Goal: Task Accomplishment & Management: Use online tool/utility

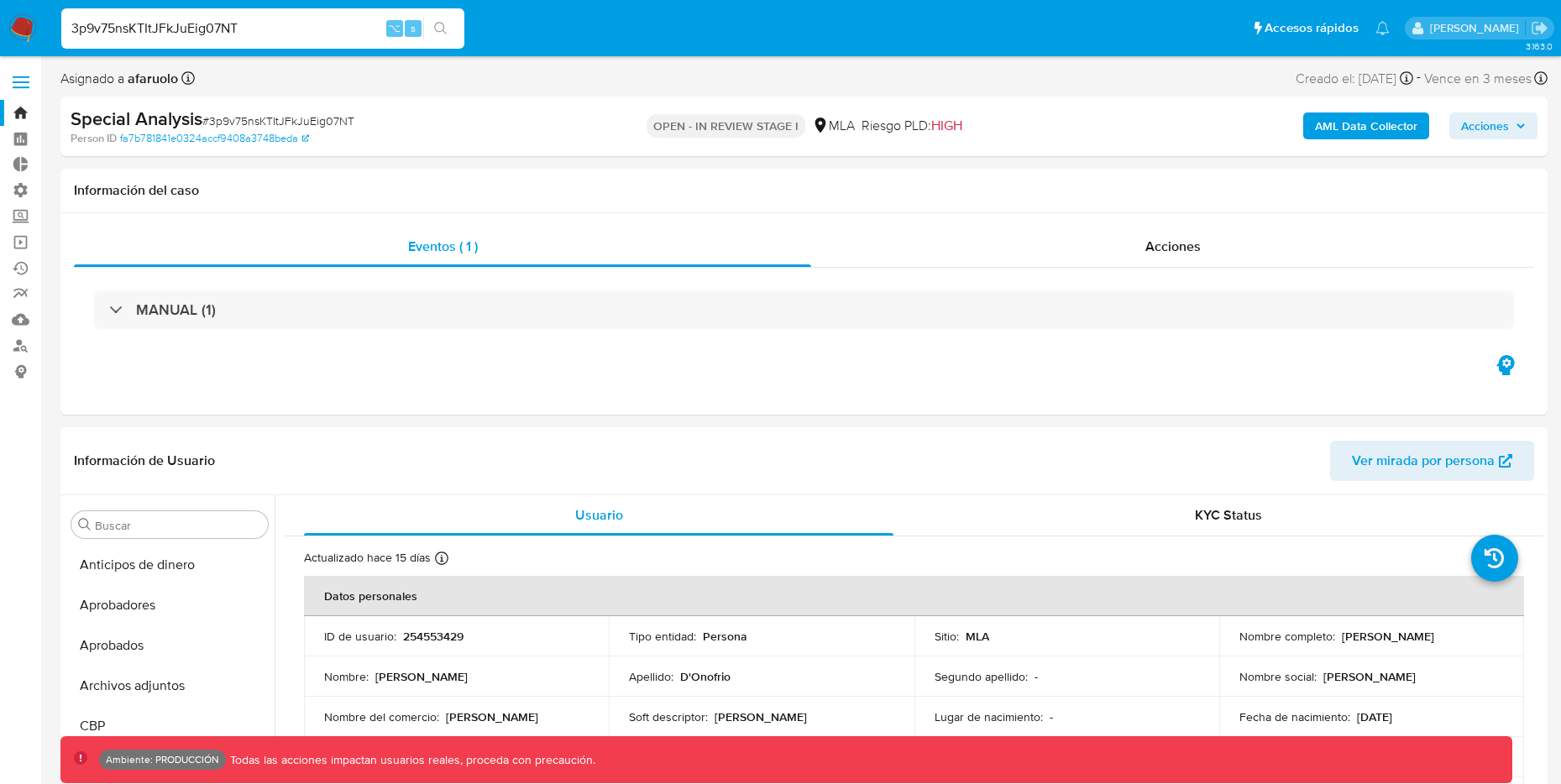
select select "10"
drag, startPoint x: 320, startPoint y: 18, endPoint x: 299, endPoint y: 31, distance: 24.7
click at [299, 31] on input "3p9v75nsKTItJFkJuEig07NT" at bounding box center [263, 28] width 403 height 22
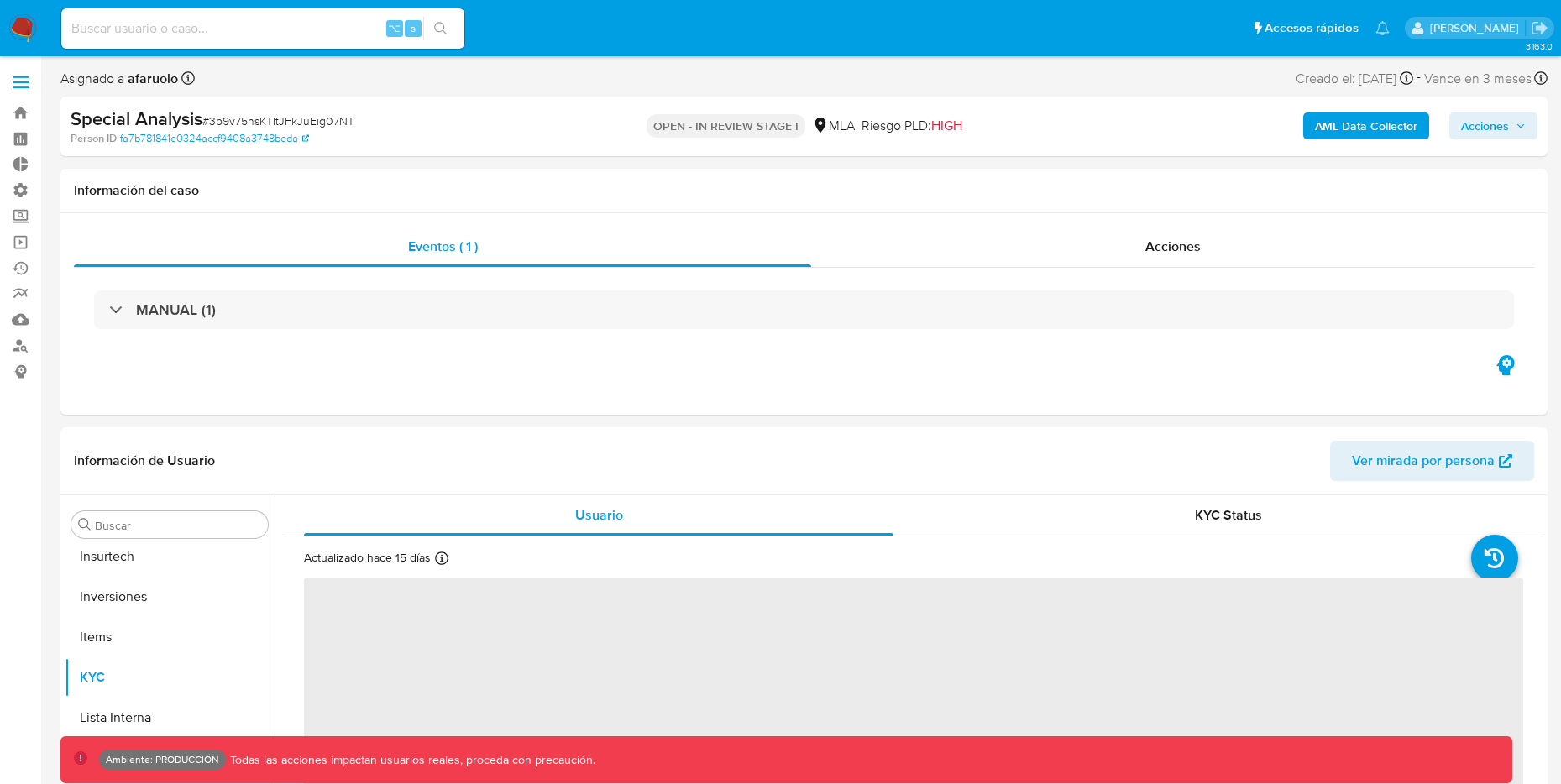
scroll to position [910, 0]
drag, startPoint x: 127, startPoint y: 45, endPoint x: 130, endPoint y: 33, distance: 12.4
click at [127, 44] on div "⌥ s" at bounding box center [263, 28] width 403 height 41
select select "10"
click at [130, 33] on input at bounding box center [263, 28] width 403 height 22
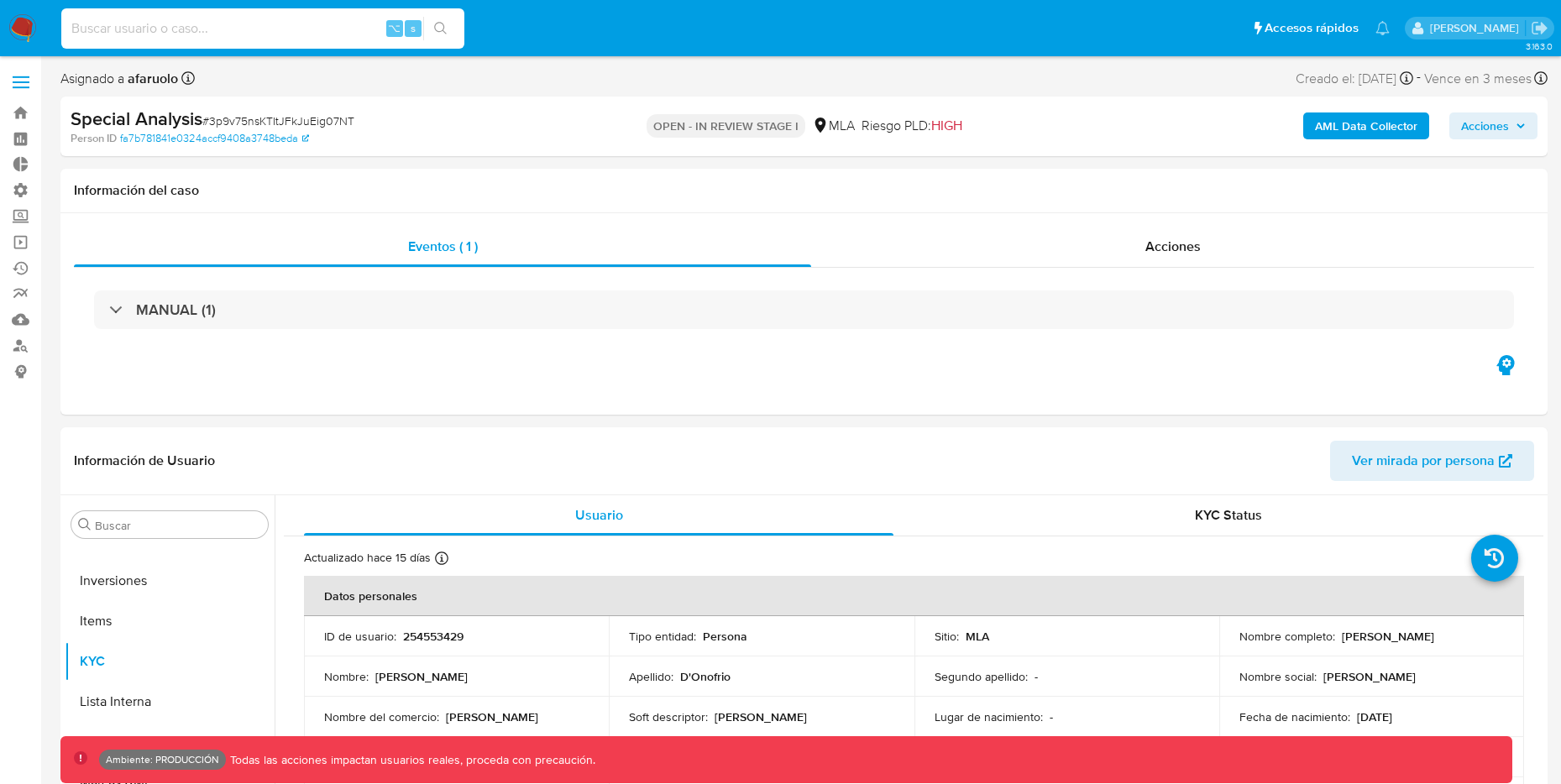
paste input "3p9v75nsKTItJFkJuEig07NT"
type input "3p9v75nsKTItJFkJuEig07NT"
click at [1376, 124] on b "AML Data Collector" at bounding box center [1366, 126] width 103 height 27
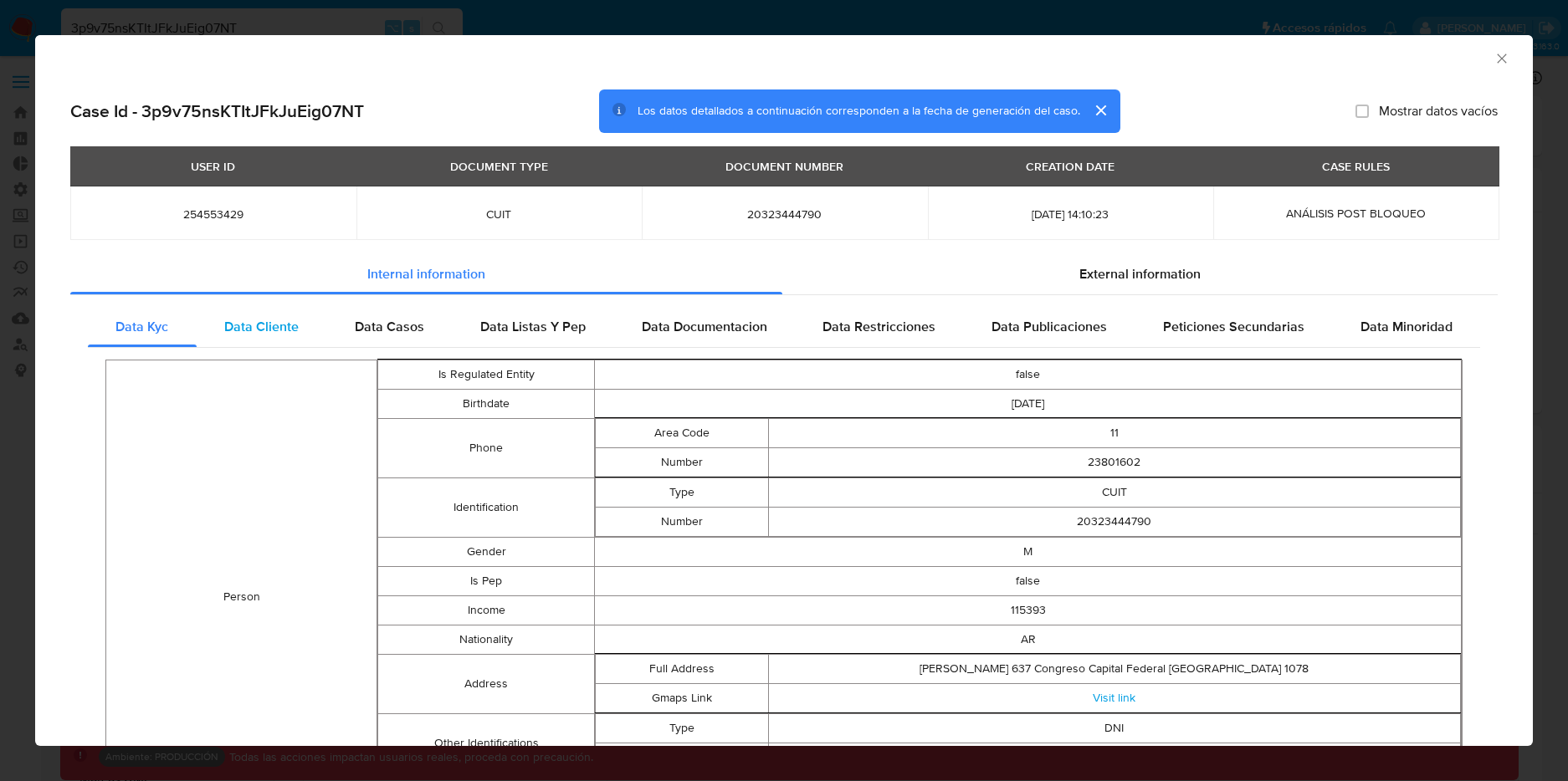
click at [295, 335] on span "Data Cliente" at bounding box center [261, 327] width 75 height 19
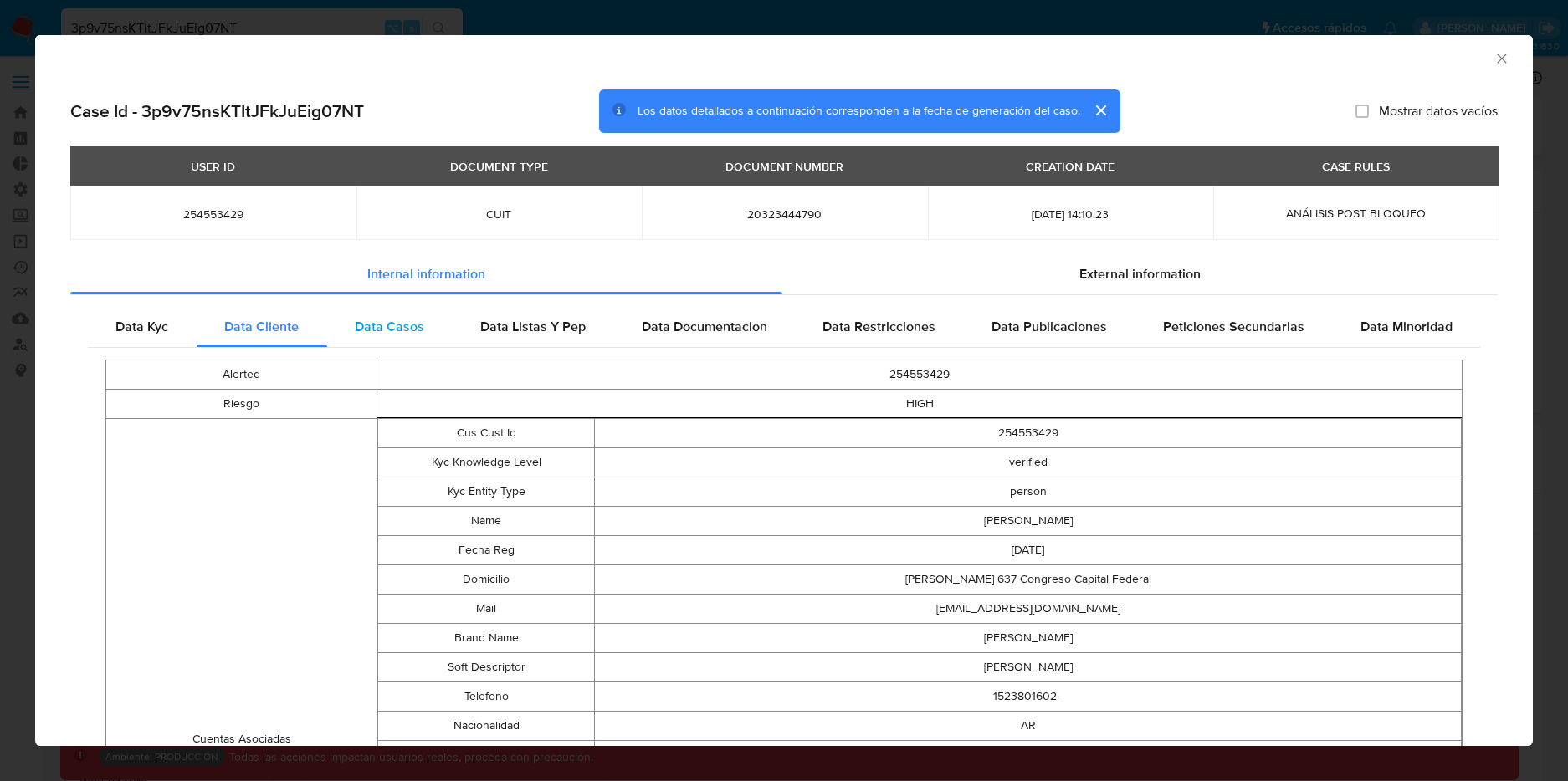
click at [364, 330] on span "Data Casos" at bounding box center [389, 327] width 70 height 19
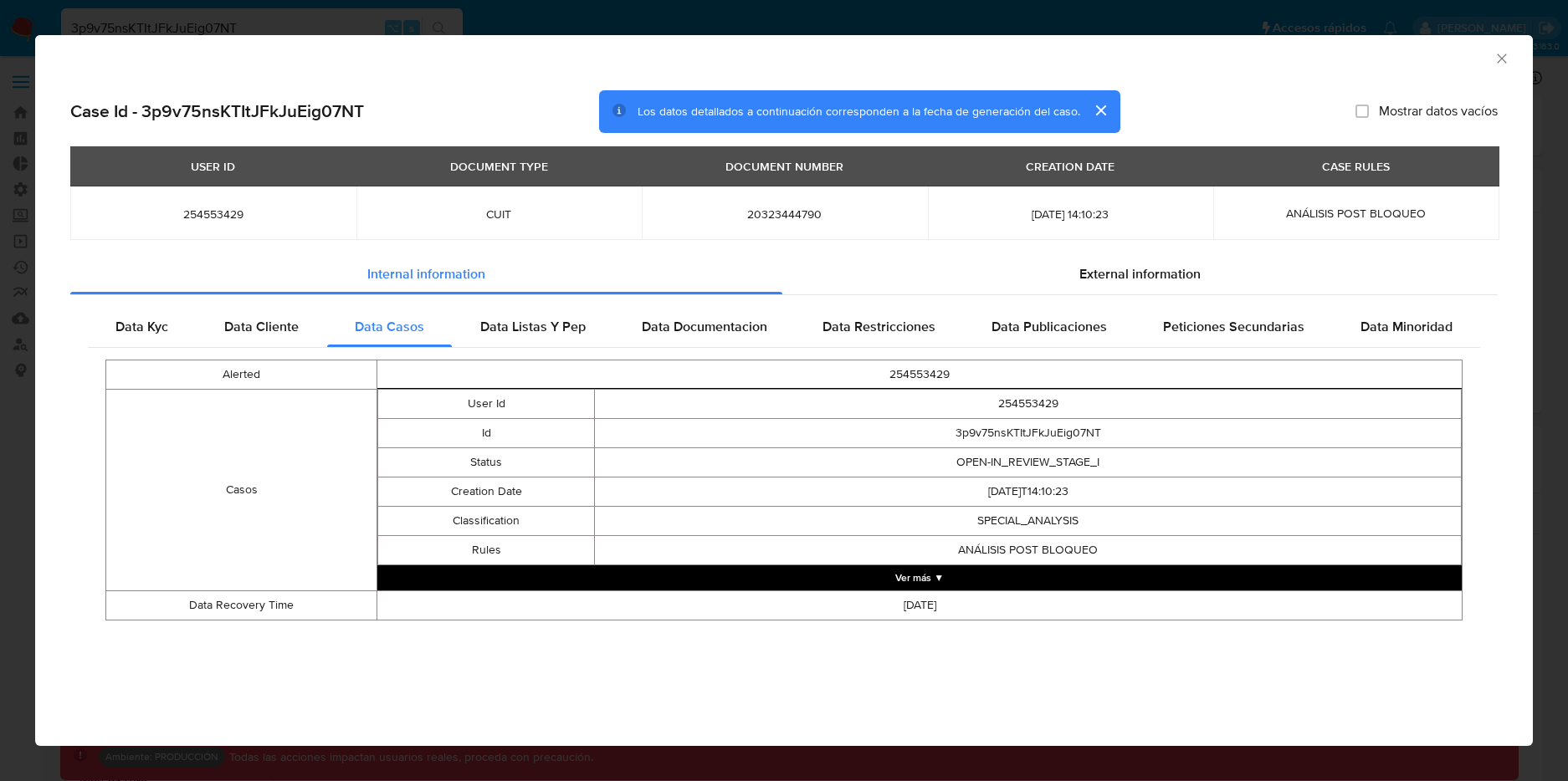
click at [645, 10] on div "AML Data Collector Case Id - 3p9v75nsKTItJFkJuEig07NT Los datos detallados a co…" at bounding box center [784, 390] width 1568 height 781
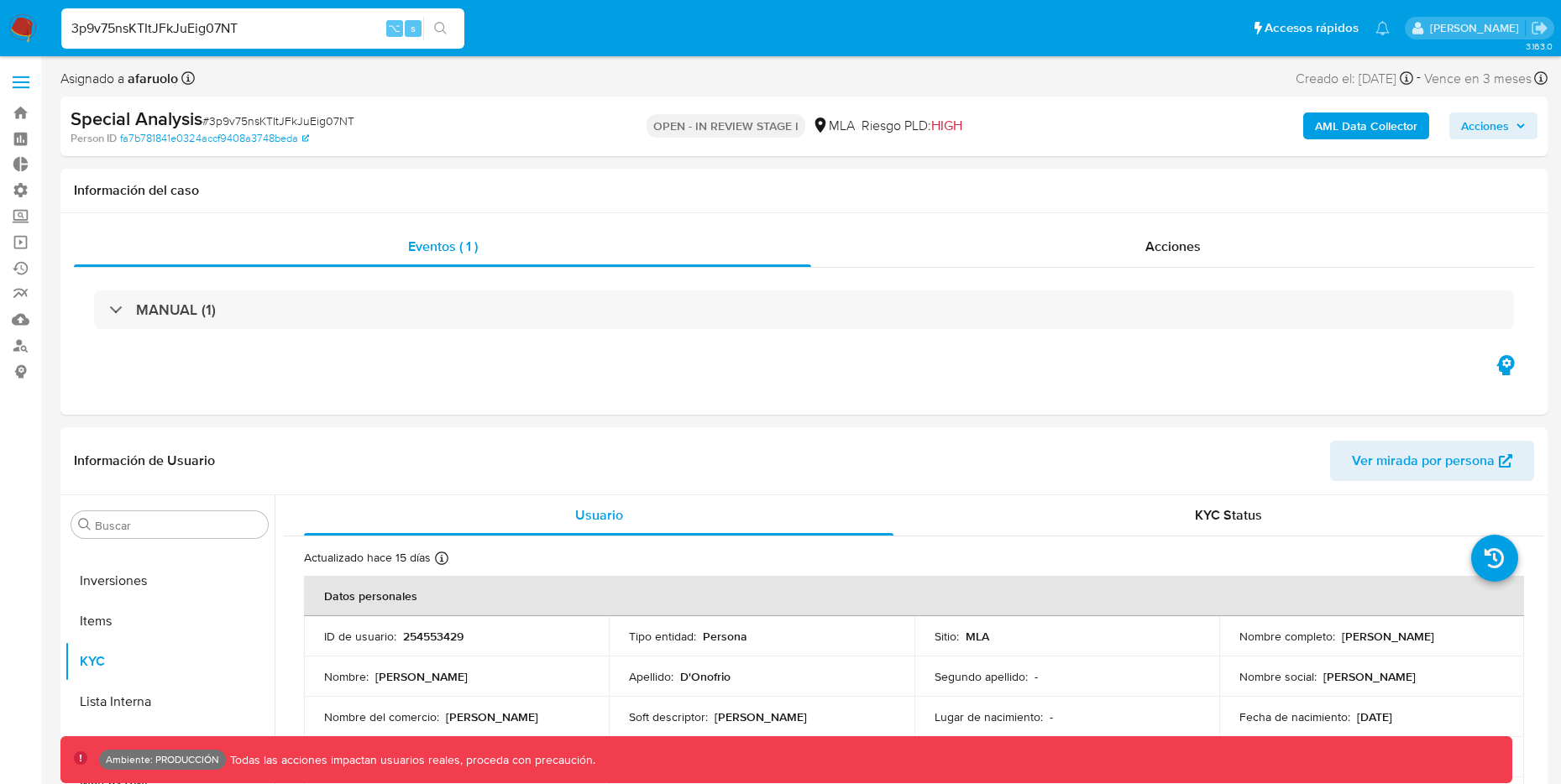
drag, startPoint x: 289, startPoint y: 14, endPoint x: 273, endPoint y: 27, distance: 20.6
click at [273, 27] on div "3p9v75nsKTItJFkJuEig07NT ⌥ s" at bounding box center [263, 28] width 403 height 41
drag, startPoint x: 285, startPoint y: 29, endPoint x: -39, endPoint y: 26, distance: 324.0
paste input "7hPSOL2jf0JuwfAGANnx9uvv"
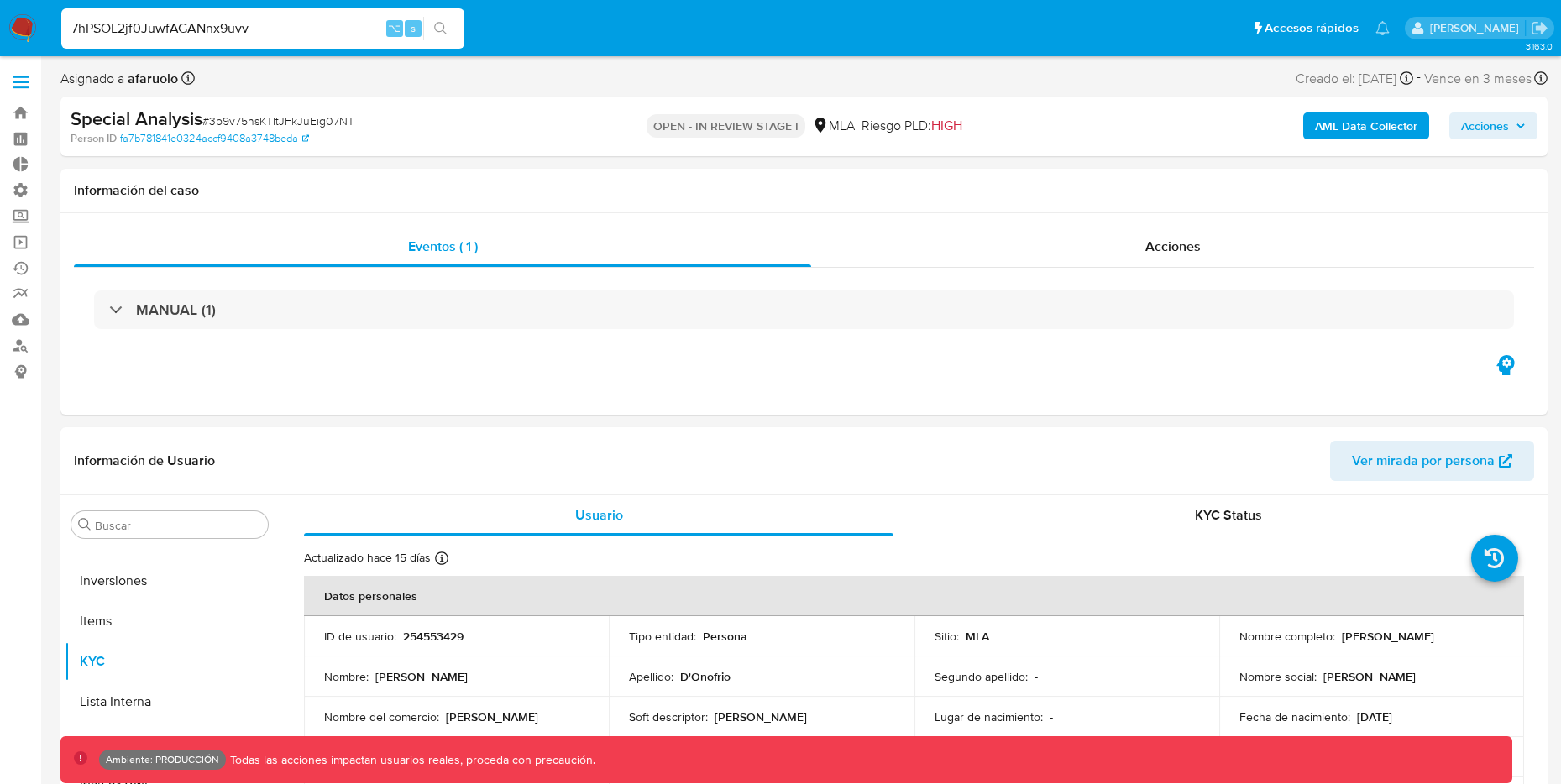
type input "7hPSOL2jf0JuwfAGANnx9uvv"
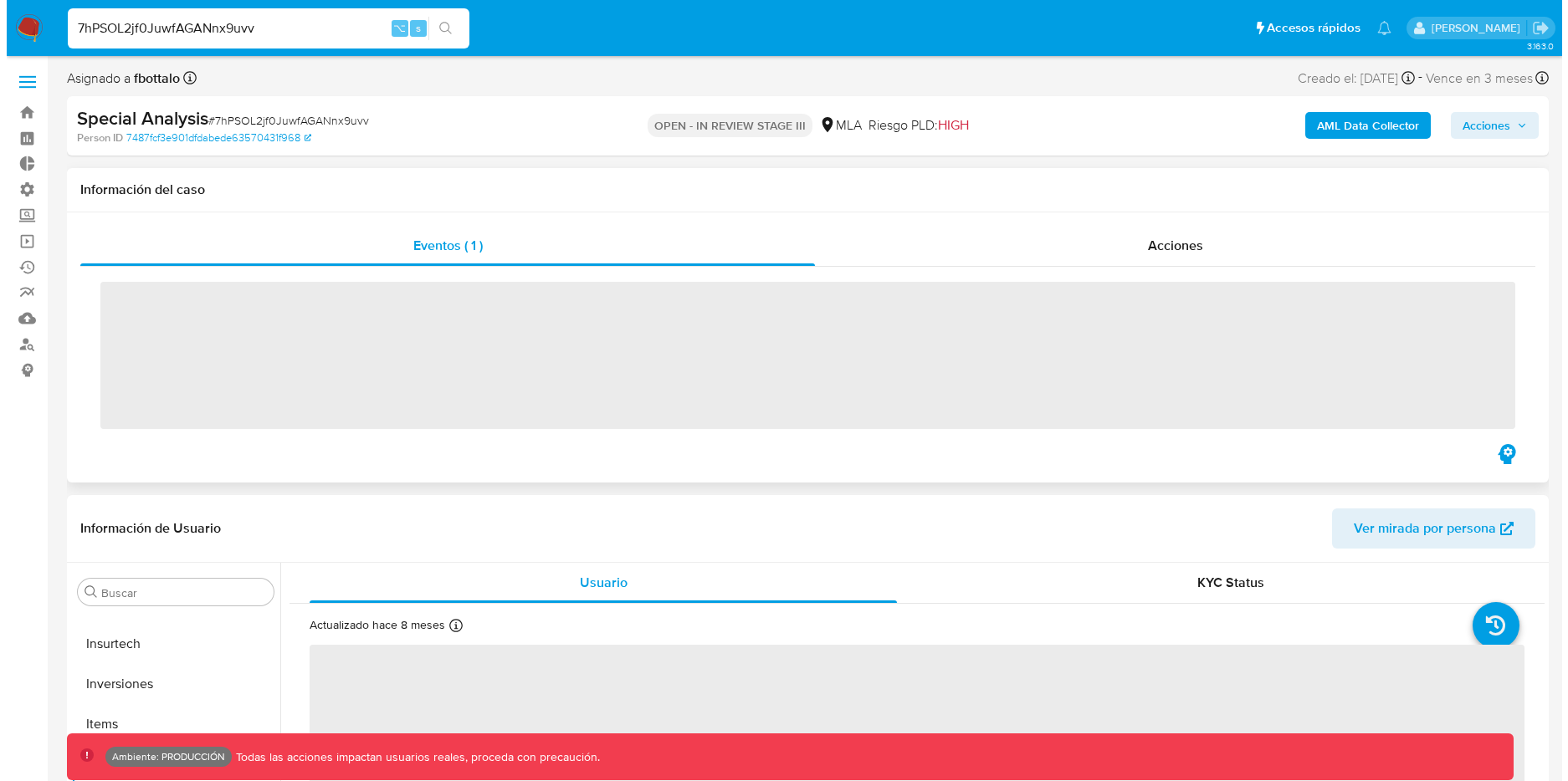
scroll to position [907, 0]
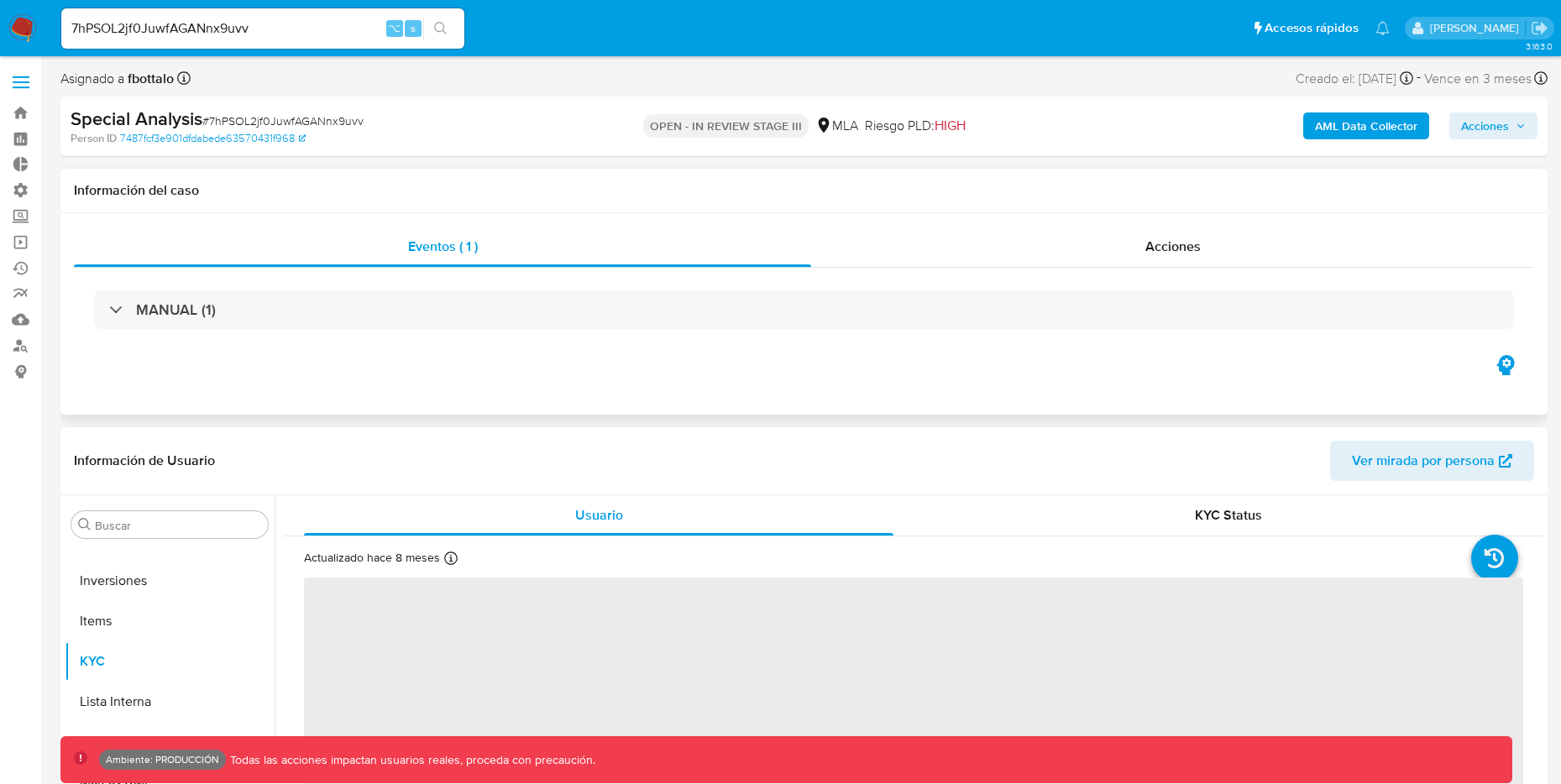
click at [1320, 125] on b "AML Data Collector" at bounding box center [1366, 126] width 103 height 27
select select "10"
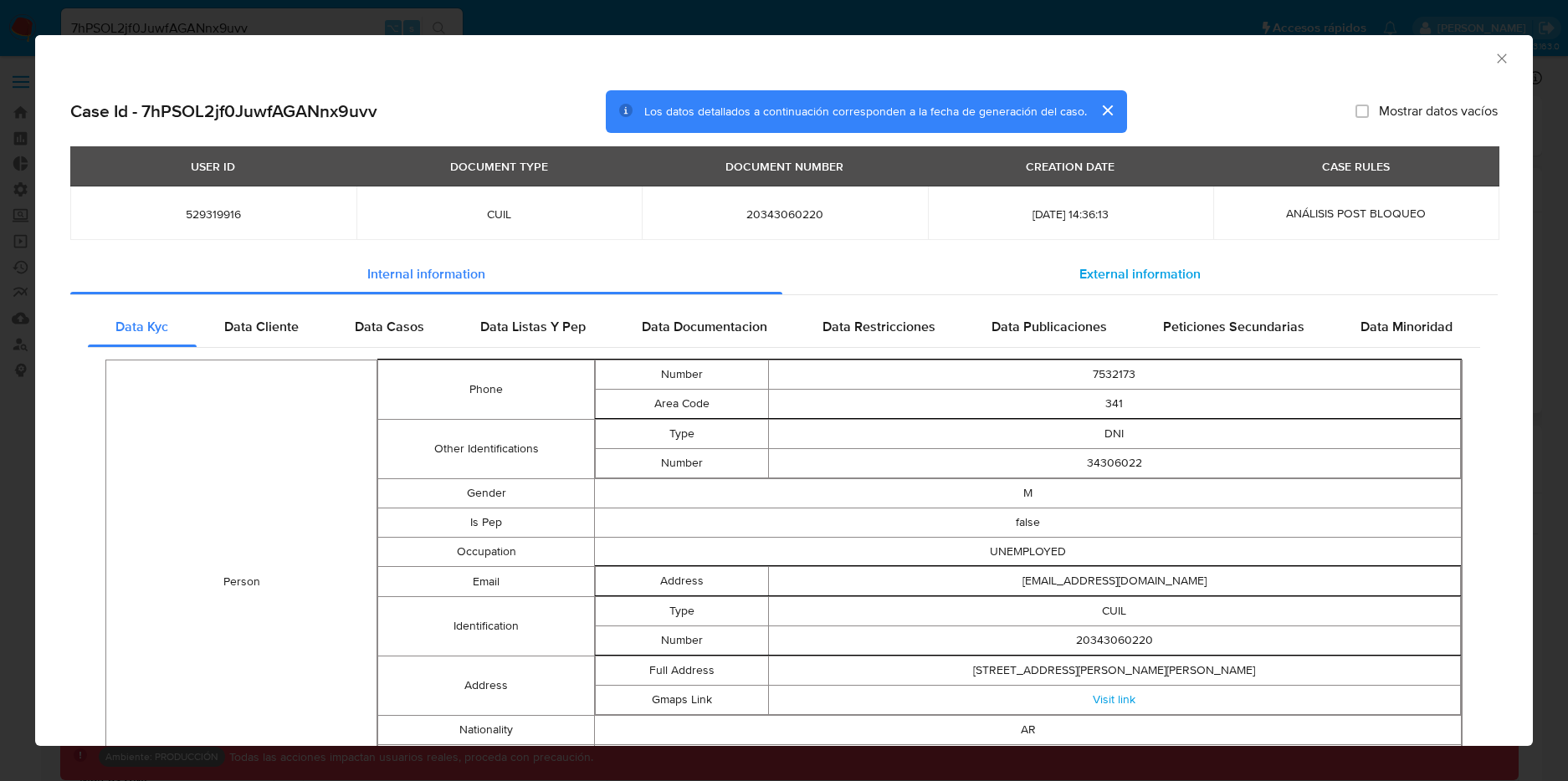
click at [1090, 270] on span "External information" at bounding box center [1140, 274] width 122 height 19
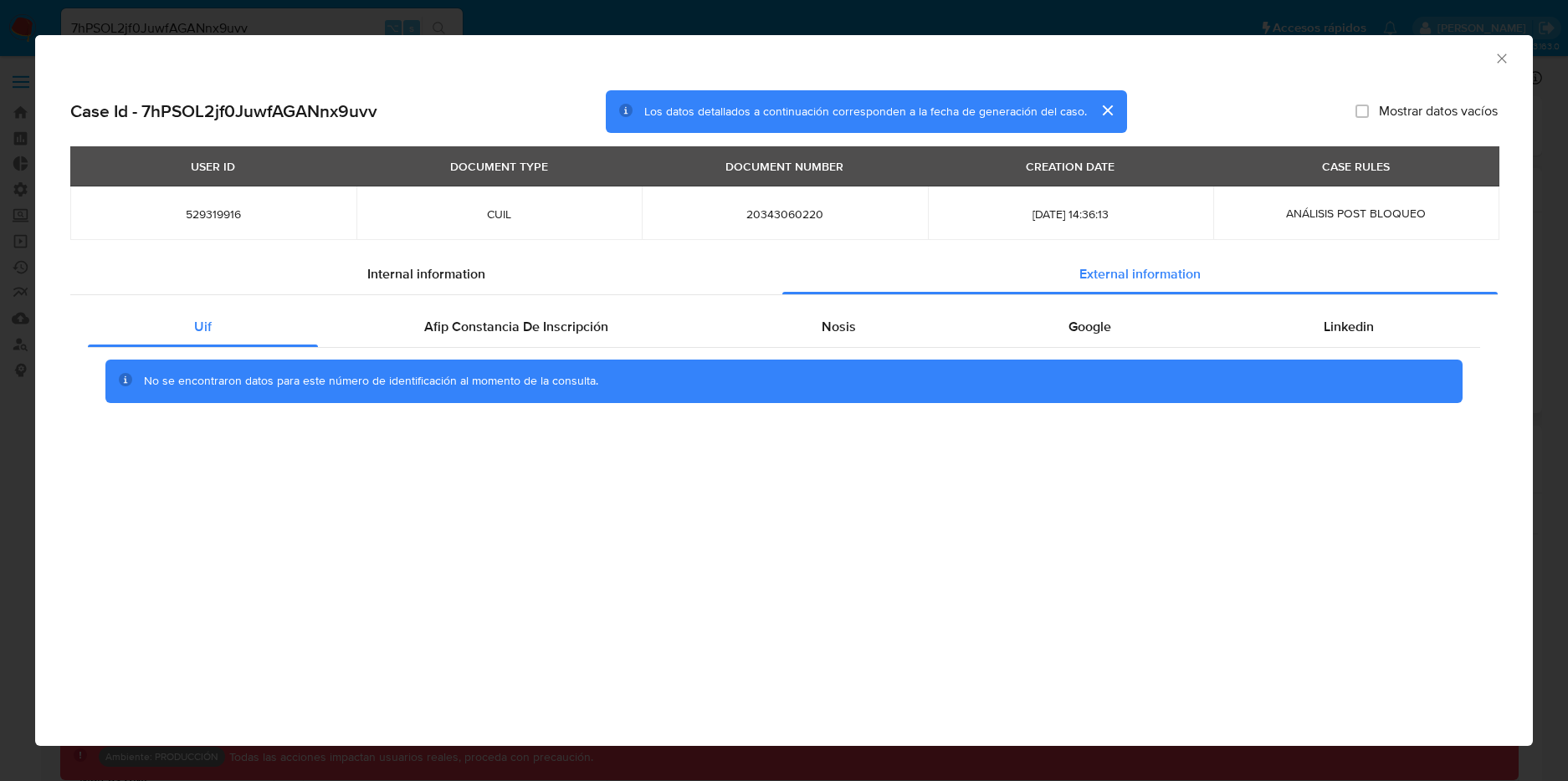
click at [538, 354] on div "No se encontraron datos para este número de identificación al momento de la con…" at bounding box center [784, 381] width 1392 height 67
click at [544, 336] on div "Afip Constancia De Inscripción" at bounding box center [516, 327] width 396 height 41
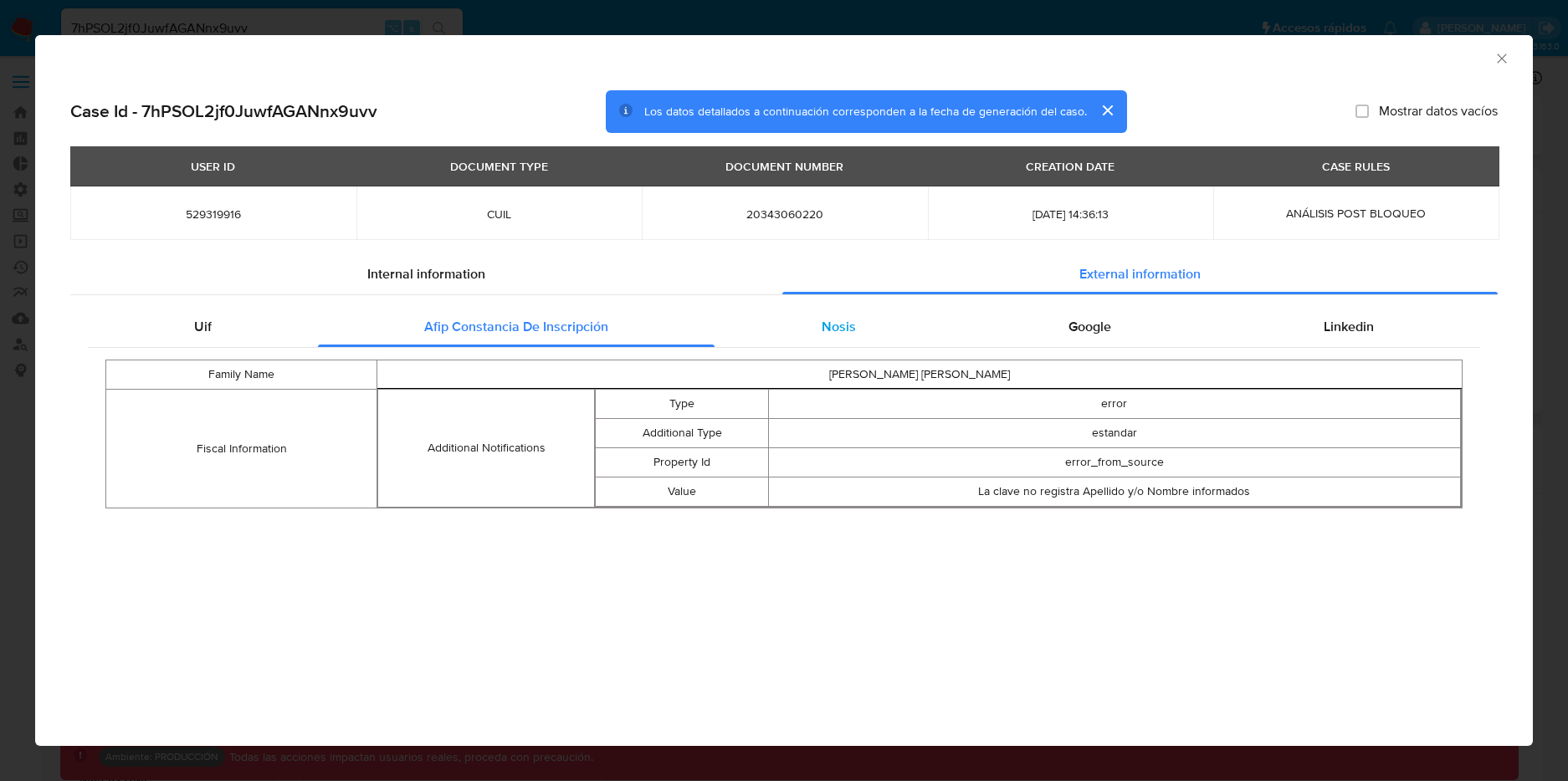
click at [869, 328] on div "Nosis" at bounding box center [838, 327] width 247 height 41
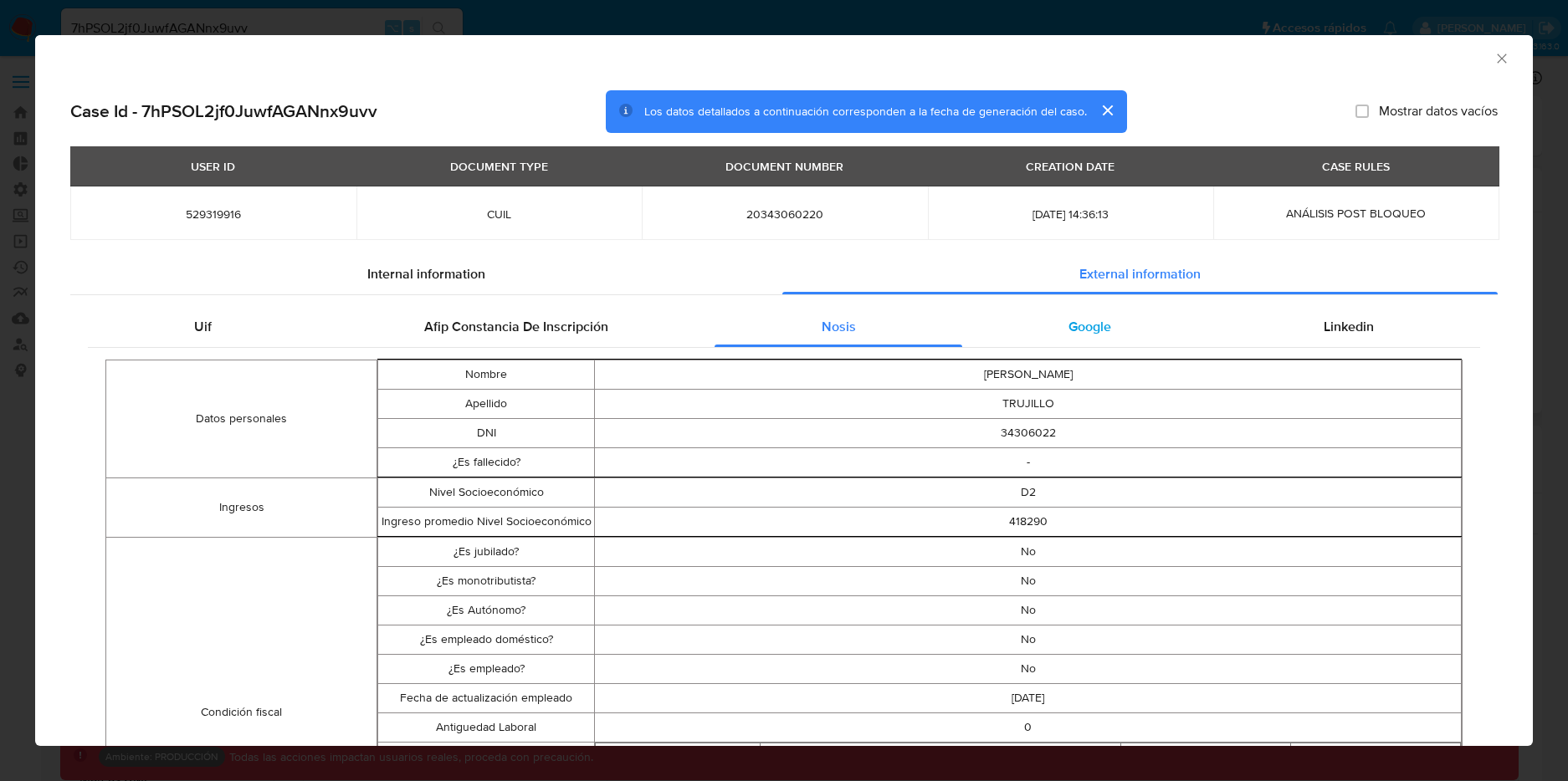
click at [1091, 325] on span "Google" at bounding box center [1090, 327] width 42 height 19
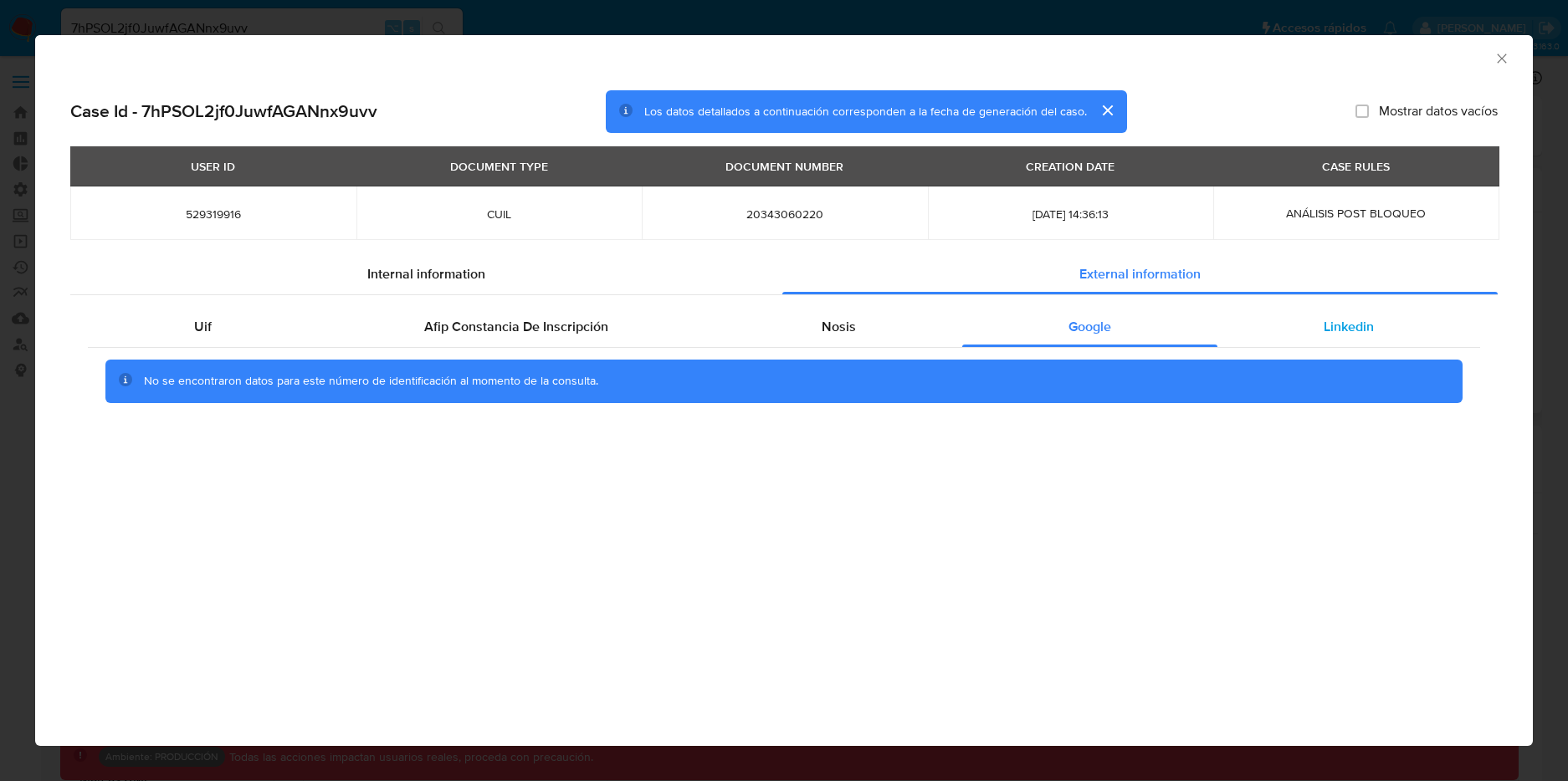
click at [1328, 328] on span "Linkedin" at bounding box center [1348, 327] width 50 height 19
click at [212, 321] on div "Uif" at bounding box center [203, 327] width 230 height 41
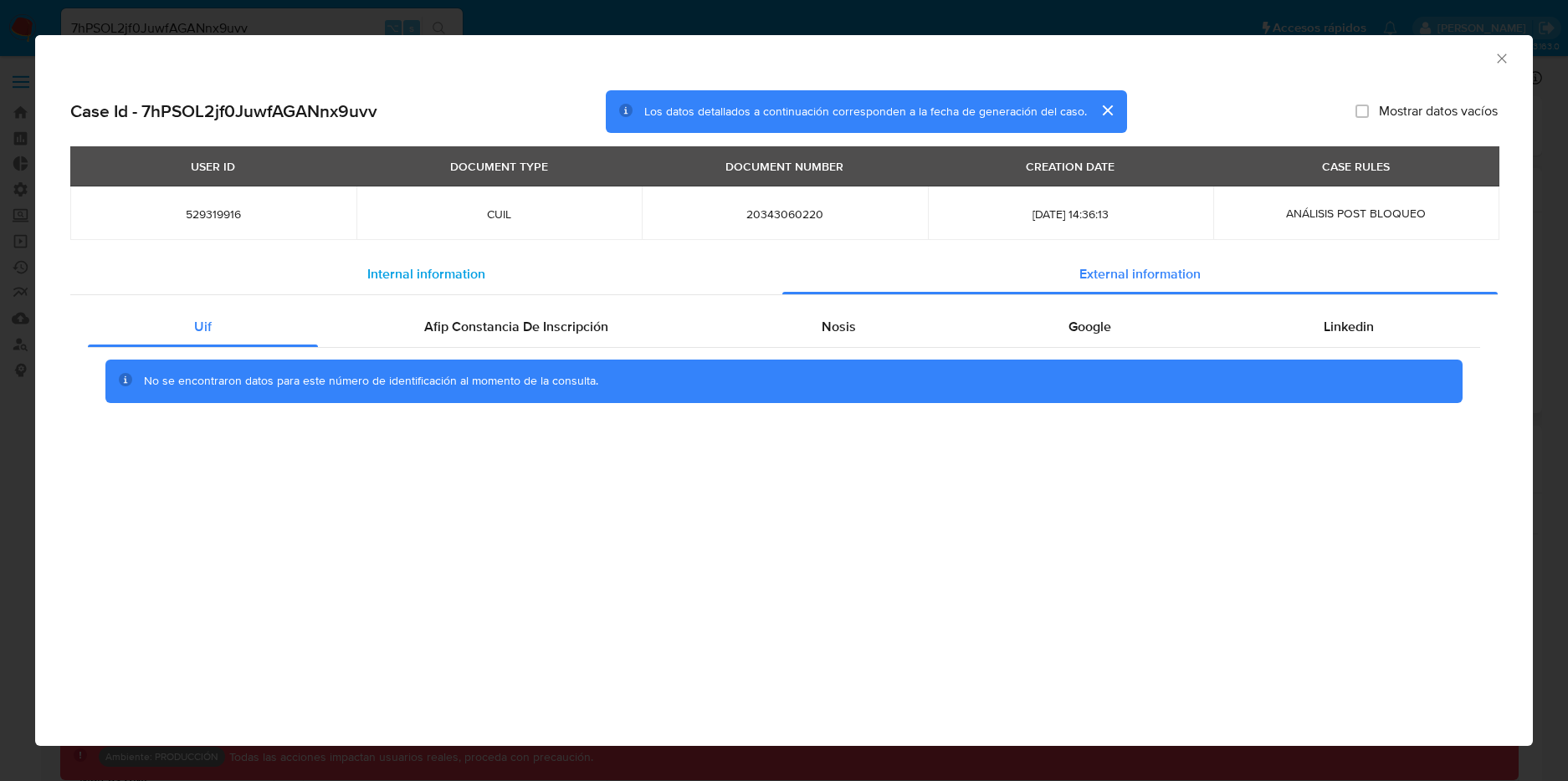
click at [368, 275] on span "Internal information" at bounding box center [426, 274] width 118 height 19
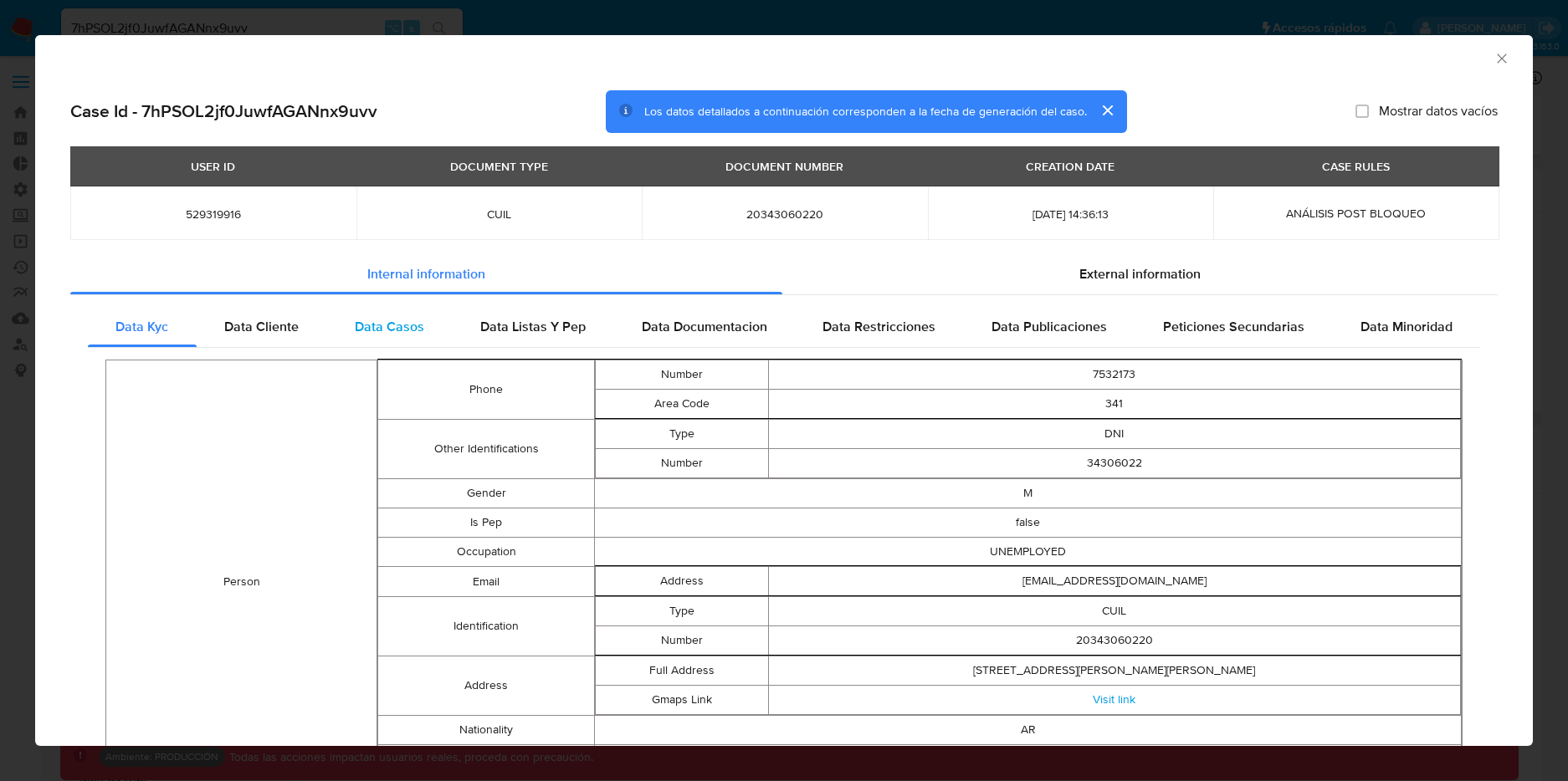
click at [376, 327] on span "Data Casos" at bounding box center [389, 327] width 70 height 19
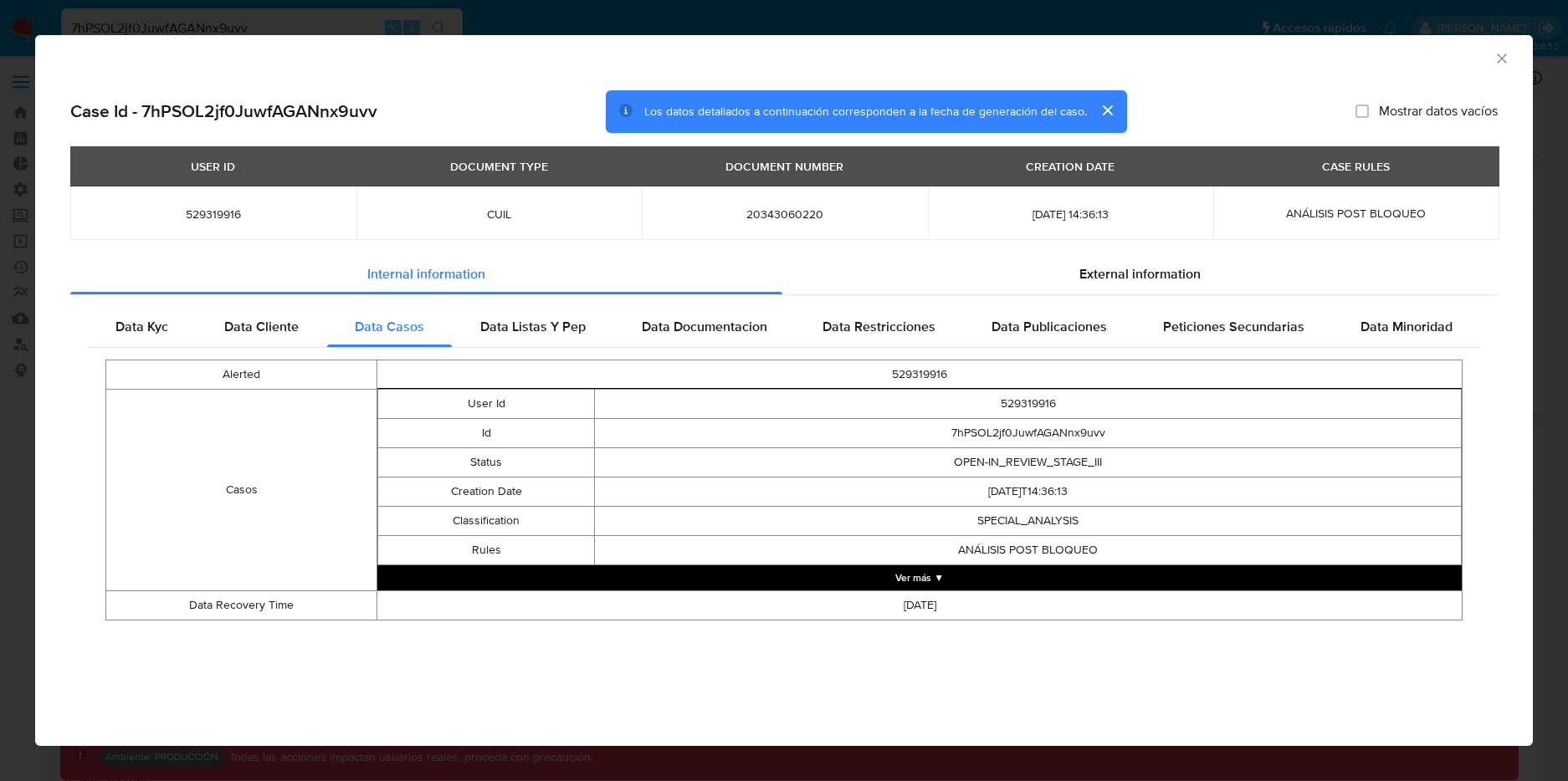
click at [888, 572] on button "Ver más ▼" at bounding box center [919, 578] width 1084 height 25
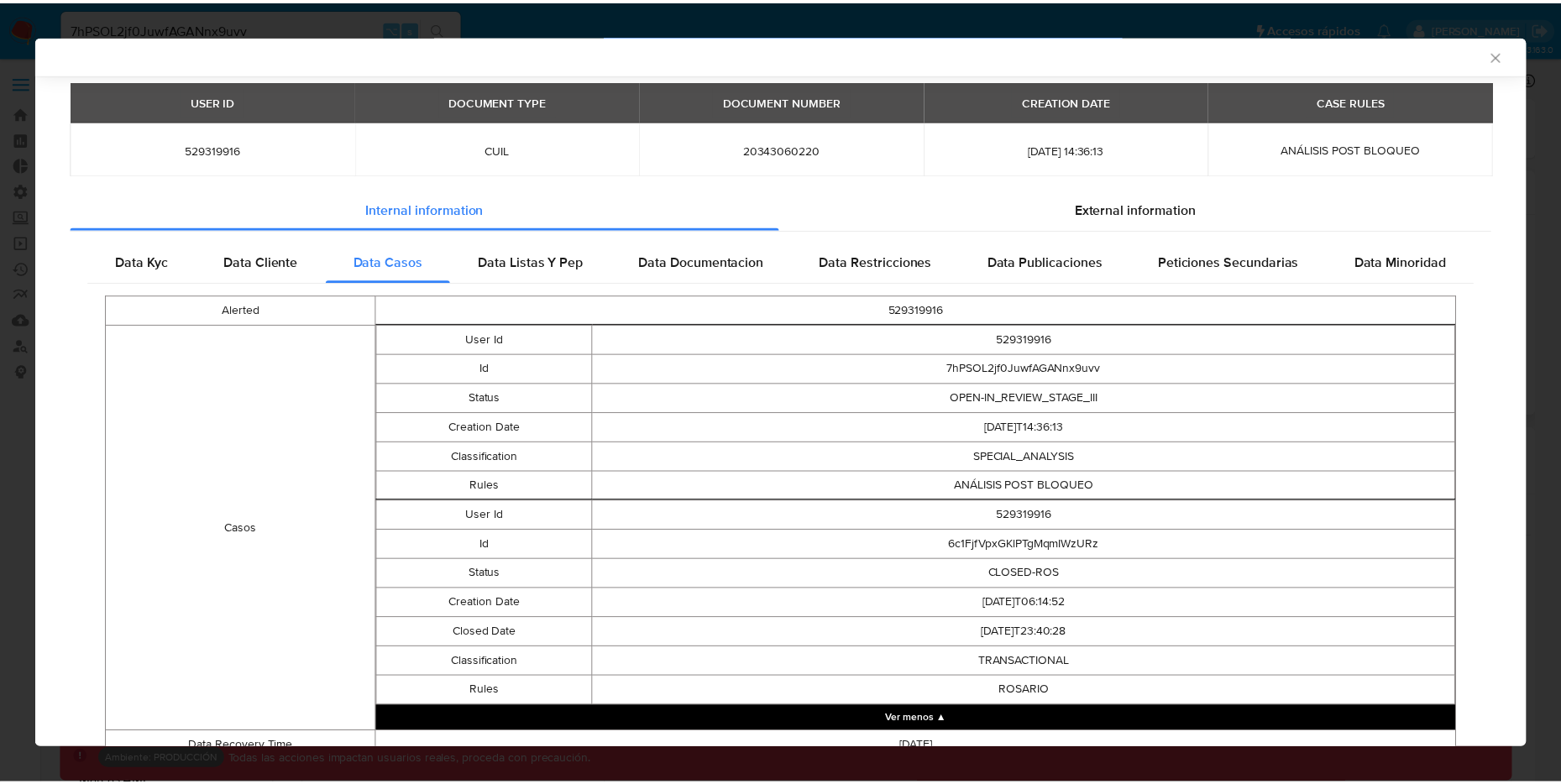
scroll to position [0, 0]
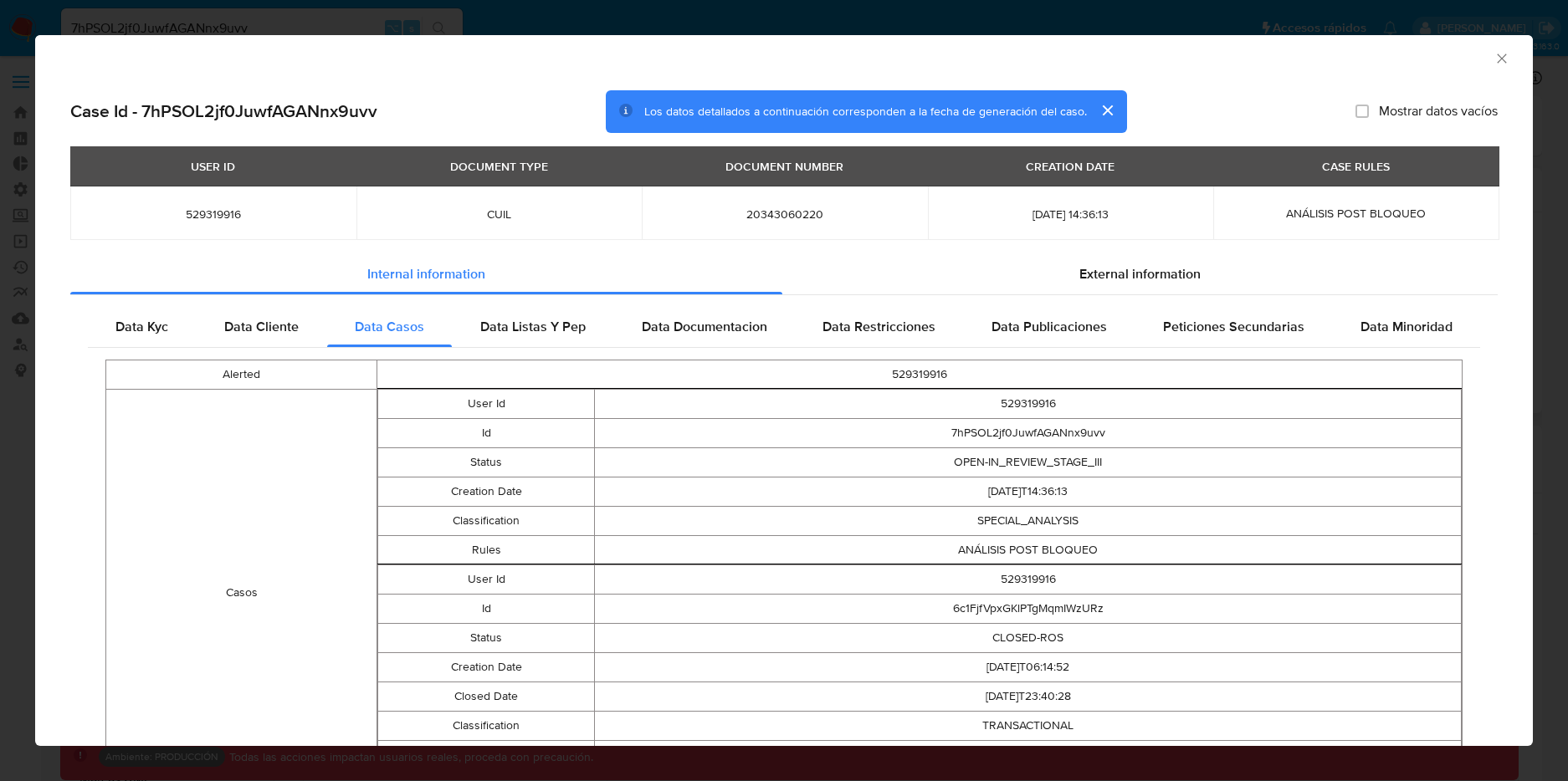
click at [541, 26] on div "AML Data Collector Case Id - 7hPSOL2jf0JuwfAGANnx9uvv Los datos detallados a co…" at bounding box center [784, 390] width 1568 height 781
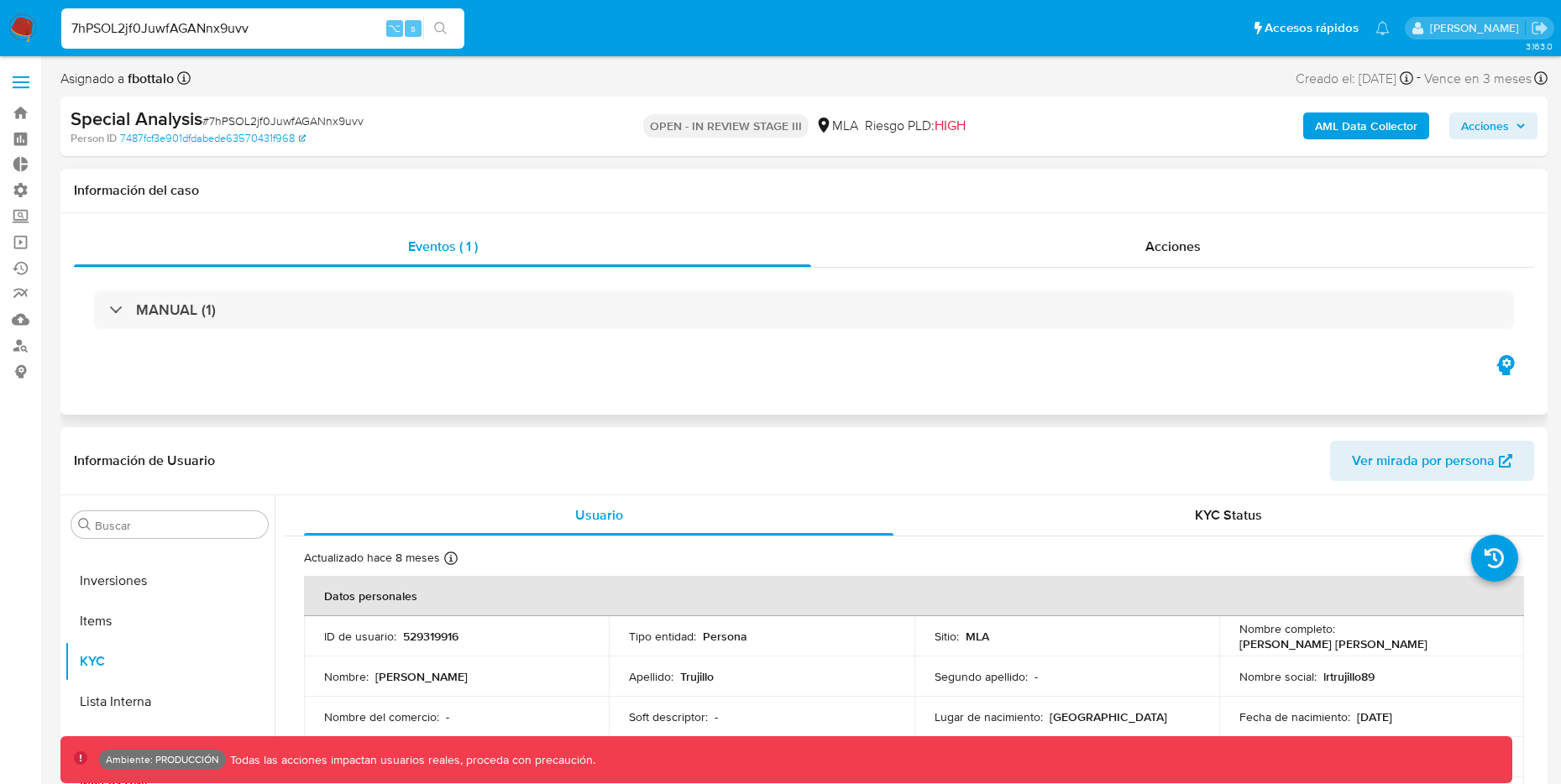
drag, startPoint x: 302, startPoint y: 25, endPoint x: 34, endPoint y: 11, distance: 268.4
click at [34, 11] on nav "Pausado Ver notificaciones 7hPSOL2jf0JuwfAGANnx9uvv ⌥ s Accesos rápidos Presion…" at bounding box center [780, 28] width 1561 height 57
paste input "gWfYMuqHvn4YHkrCbtDRRzLa"
type input "gWfYMuqHvn4YHkrCbtDRRzLa"
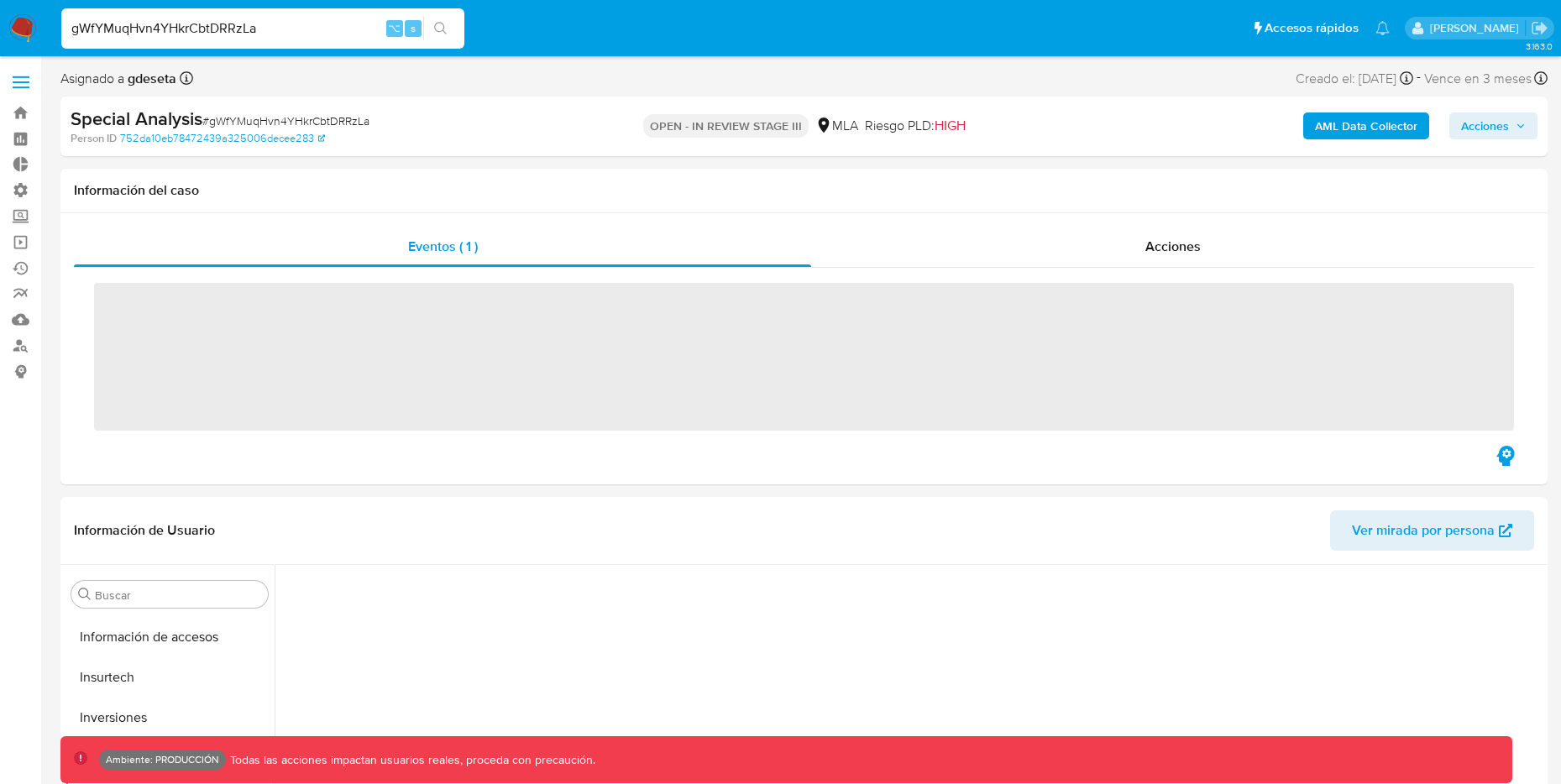
scroll to position [910, 0]
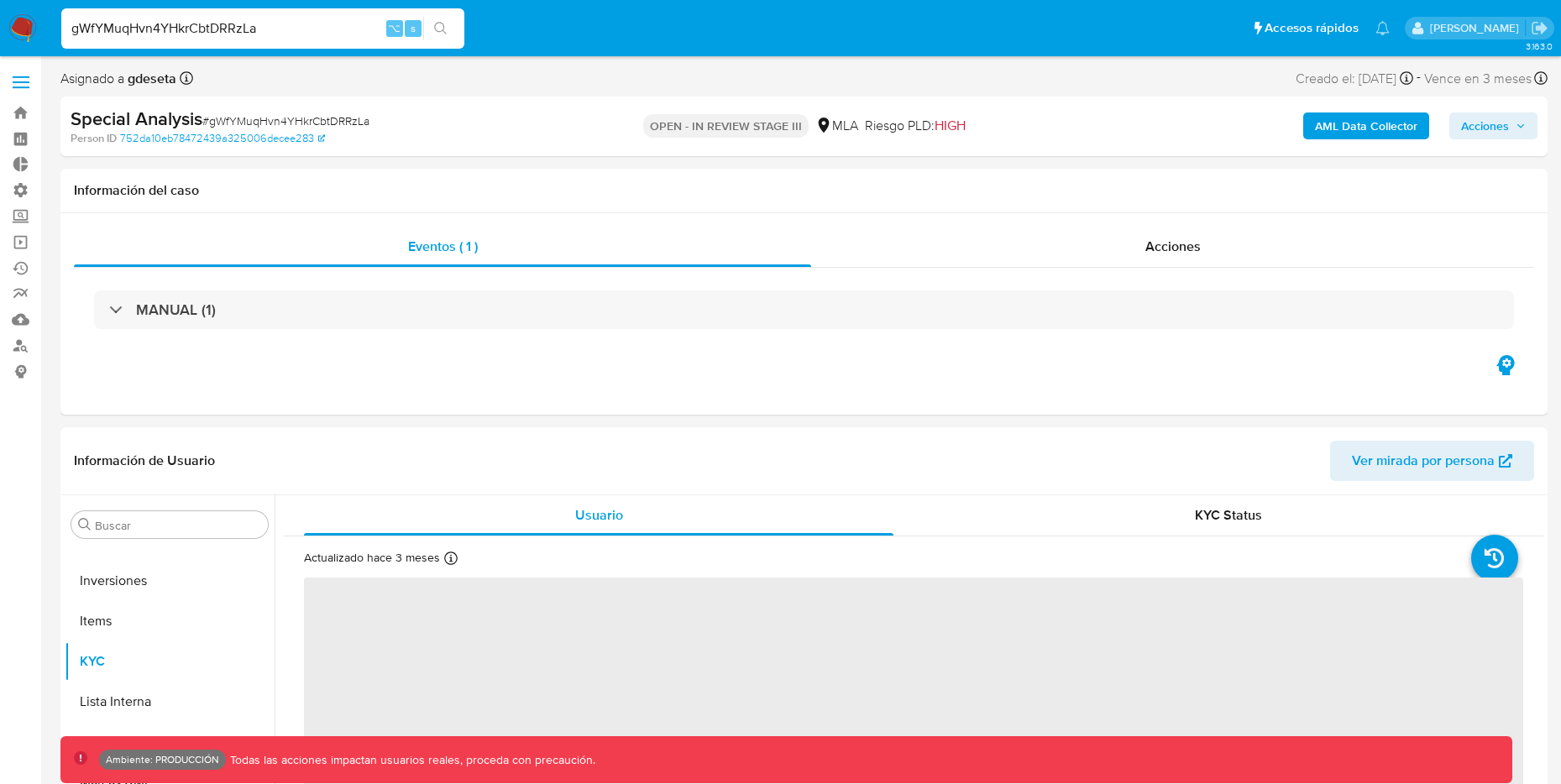
select select "10"
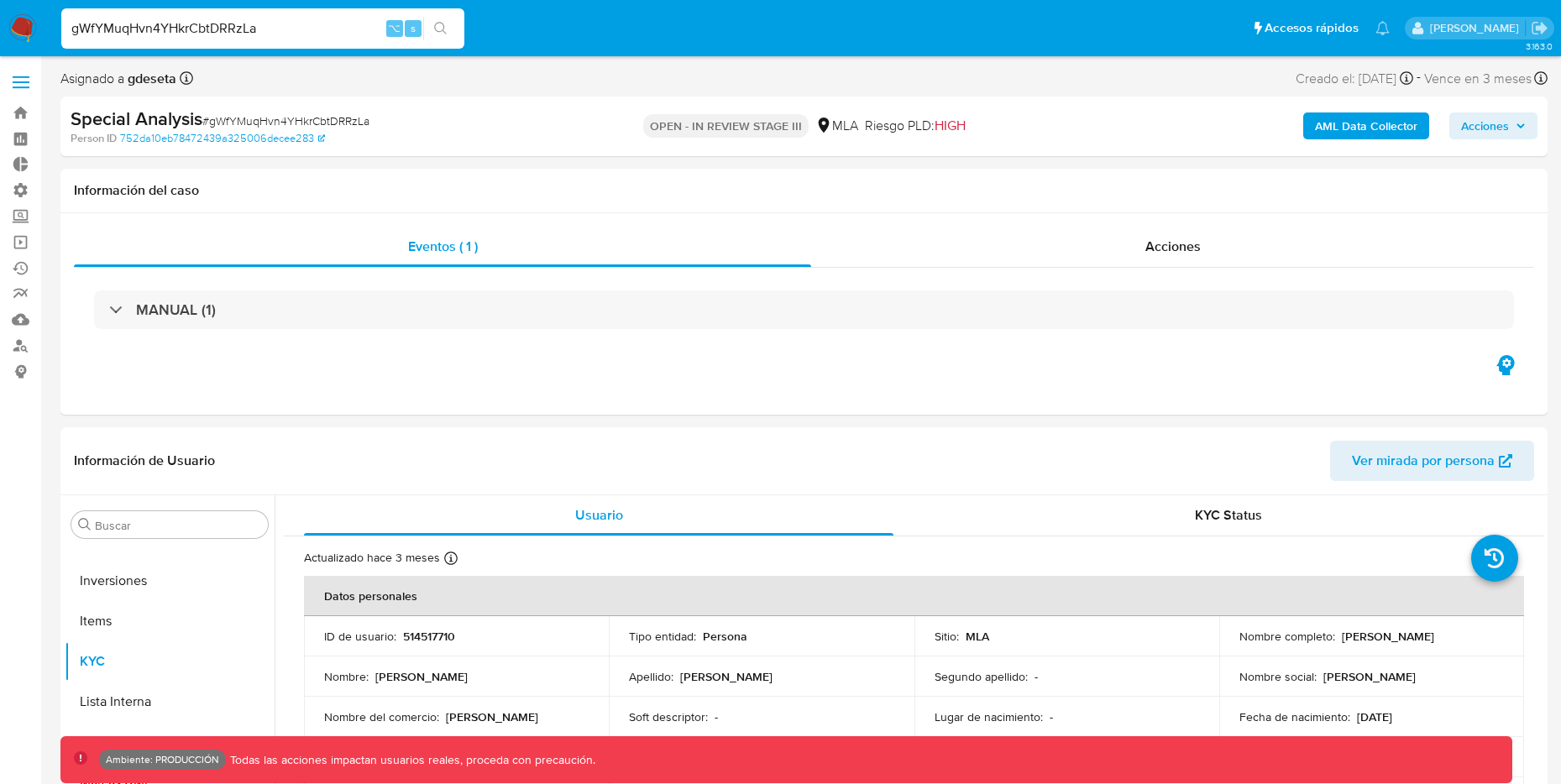
click at [1349, 122] on b "AML Data Collector" at bounding box center [1366, 126] width 103 height 27
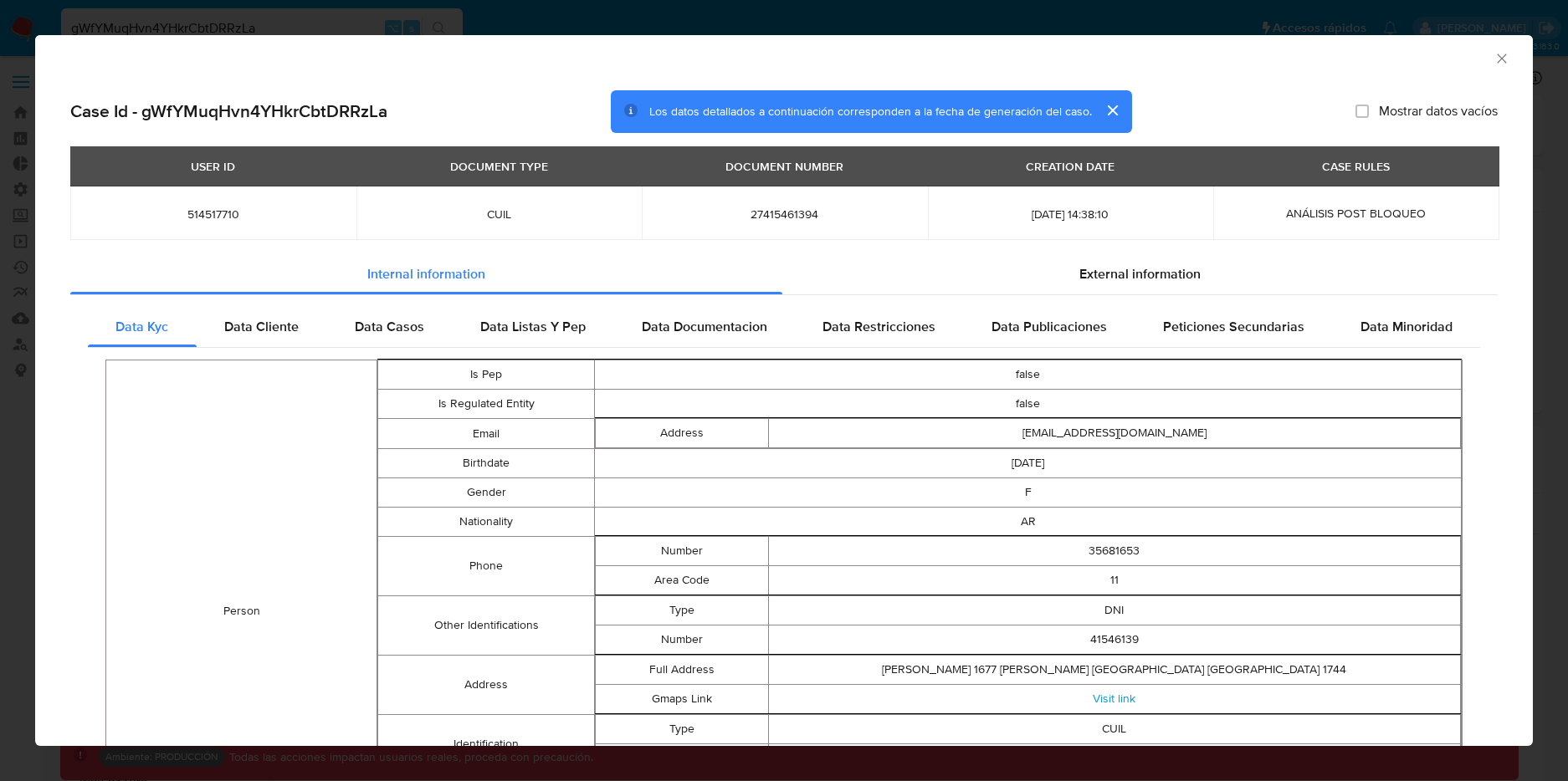
click at [235, 23] on div "AML Data Collector Case Id - gWfYMuqHvn4YHkrCbtDRRzLa Los datos detallados a co…" at bounding box center [784, 390] width 1568 height 781
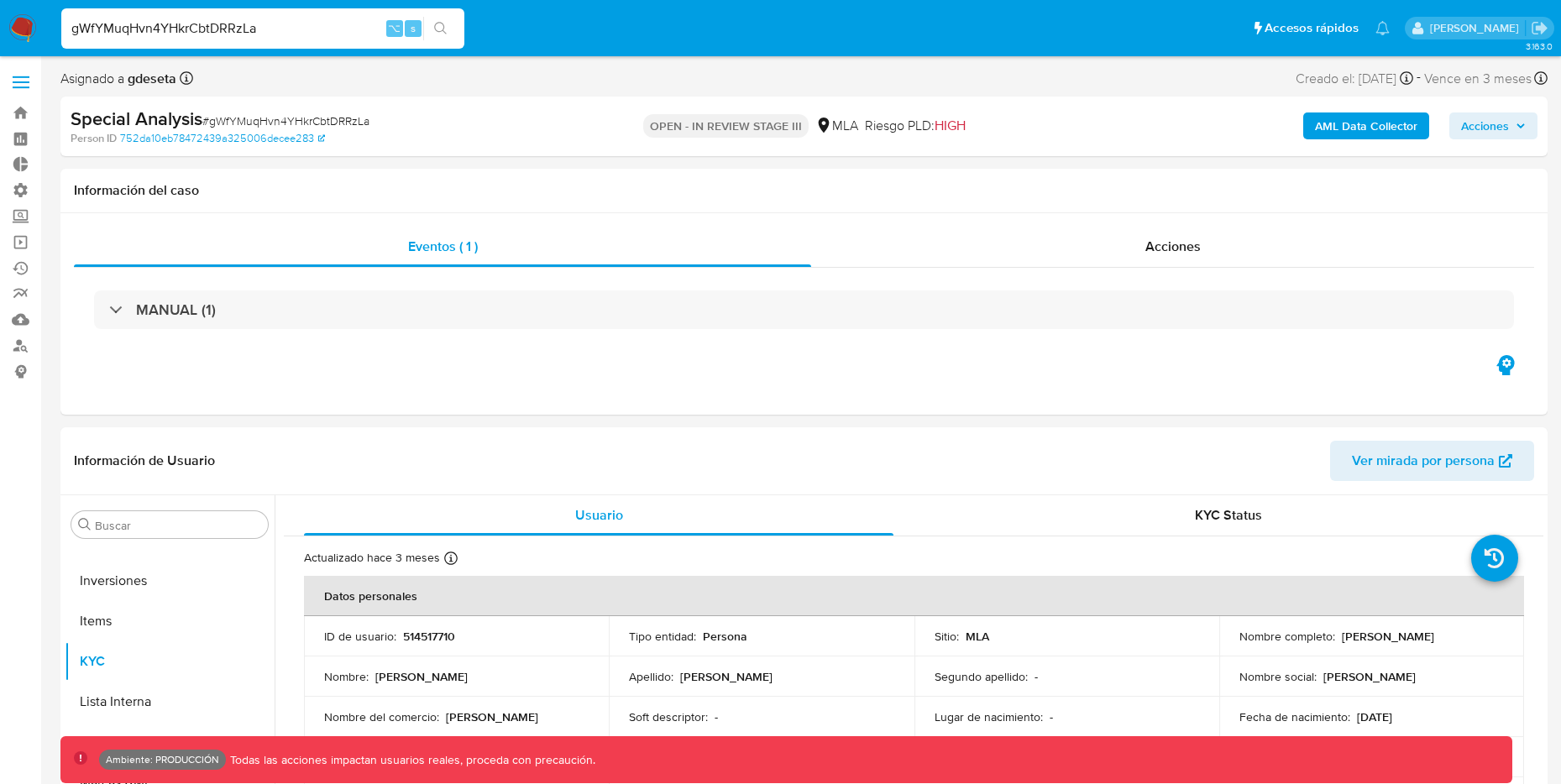
drag, startPoint x: 264, startPoint y: 25, endPoint x: -2, endPoint y: 35, distance: 266.2
paste input "IB93iYeemDCWD6cbPhN2pSF7"
type input "IB93iYeemDCWD6cbPhN2pSF7"
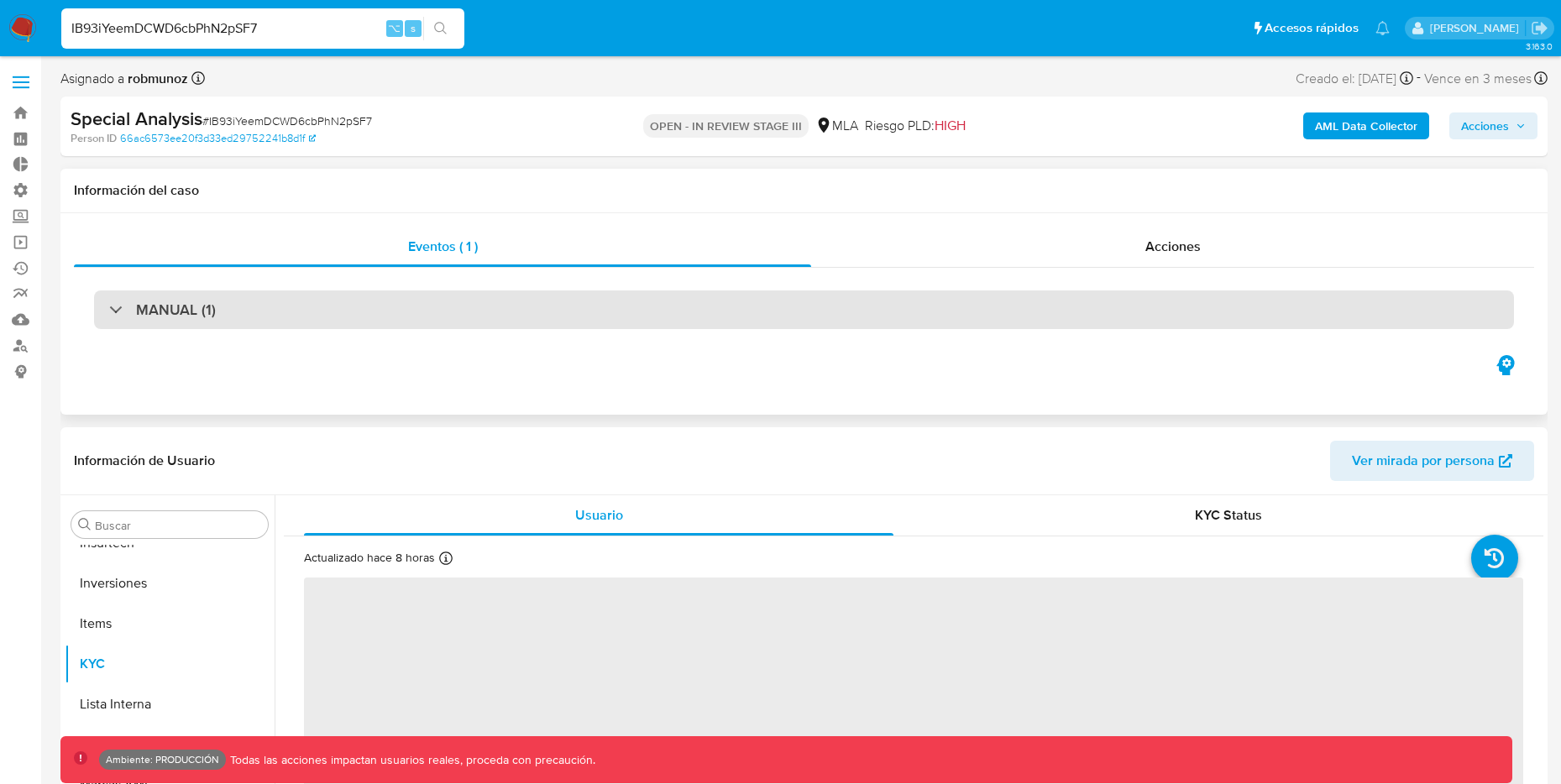
scroll to position [910, 0]
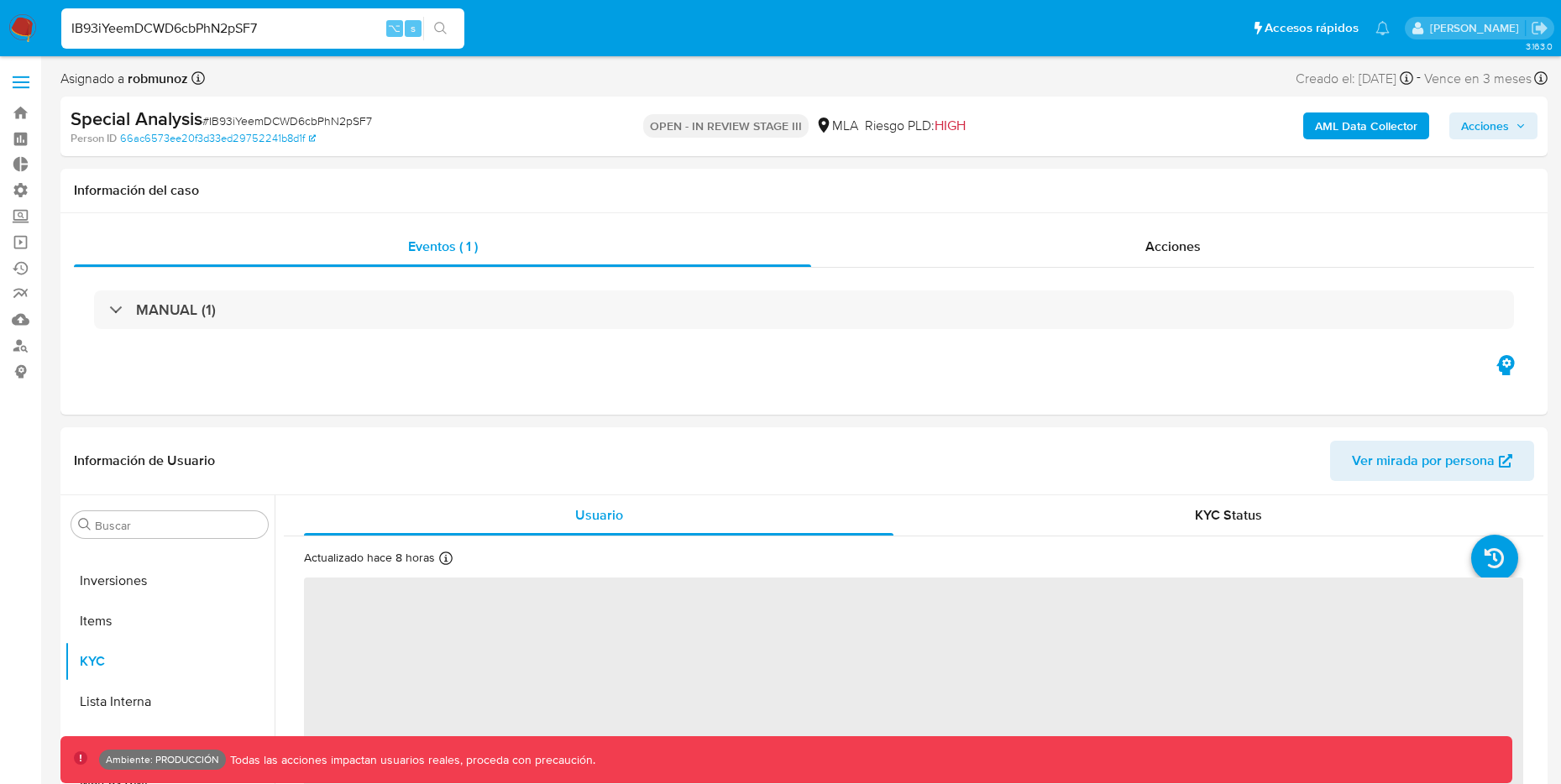
click at [1366, 130] on b "AML Data Collector" at bounding box center [1366, 126] width 103 height 27
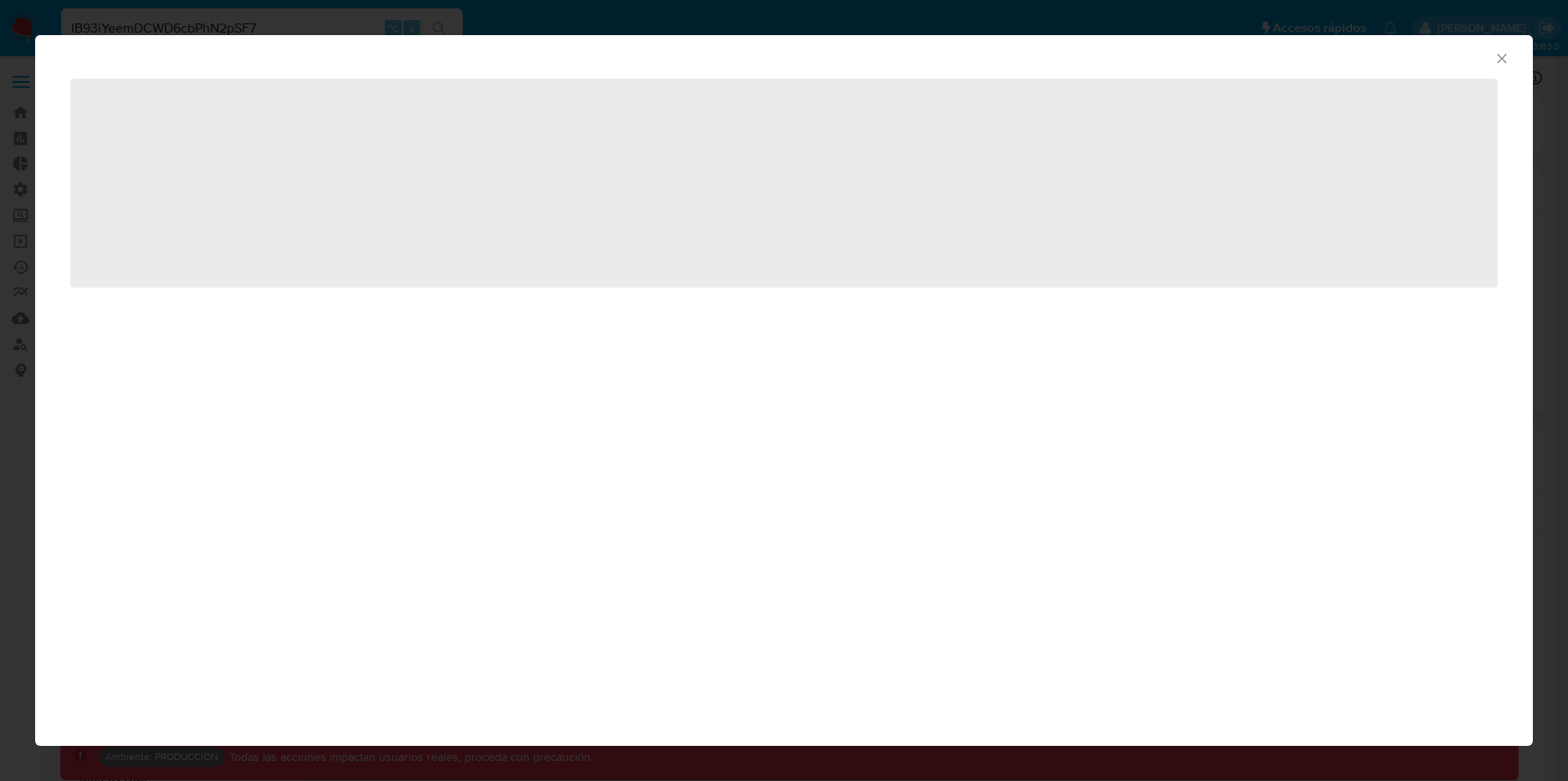
select select "10"
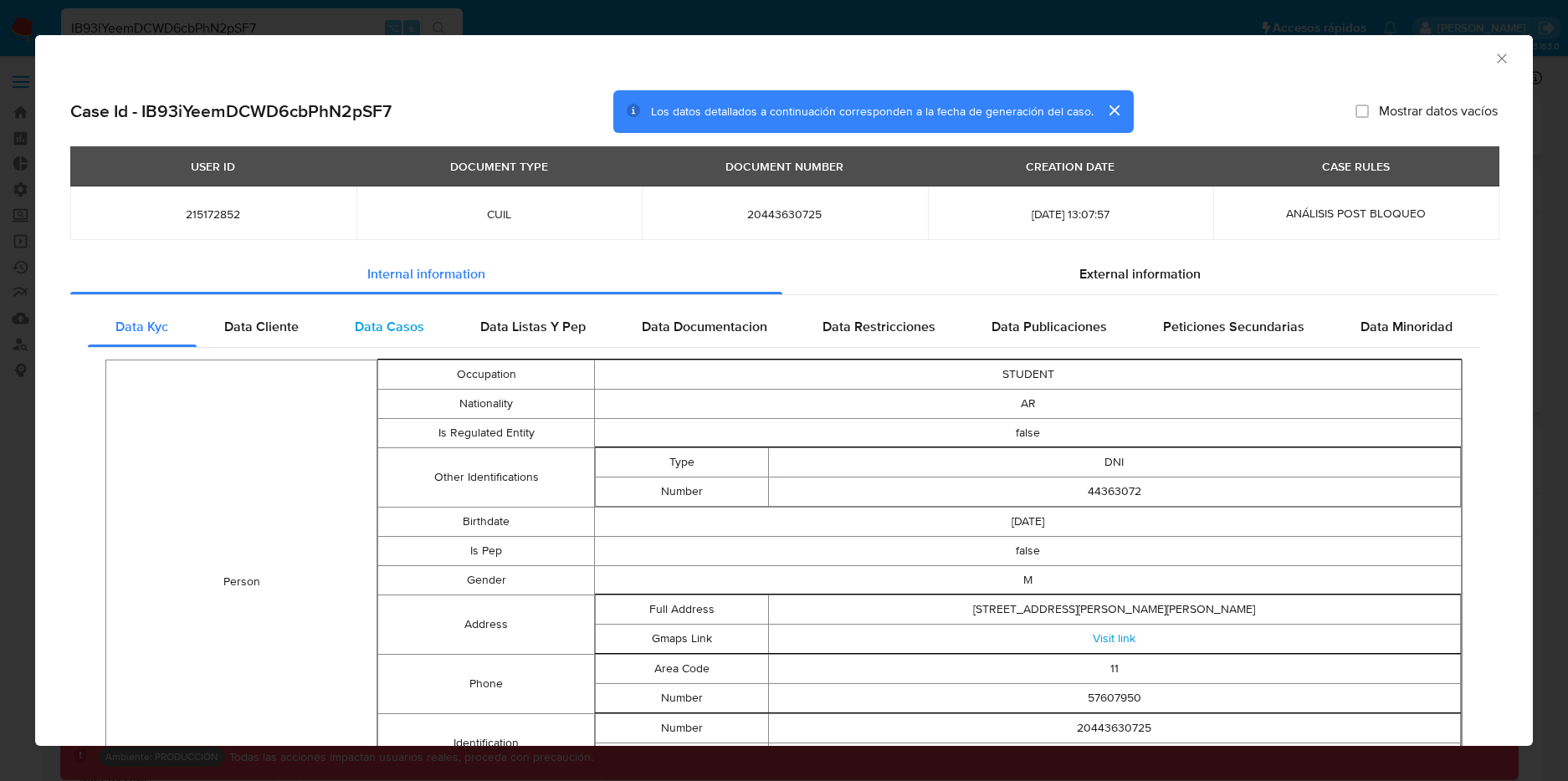
click at [403, 331] on span "Data Casos" at bounding box center [389, 327] width 70 height 19
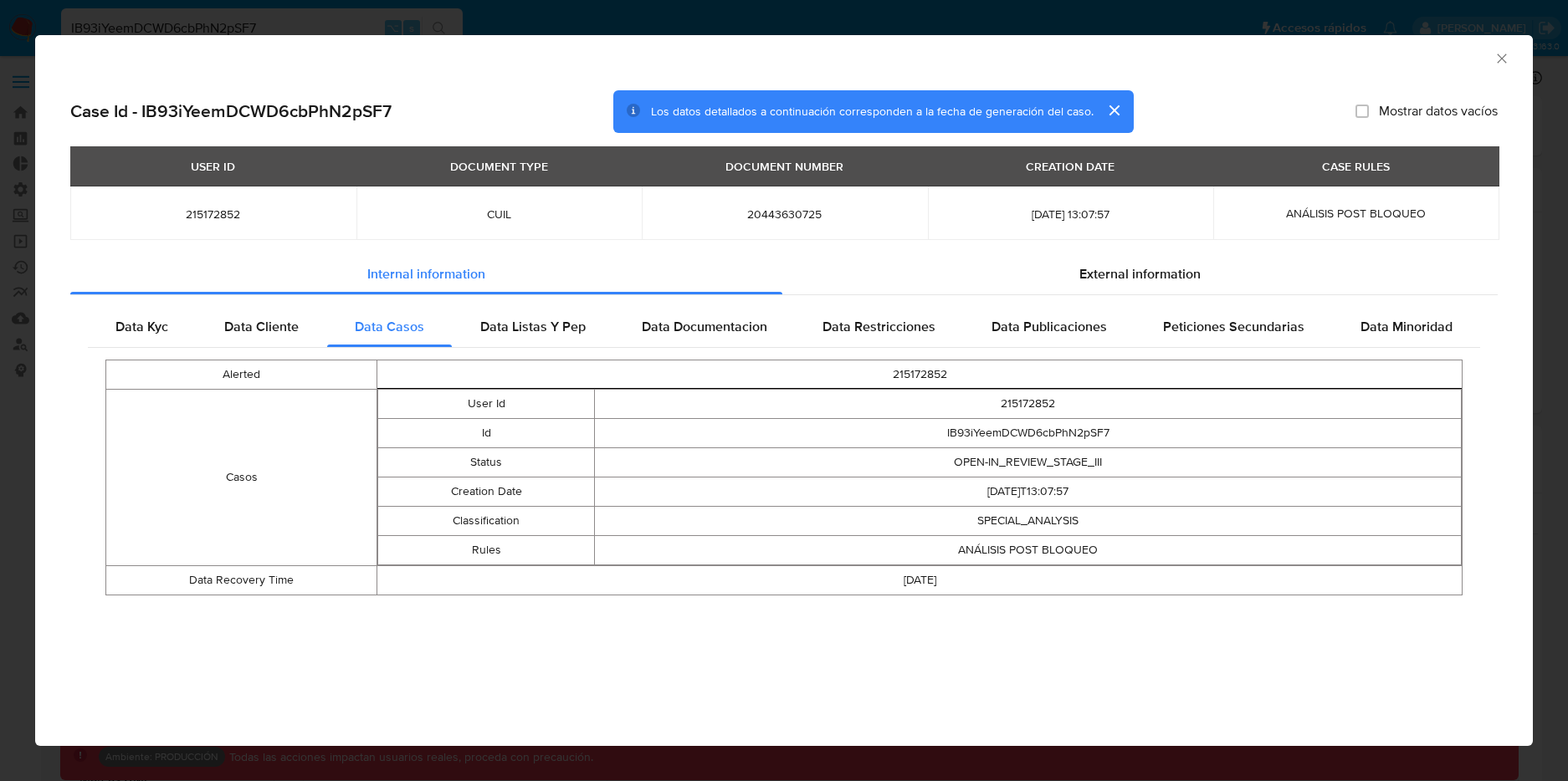
click at [680, 11] on div "AML Data Collector Case Id - IB93iYeemDCWD6cbPhN2pSF7 Los datos detallados a co…" at bounding box center [784, 390] width 1568 height 781
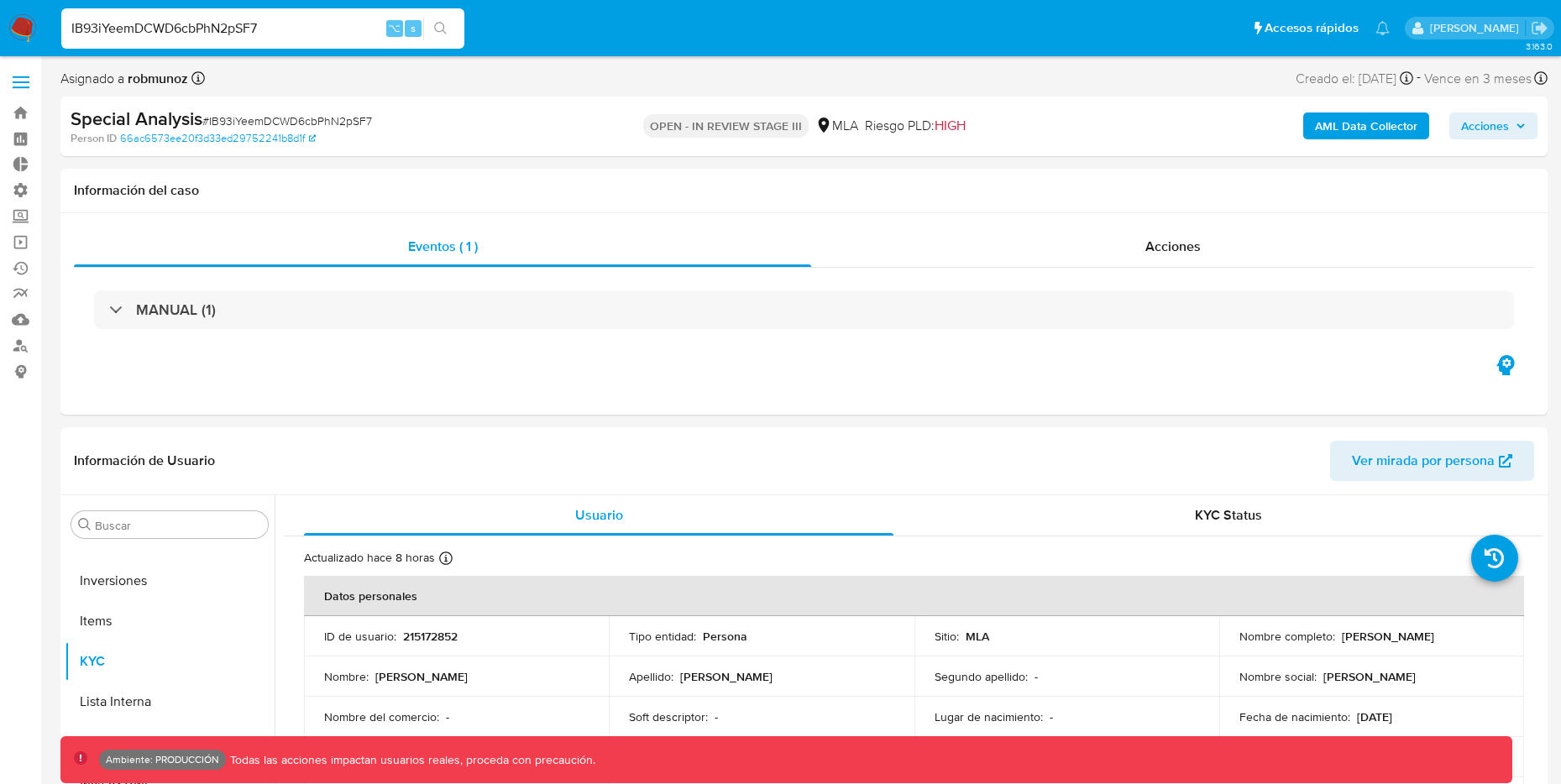
drag, startPoint x: 307, startPoint y: 31, endPoint x: 63, endPoint y: -2, distance: 246.2
paste input "J4oVLvIgUxd1I3vgPy287AeS"
type input "J4oVLvIgUxd1I3vgPy287AeS"
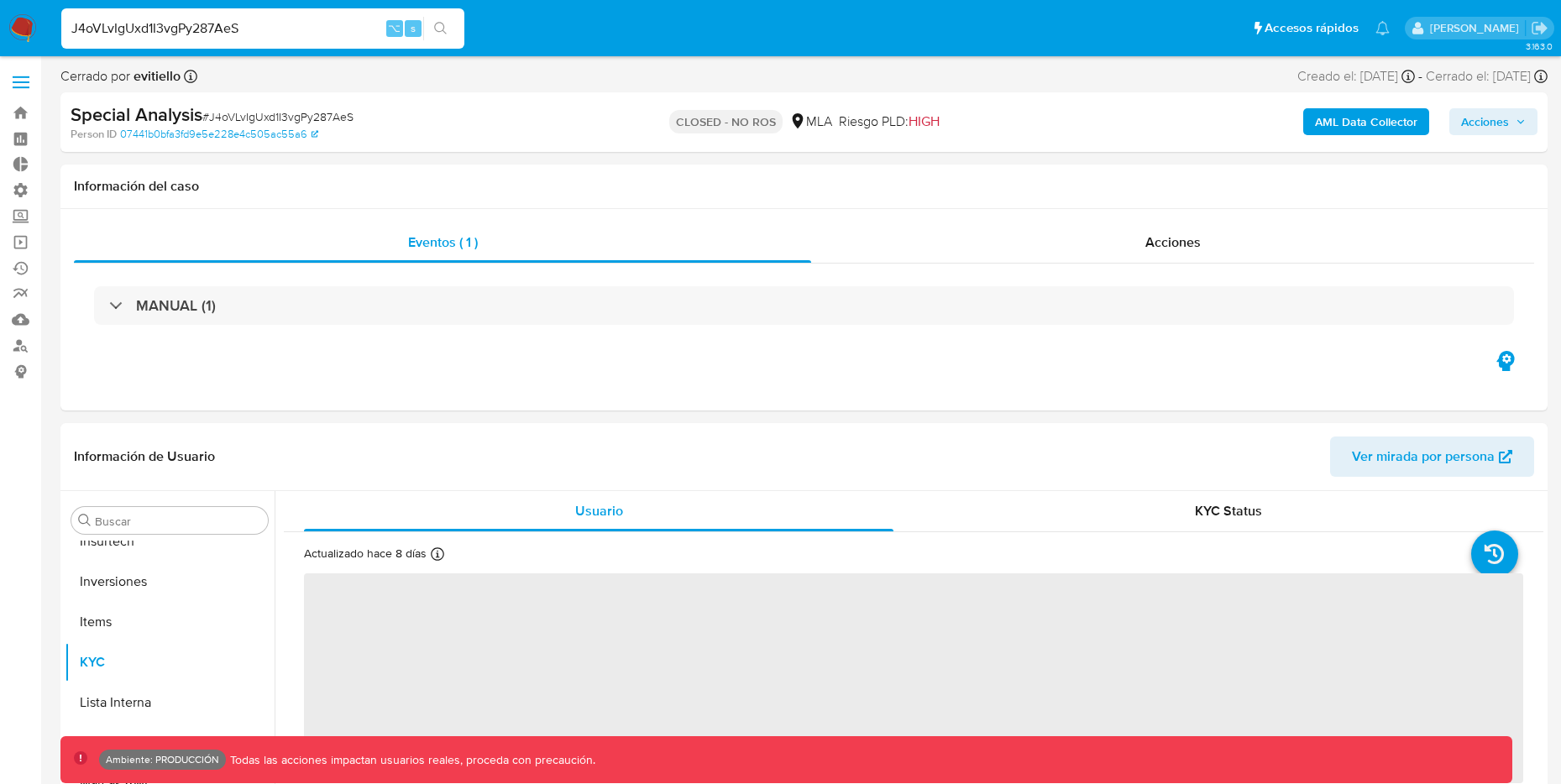
scroll to position [910, 0]
select select "10"
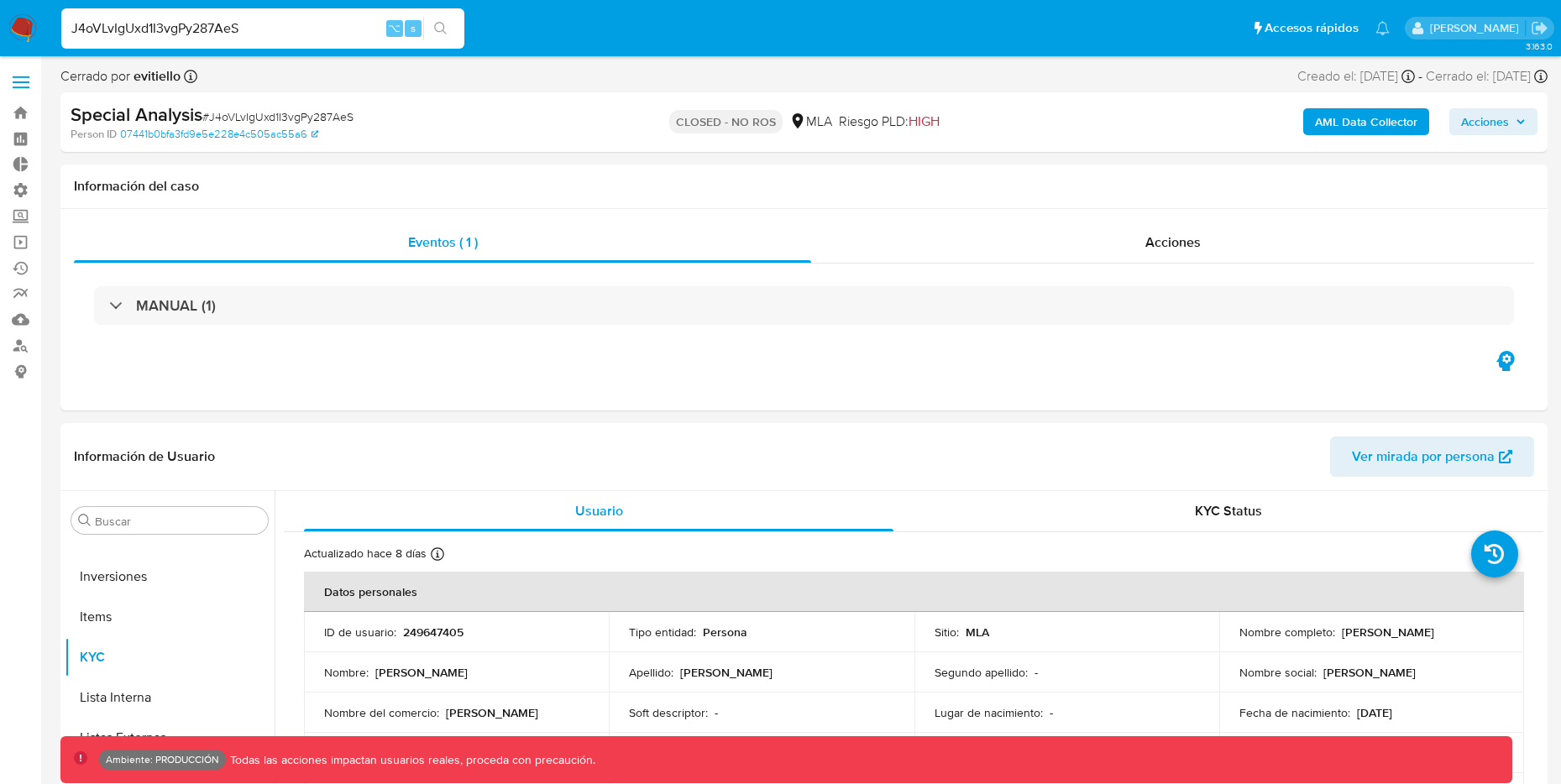
click at [1374, 124] on b "AML Data Collector" at bounding box center [1366, 121] width 103 height 27
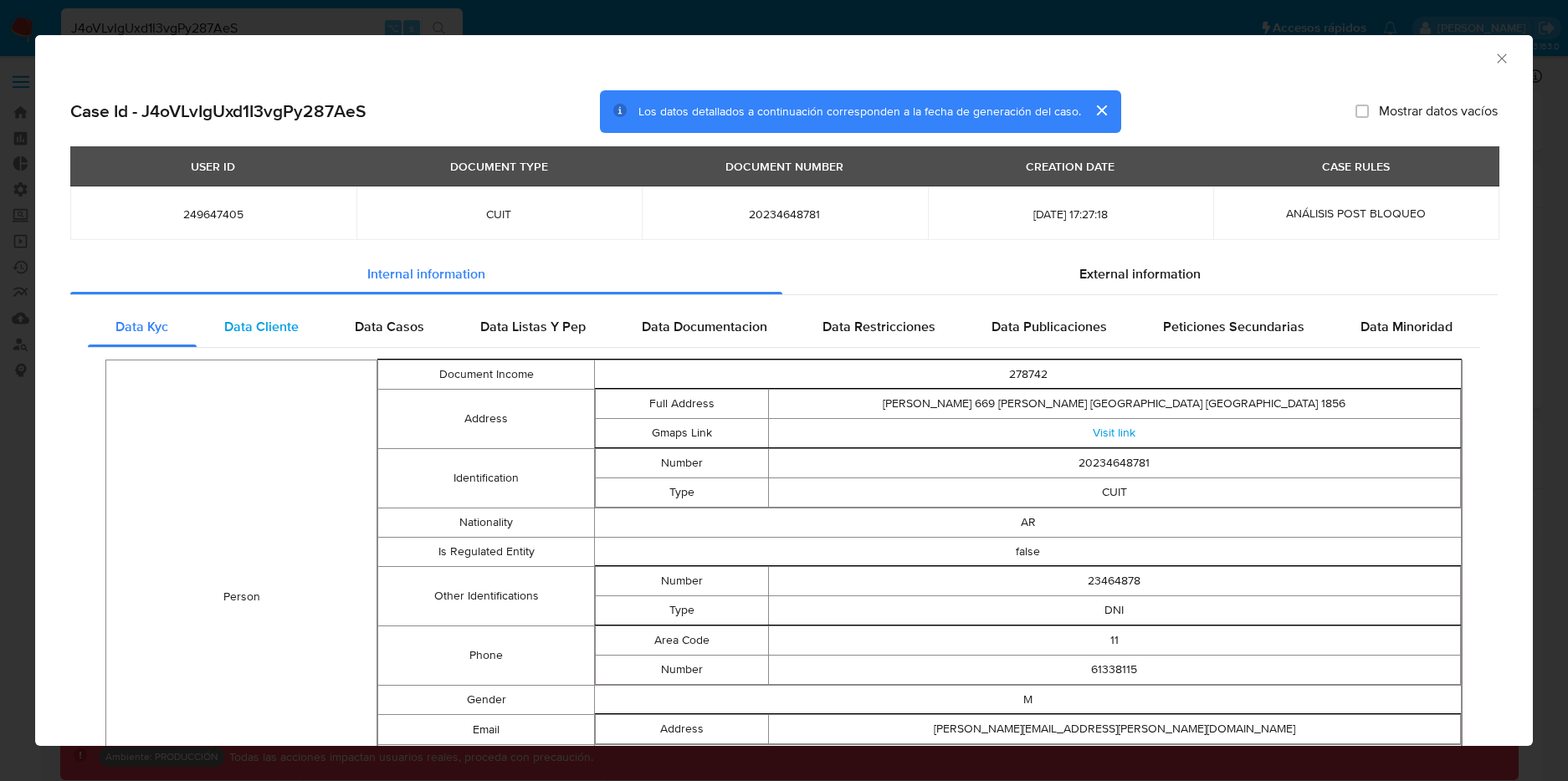
click at [227, 331] on span "Data Cliente" at bounding box center [261, 327] width 75 height 19
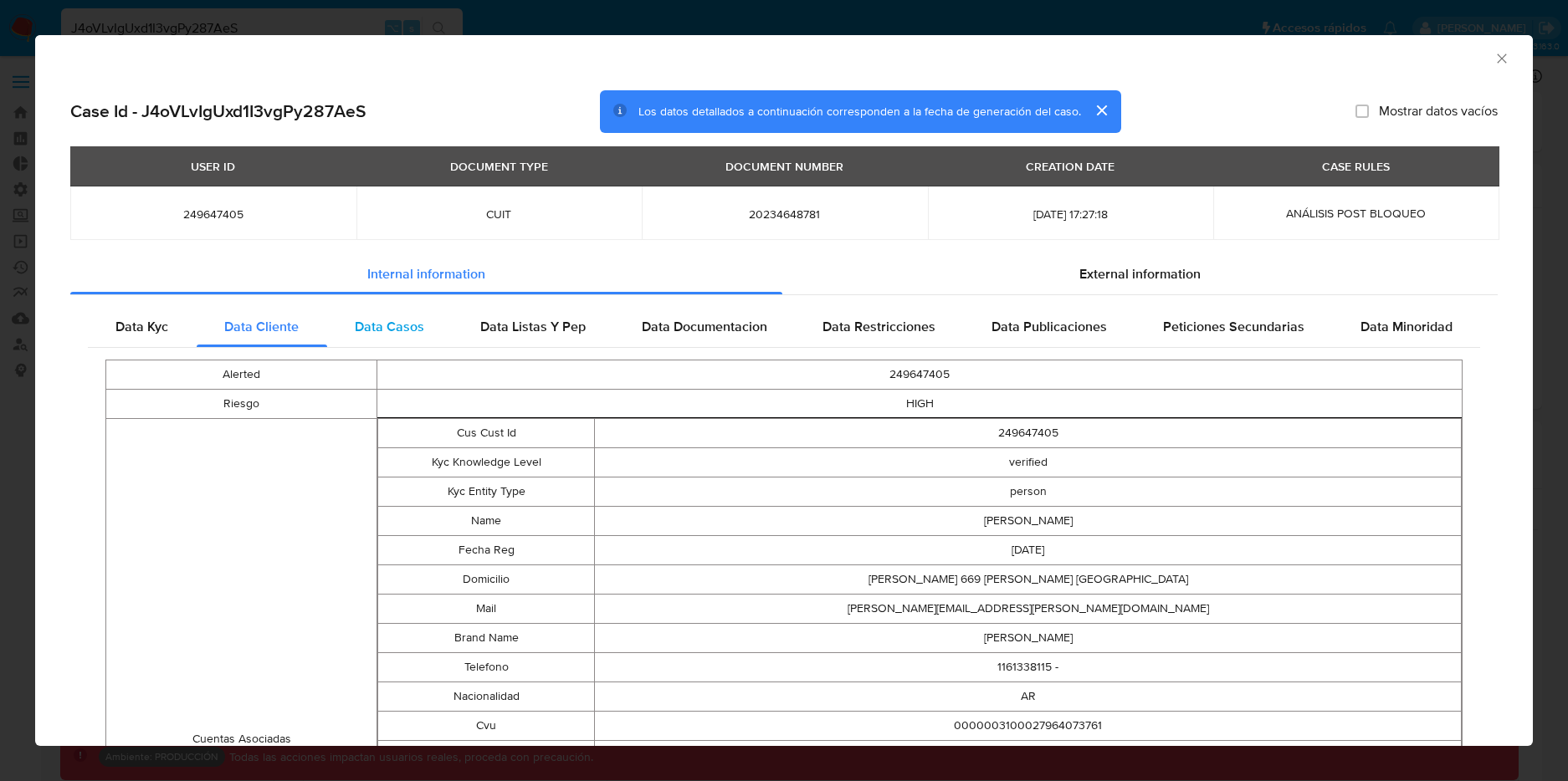
click at [352, 324] on div "Data Casos" at bounding box center [389, 327] width 125 height 41
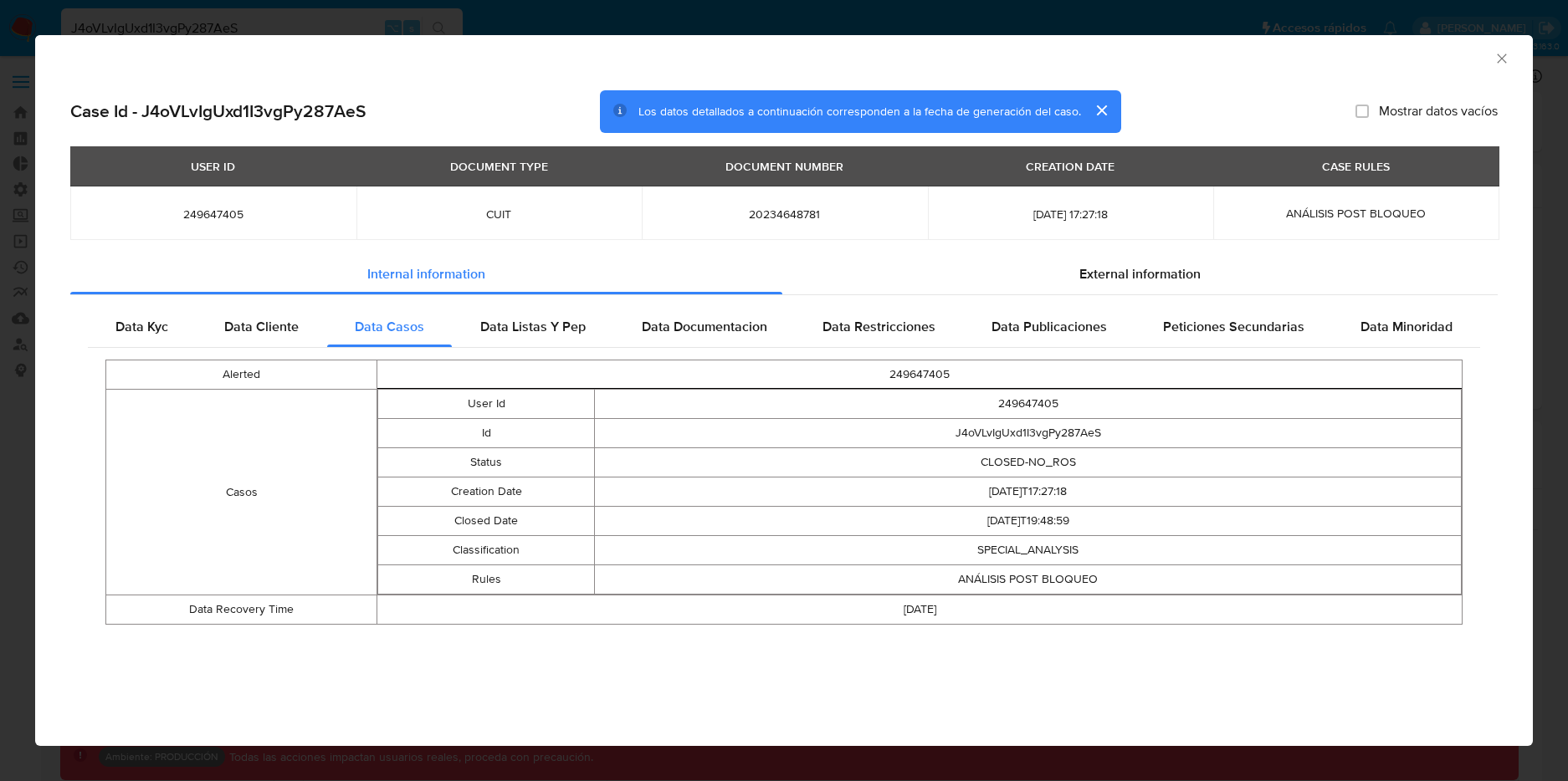
click at [322, 27] on div "AML Data Collector Case Id - J4oVLvIgUxd1I3vgPy287AeS Los datos detallados a co…" at bounding box center [784, 390] width 1568 height 781
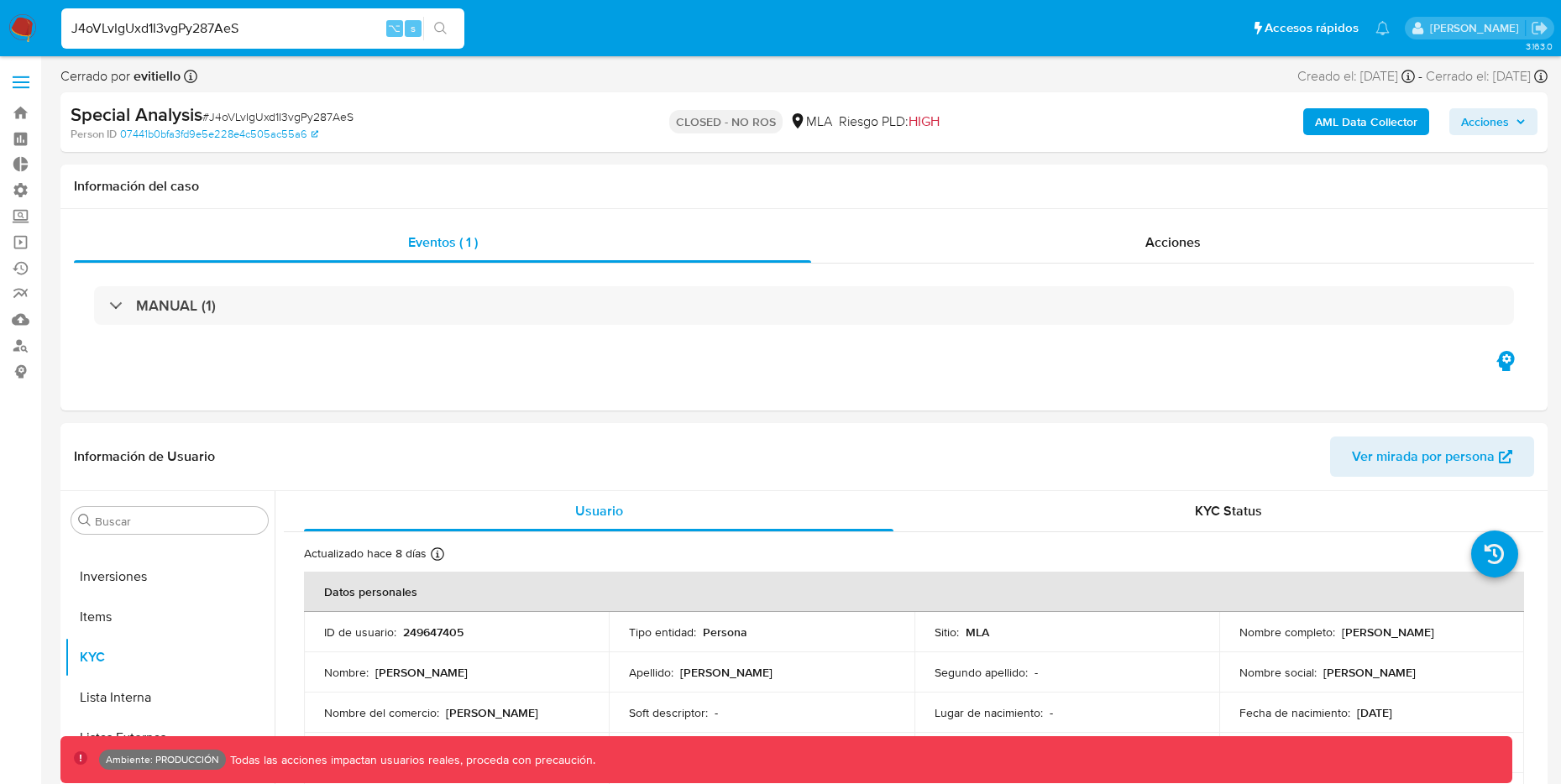
drag, startPoint x: 261, startPoint y: 34, endPoint x: 8, endPoint y: 29, distance: 253.0
click at [8, 29] on nav "Pausado Ver notificaciones J4oVLvIgUxd1I3vgPy287AeS ⌥ s Accesos rápidos Presion…" at bounding box center [780, 28] width 1561 height 57
paste input "M3WXkdElQOxJVD8eXFEuTWIi"
type input "M3WXkdElQOxJVD8eXFEuTWIi"
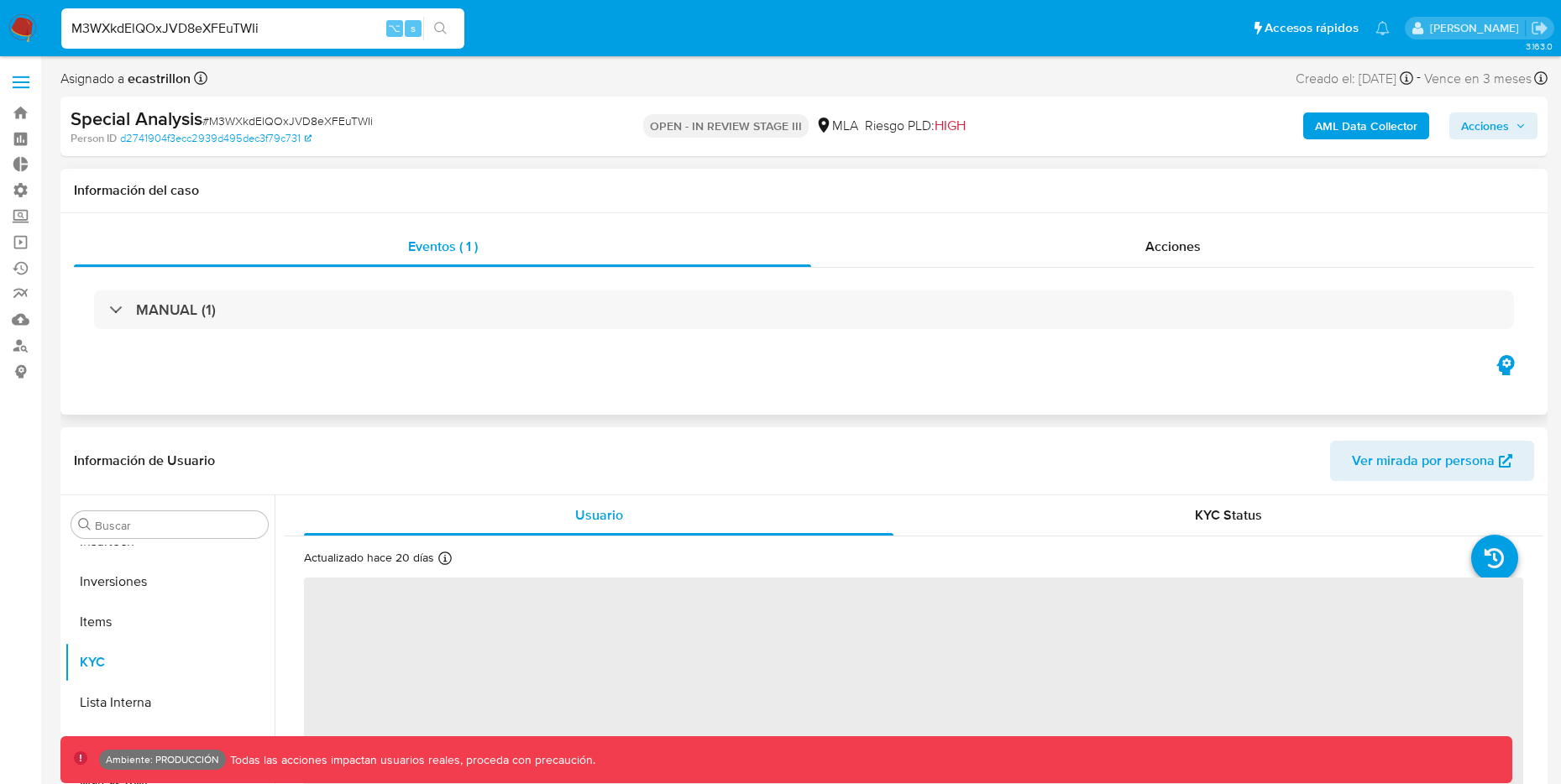
scroll to position [910, 0]
select select "10"
click at [1384, 125] on b "AML Data Collector" at bounding box center [1366, 126] width 103 height 27
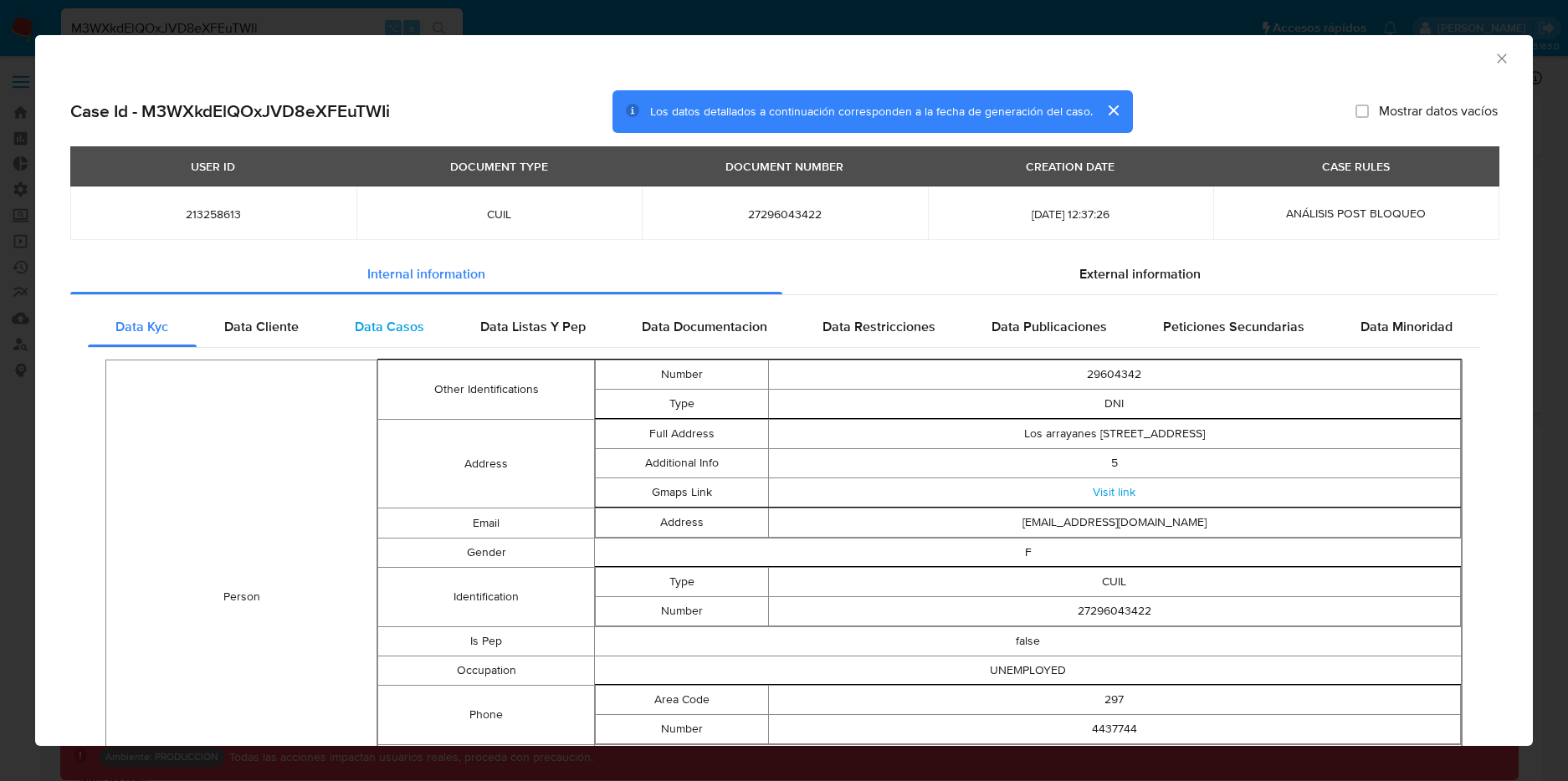
click at [377, 325] on span "Data Casos" at bounding box center [389, 327] width 70 height 19
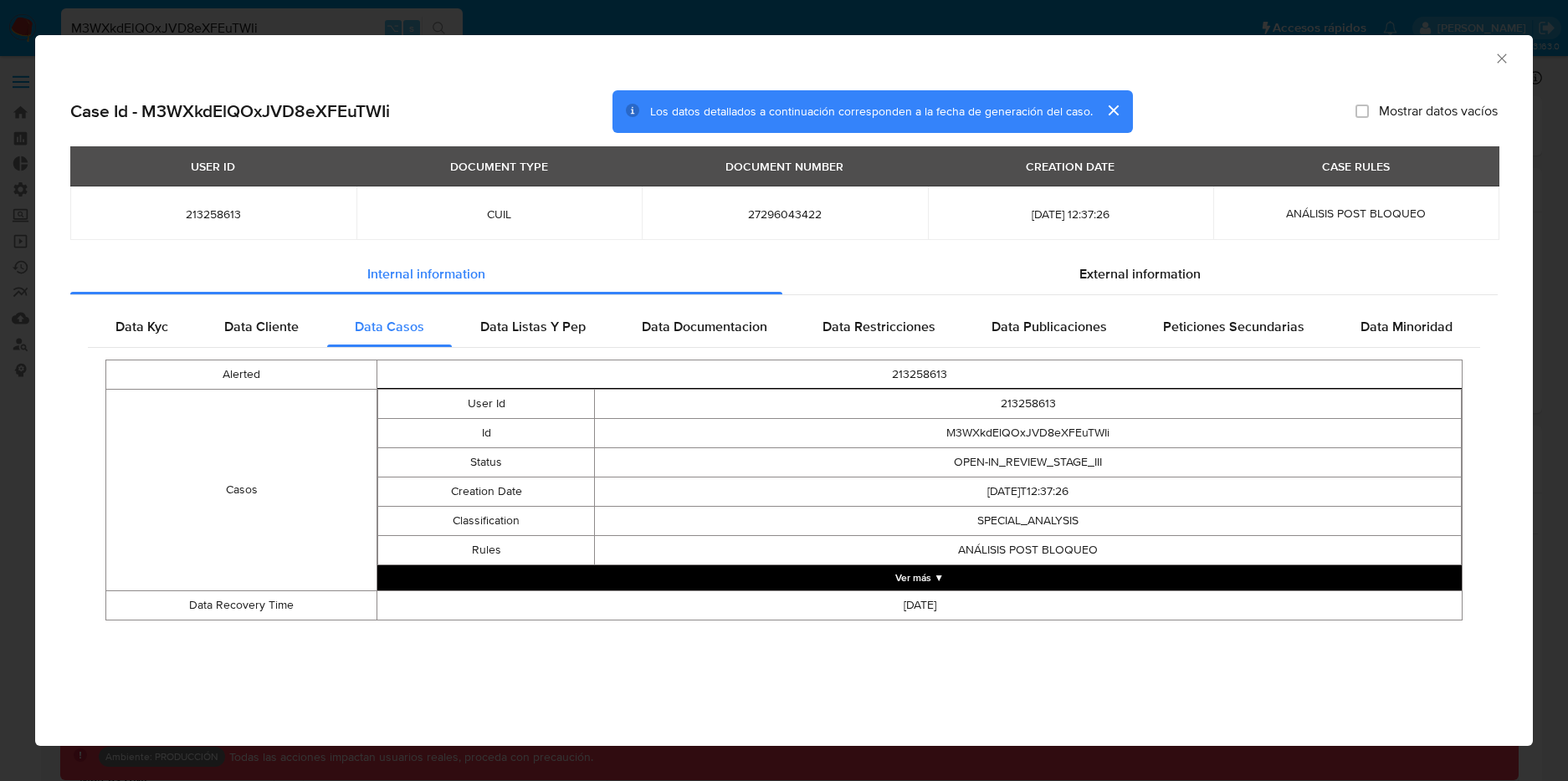
click at [451, 33] on div "AML Data Collector Case Id - M3WXkdElQOxJVD8eXFEuTWIi Los datos detallados a co…" at bounding box center [784, 390] width 1568 height 781
click at [470, 19] on div "AML Data Collector Case Id - M3WXkdElQOxJVD8eXFEuTWIi Los datos detallados a co…" at bounding box center [784, 390] width 1568 height 781
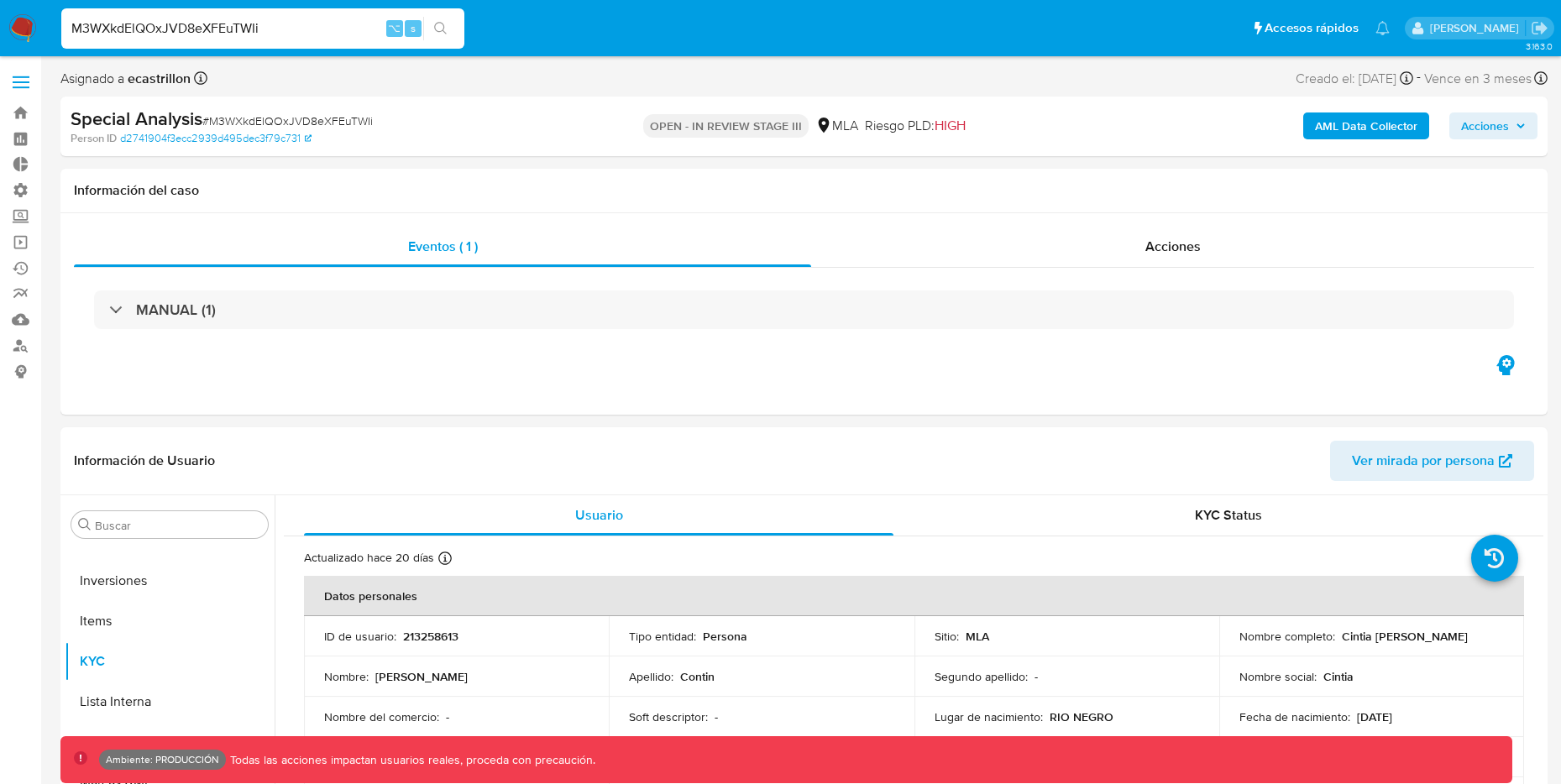
drag, startPoint x: 279, startPoint y: 26, endPoint x: -5, endPoint y: -8, distance: 286.0
paste input "mzsTMfEILGdAJXS6xOuhg0l2"
type input "mzsTMfEILGdAJXS6xOuhg0l2"
click at [1375, 127] on b "AML Data Collector" at bounding box center [1366, 126] width 103 height 27
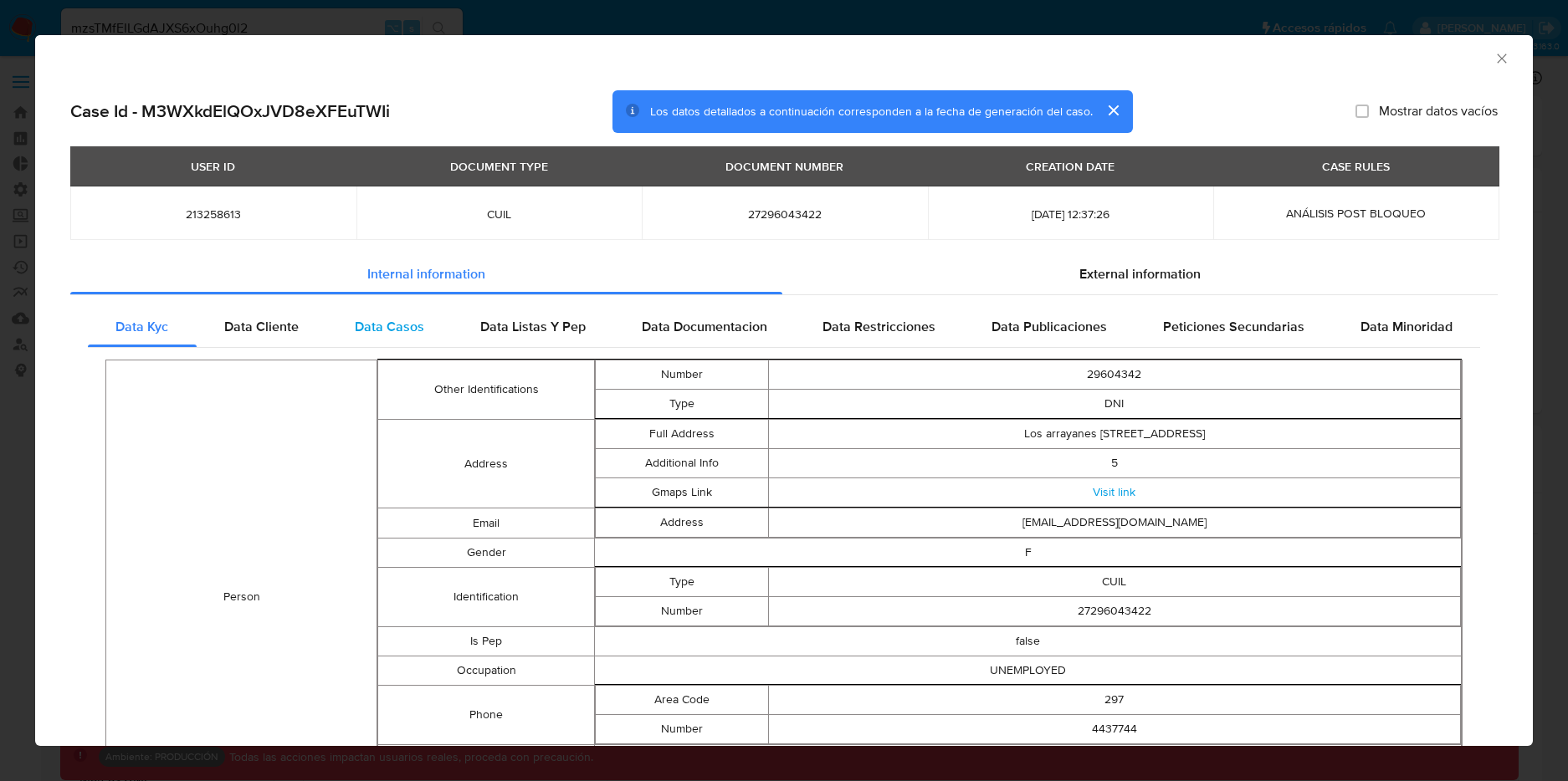
click at [369, 329] on span "Data Casos" at bounding box center [389, 327] width 70 height 19
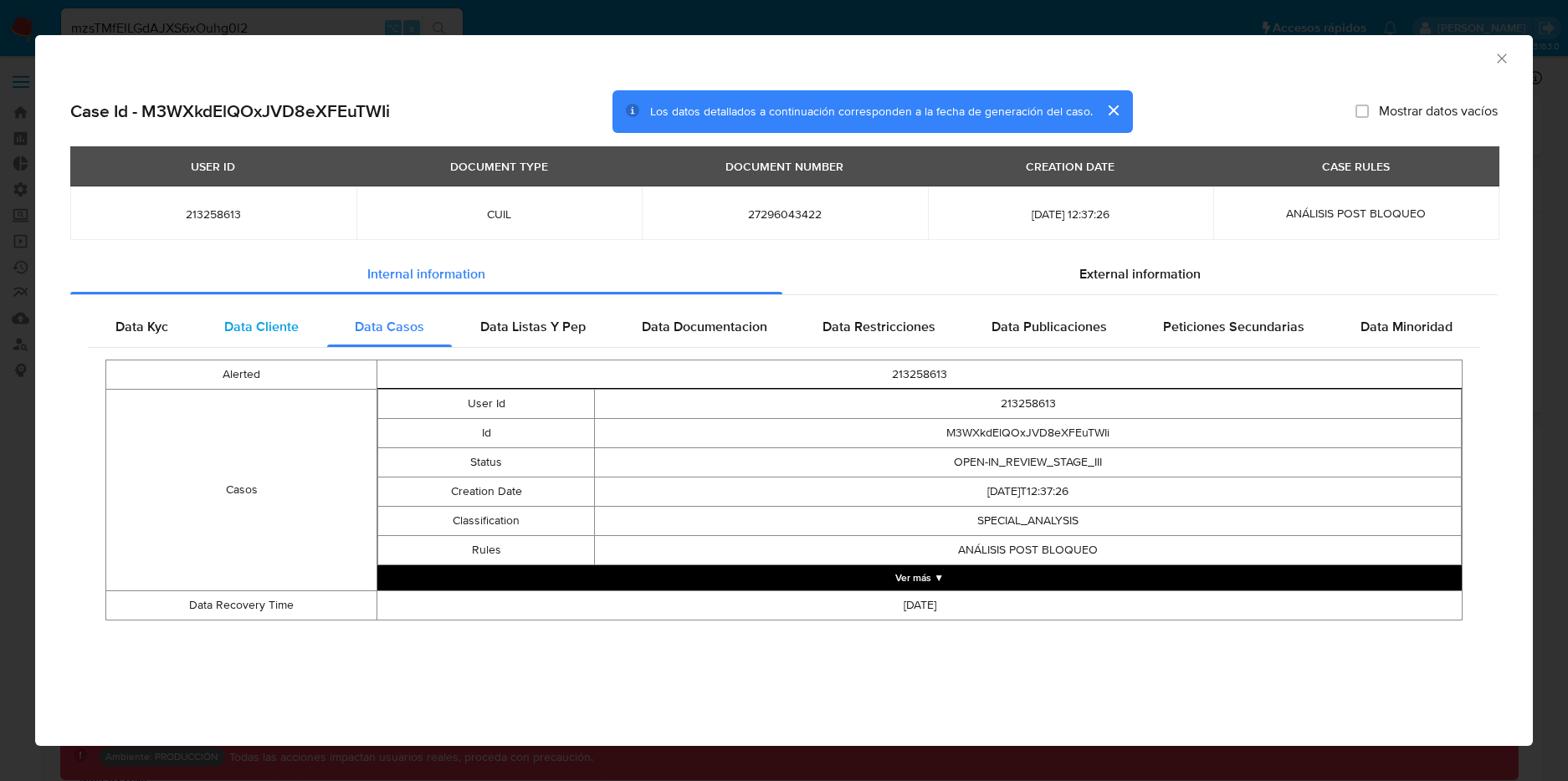
click at [305, 326] on div "Data Cliente" at bounding box center [262, 327] width 130 height 41
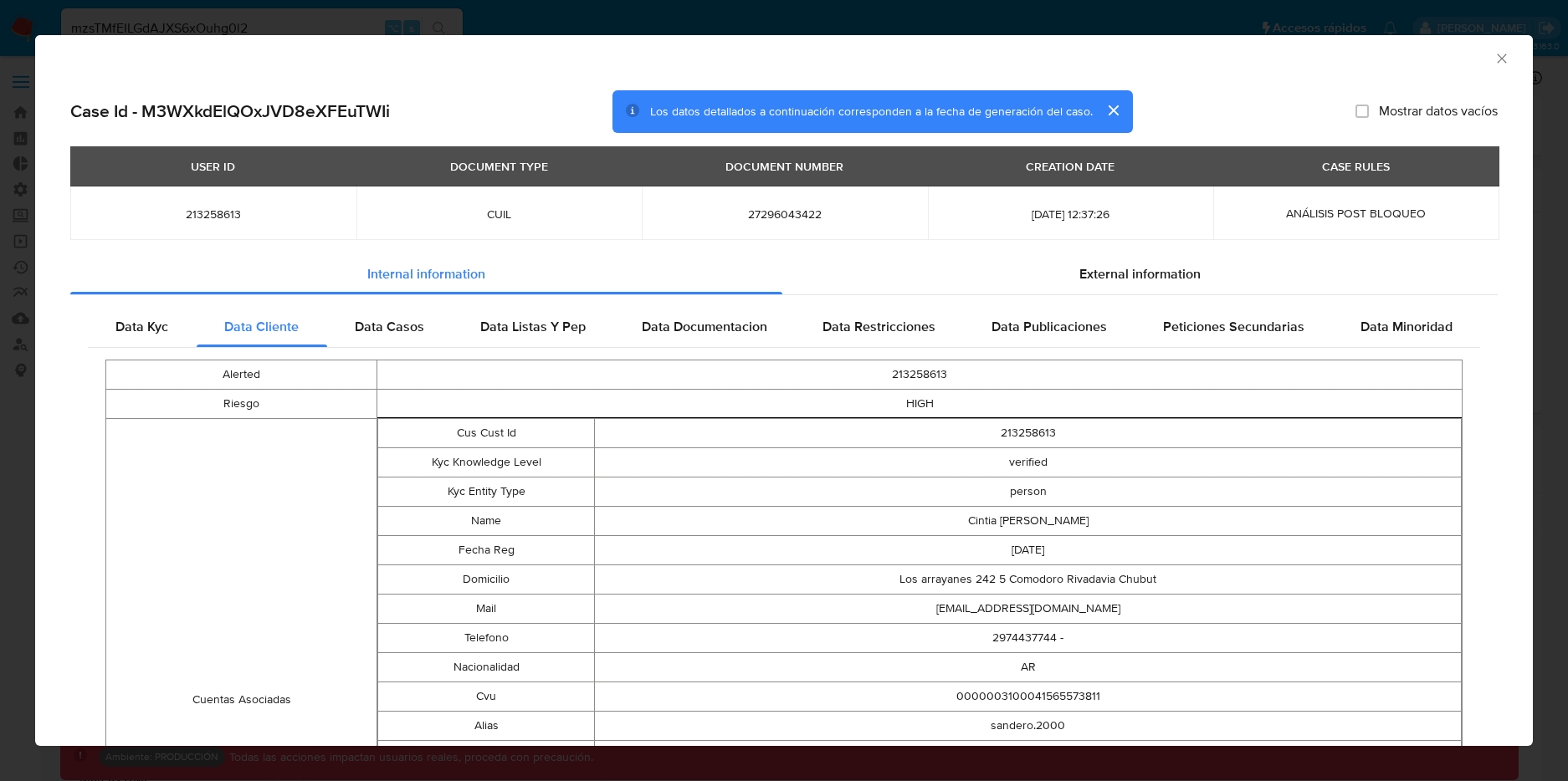
click at [1493, 55] on icon "Cerrar ventana" at bounding box center [1501, 58] width 17 height 17
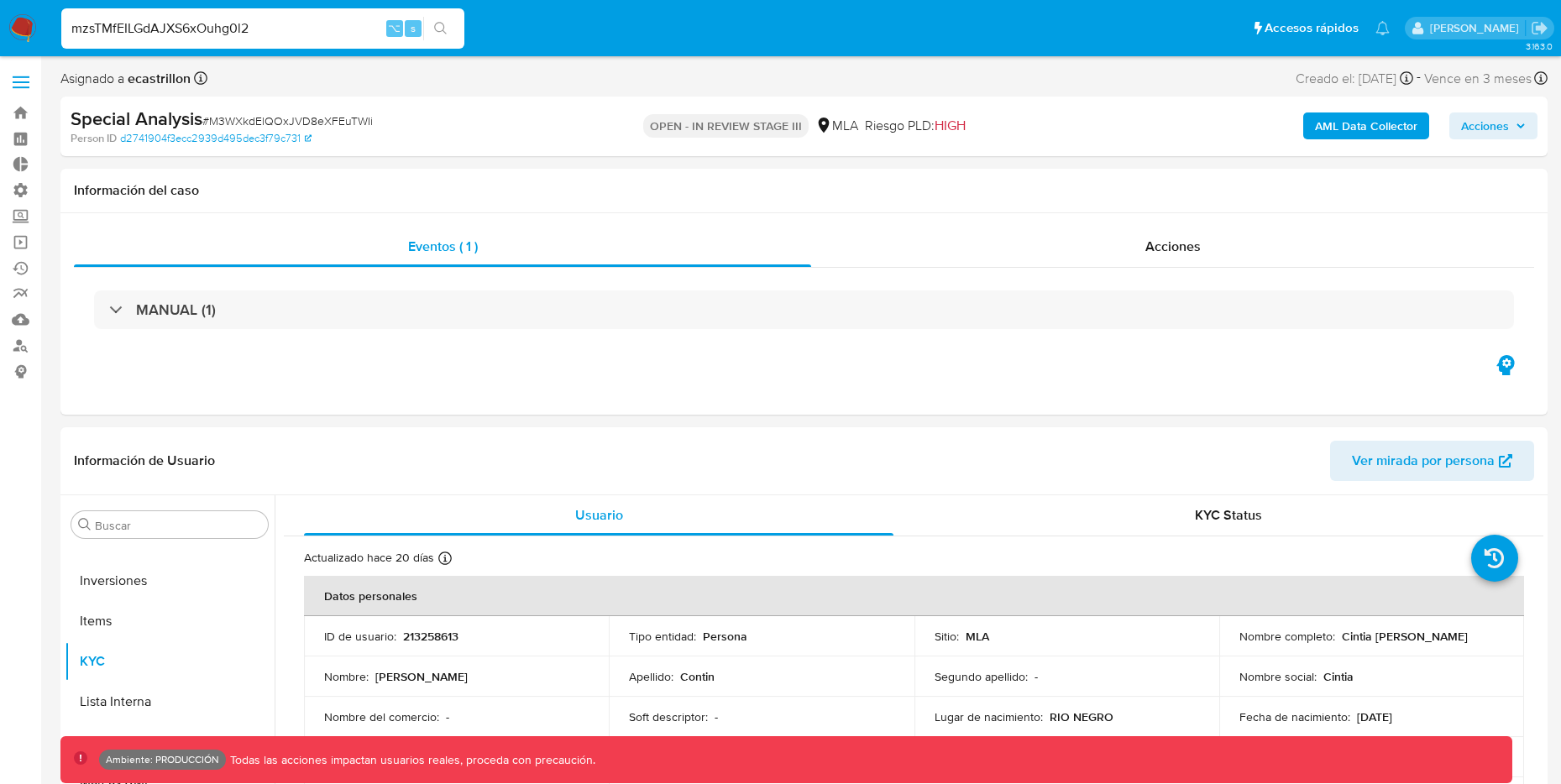
drag, startPoint x: 280, startPoint y: 27, endPoint x: -21, endPoint y: 27, distance: 301.0
paste input "STiHwzTWUrLnBJI6HYU6ccFK"
type input "STiHwzTWUrLnBJI6HYU6ccFK"
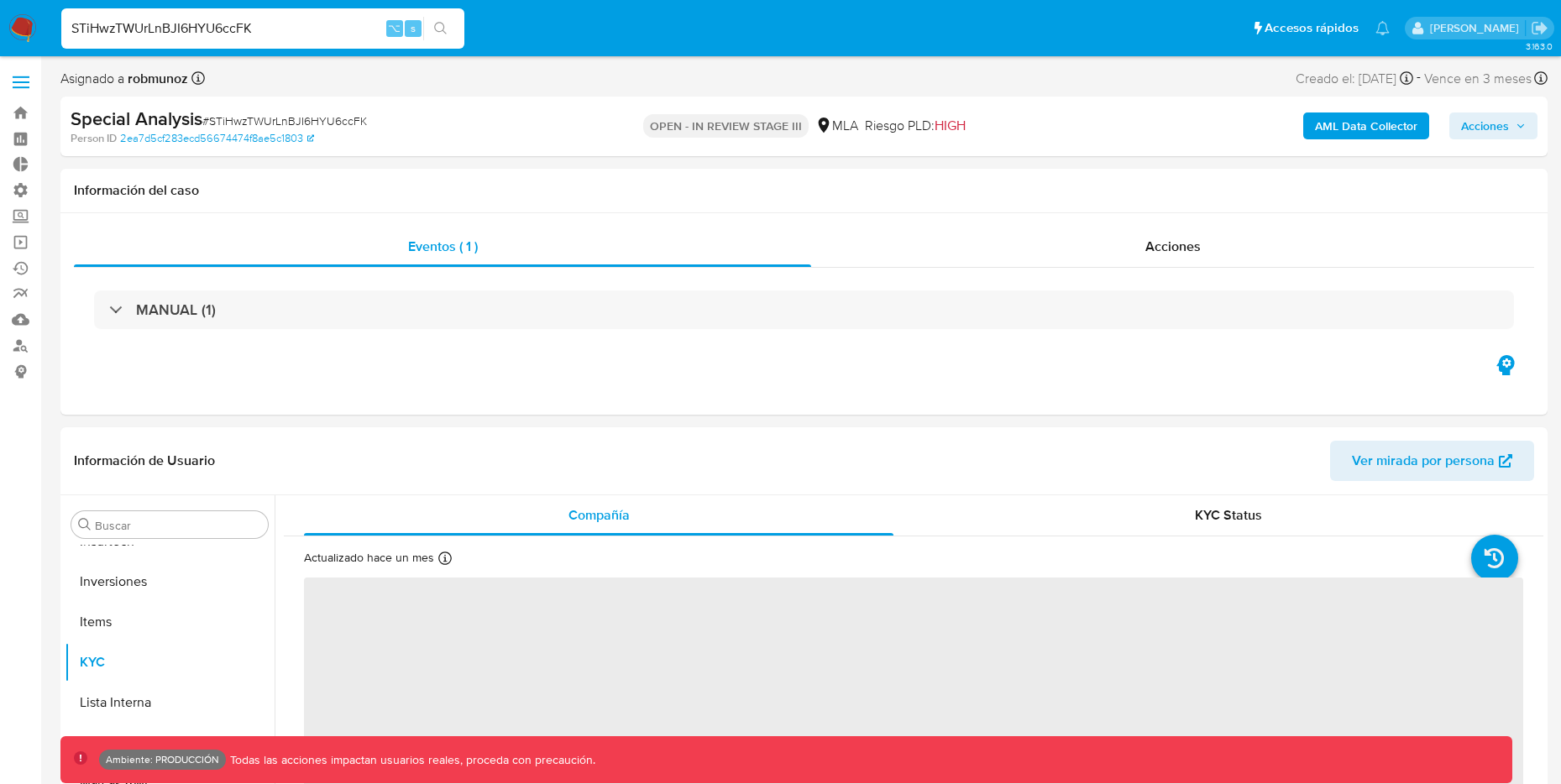
scroll to position [910, 0]
click at [1373, 119] on b "AML Data Collector" at bounding box center [1366, 126] width 103 height 27
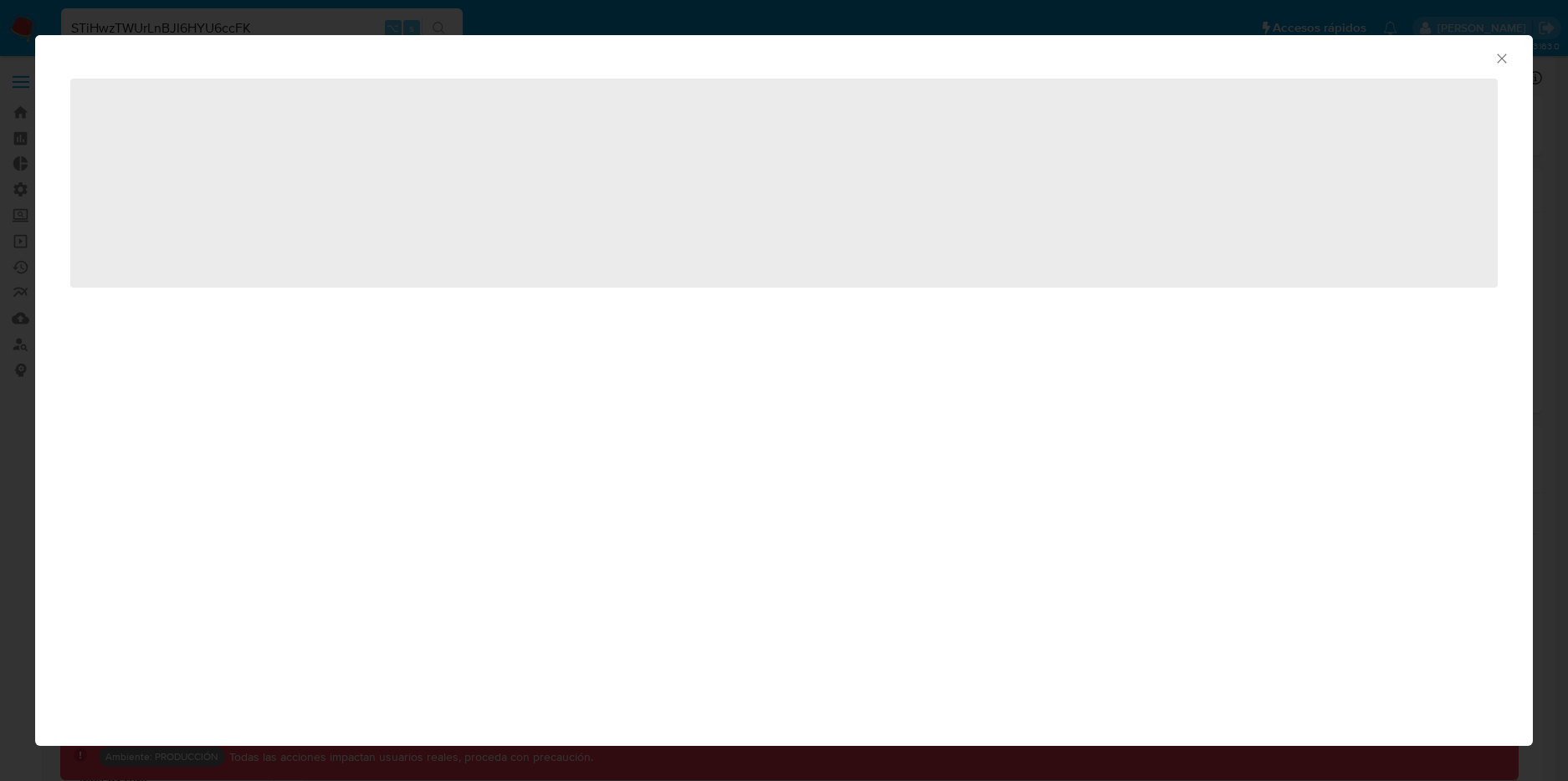
select select "10"
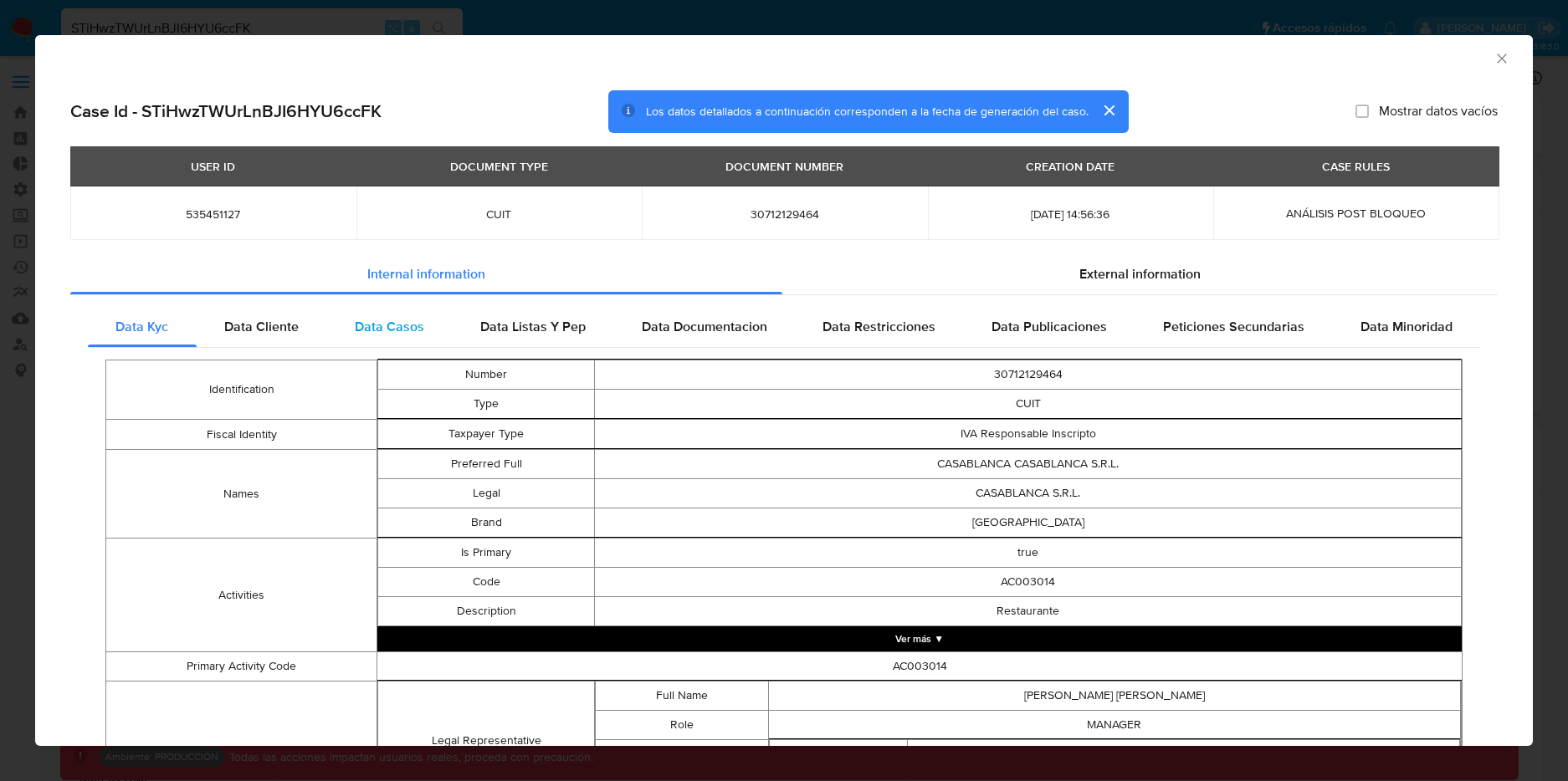
click at [413, 329] on span "Data Casos" at bounding box center [389, 327] width 70 height 19
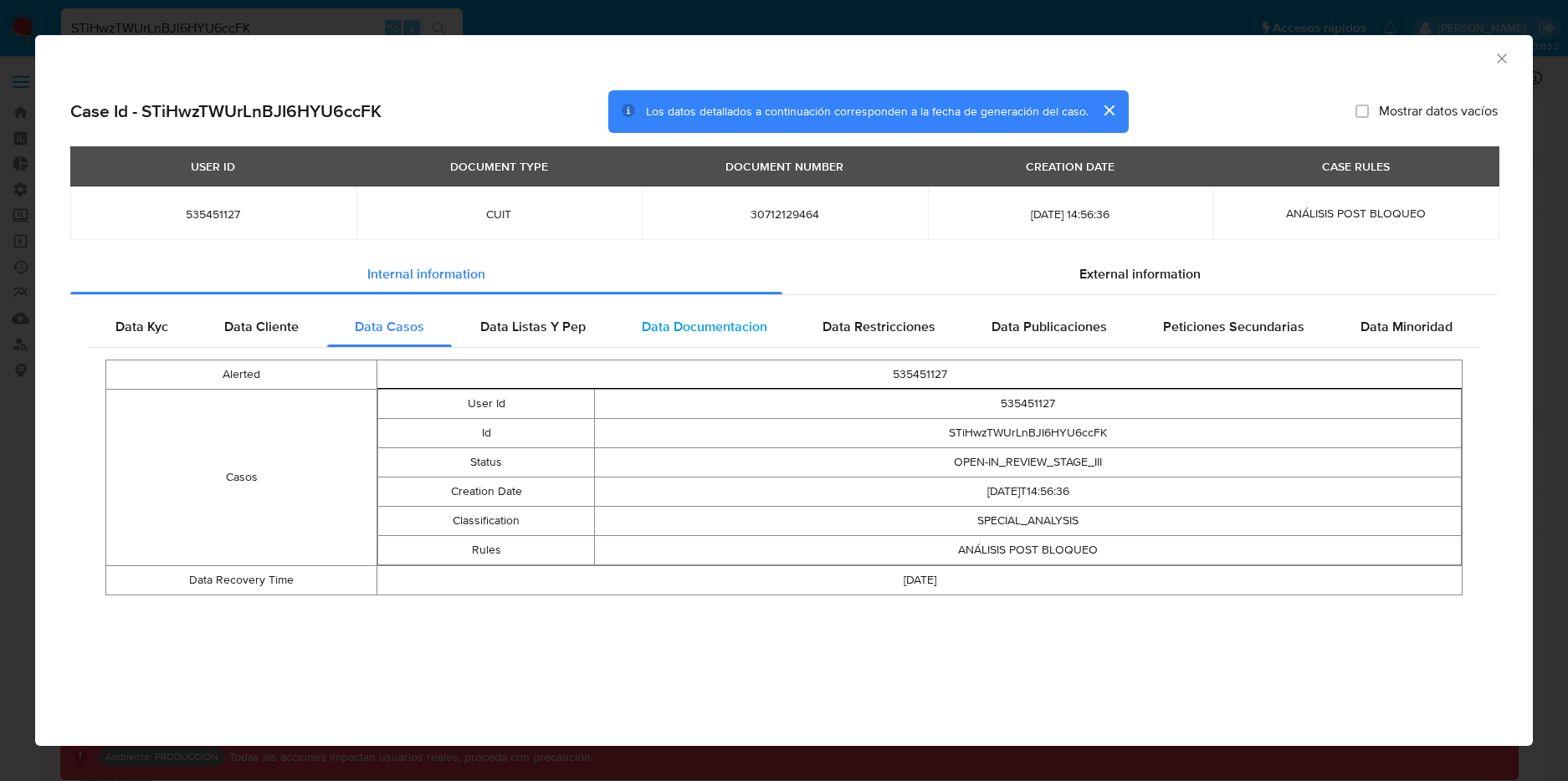
click at [639, 318] on div "Data Documentacion" at bounding box center [704, 327] width 181 height 41
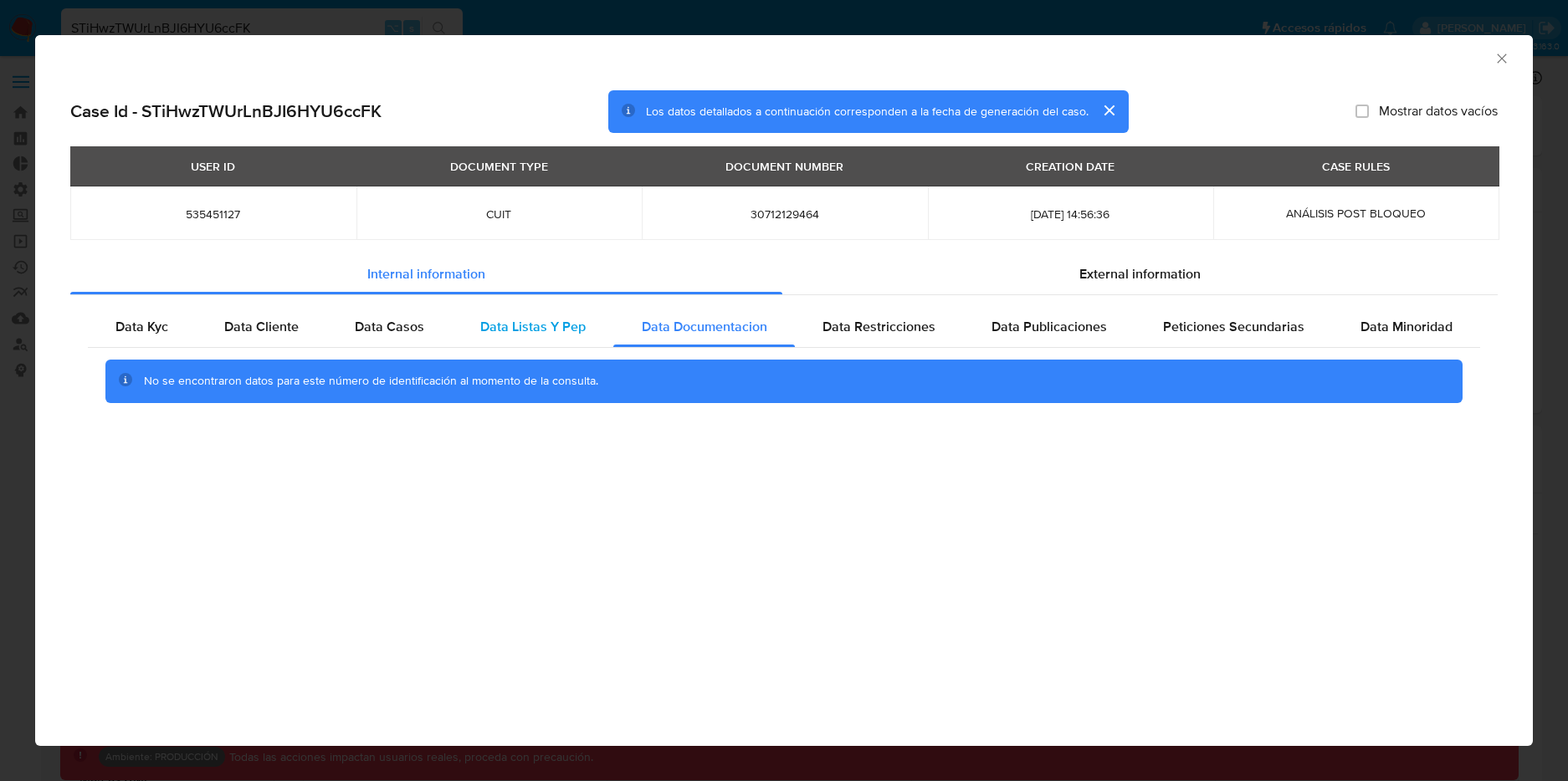
click at [541, 328] on span "Data Listas Y Pep" at bounding box center [533, 327] width 106 height 19
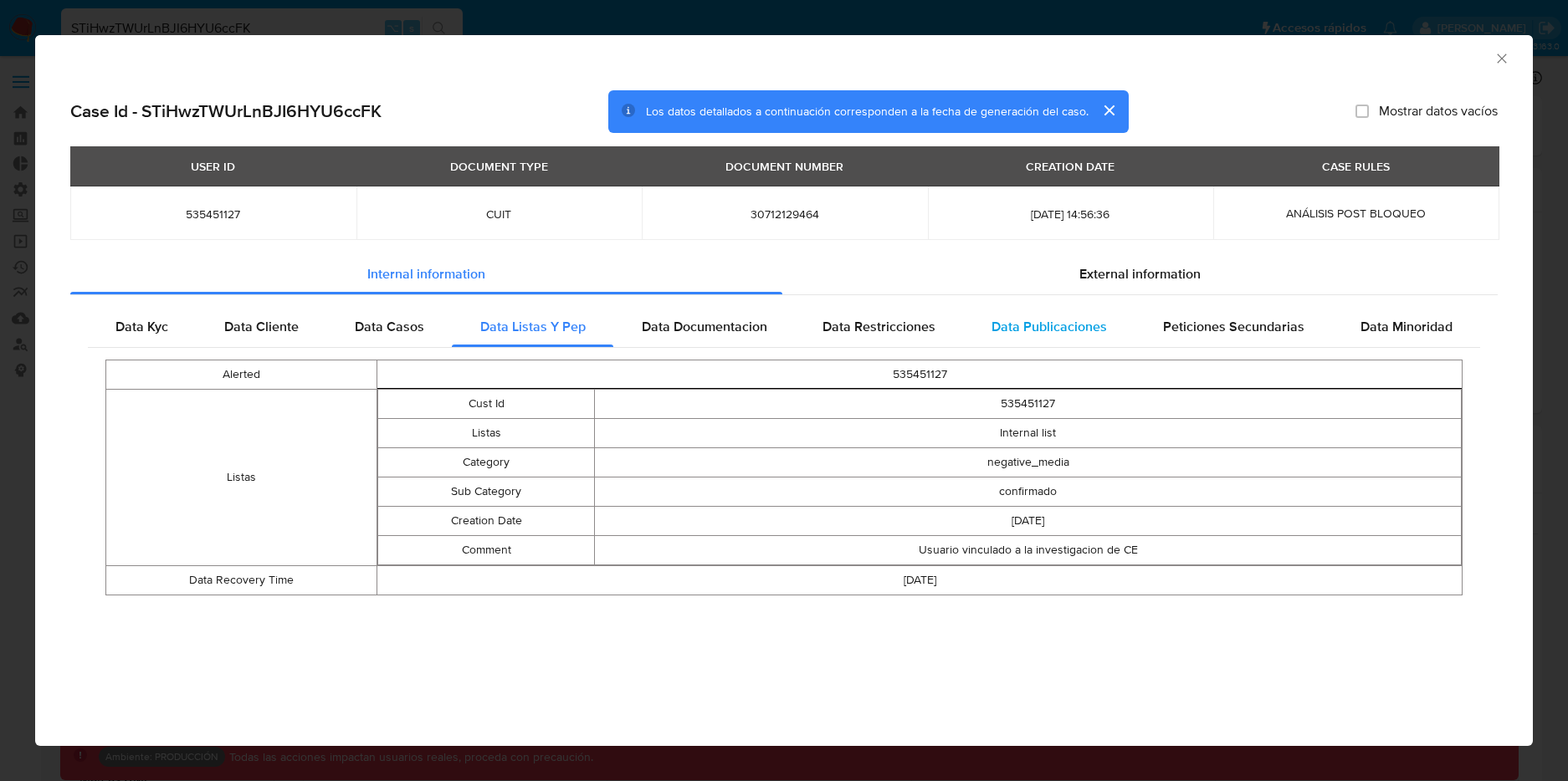
click at [992, 329] on span "Data Publicaciones" at bounding box center [1048, 327] width 115 height 19
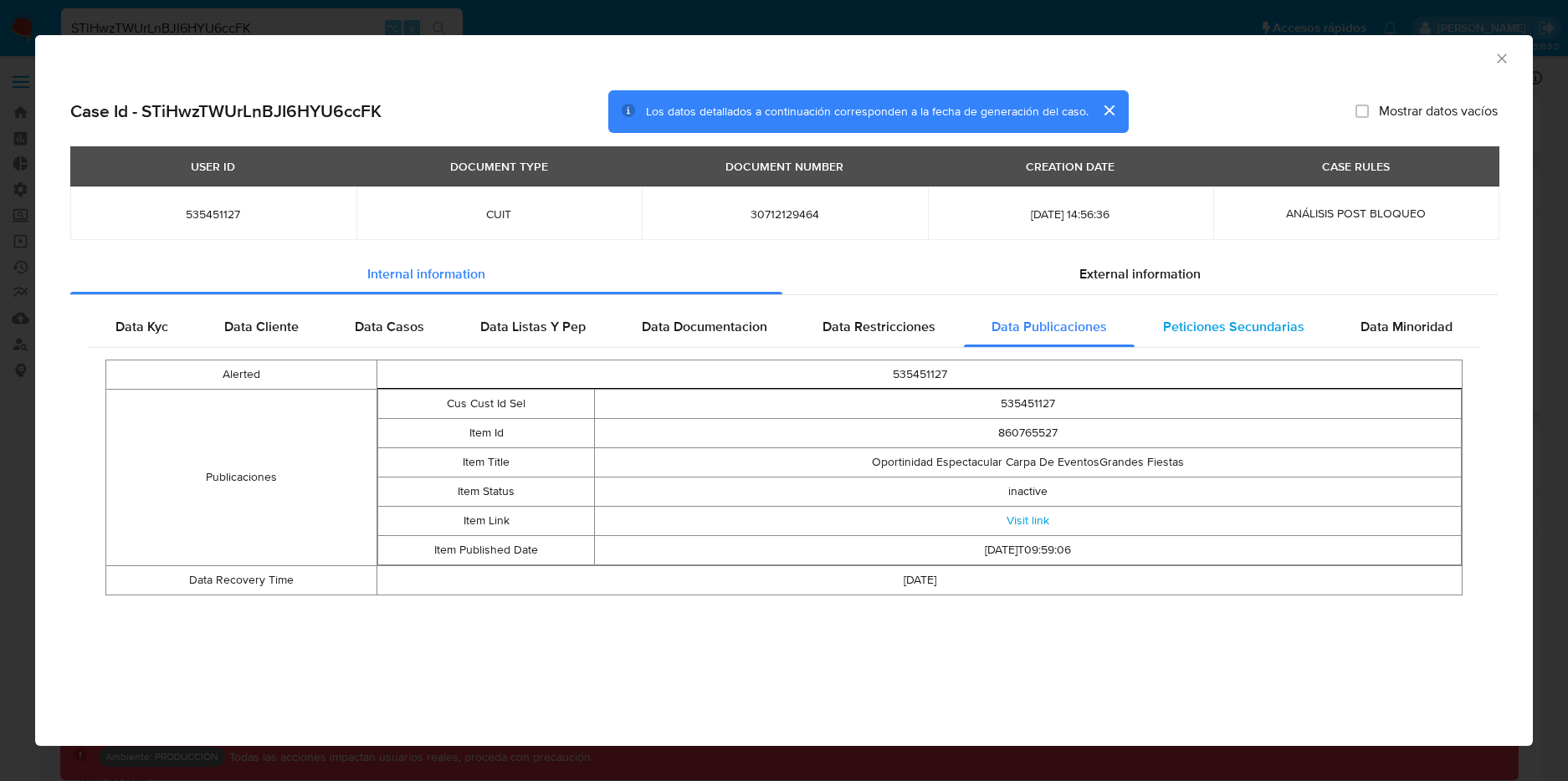
click at [1252, 326] on span "Peticiones Secundarias" at bounding box center [1233, 327] width 141 height 19
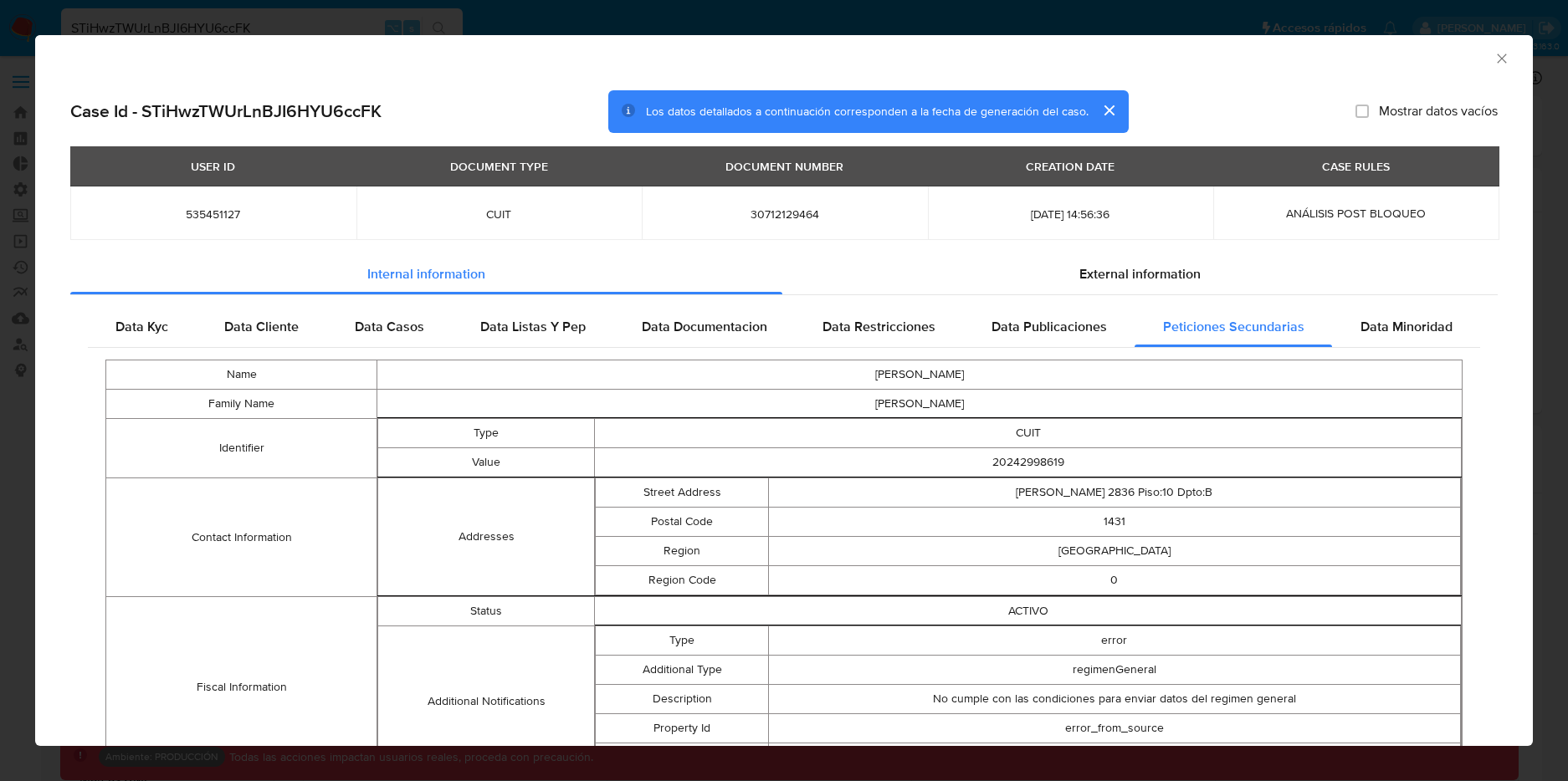
click at [1493, 51] on icon "Cerrar ventana" at bounding box center [1501, 58] width 17 height 17
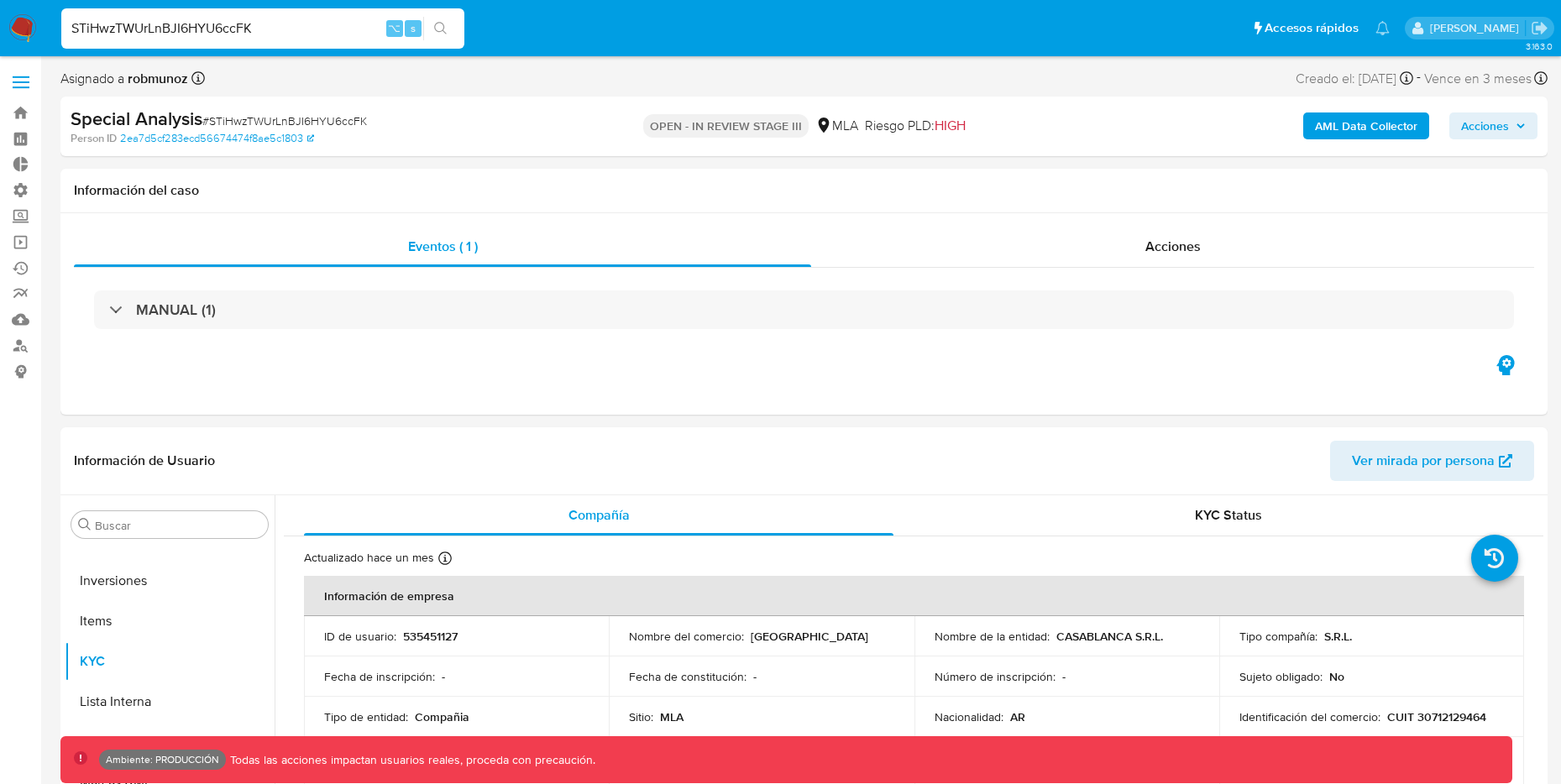
drag, startPoint x: 335, startPoint y: 27, endPoint x: -26, endPoint y: -3, distance: 362.2
paste input "2u38ZyZsMqNSJ1BAxzAkDUJs"
type input "2u38ZyZsMqNSJ1BAxzAkDUJs"
drag, startPoint x: 286, startPoint y: 25, endPoint x: 16, endPoint y: -1, distance: 271.2
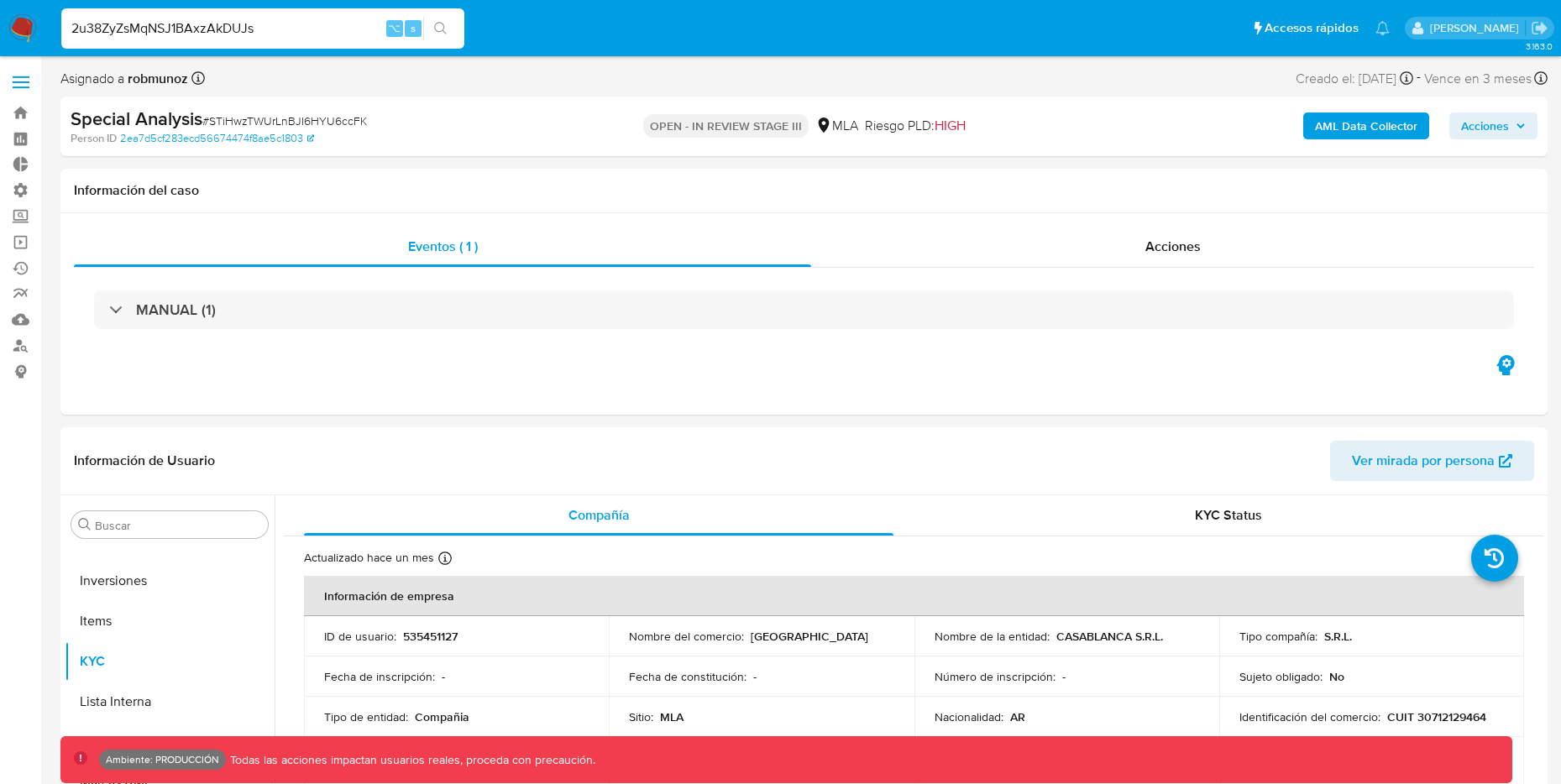
click at [16, 0] on nav "Pausado Ver notificaciones 2u38ZyZsMqNSJ1BAxzAkDUJs ⌥ s Accesos rápidos Presion…" at bounding box center [780, 28] width 1561 height 57
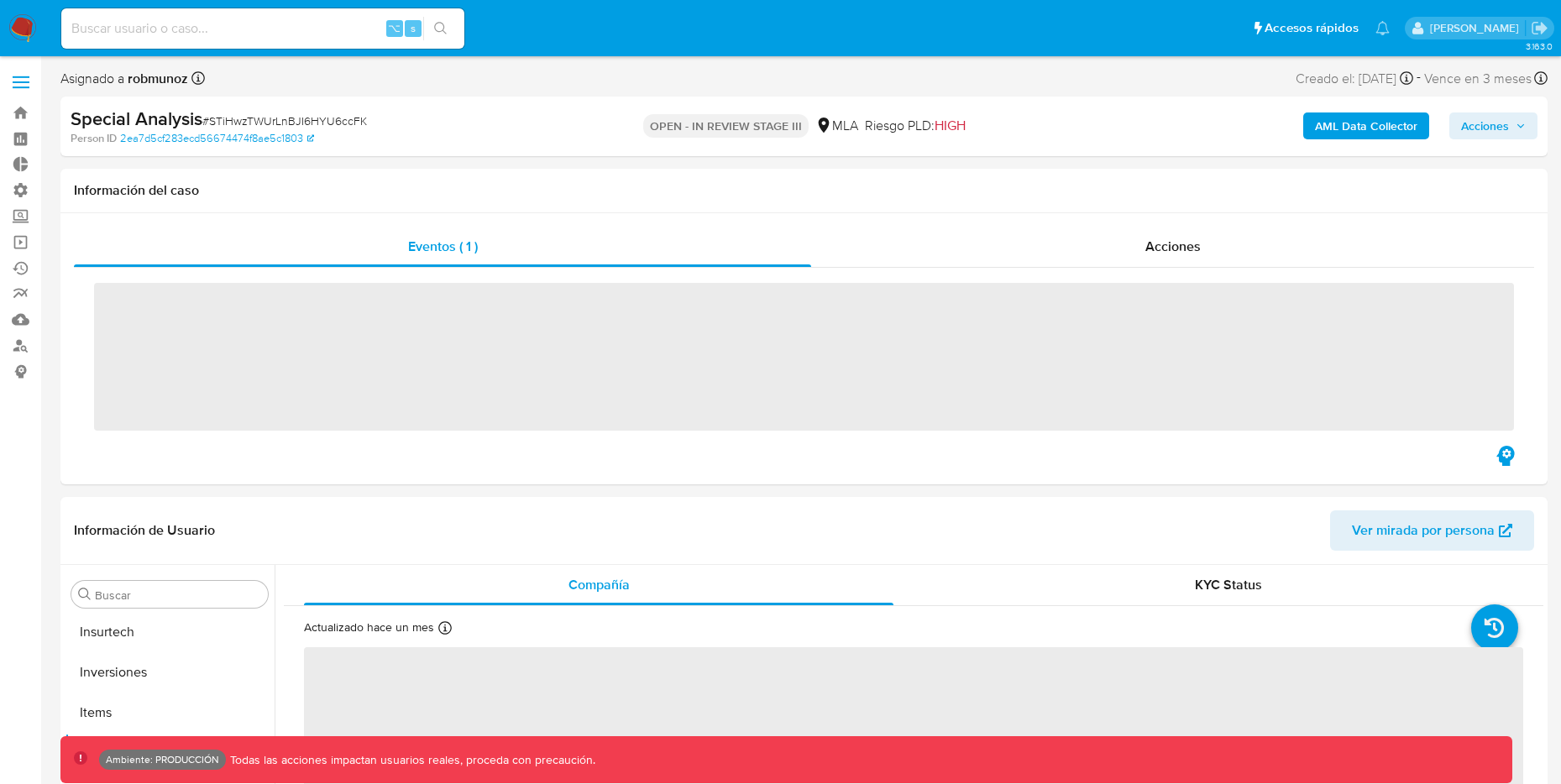
scroll to position [910, 0]
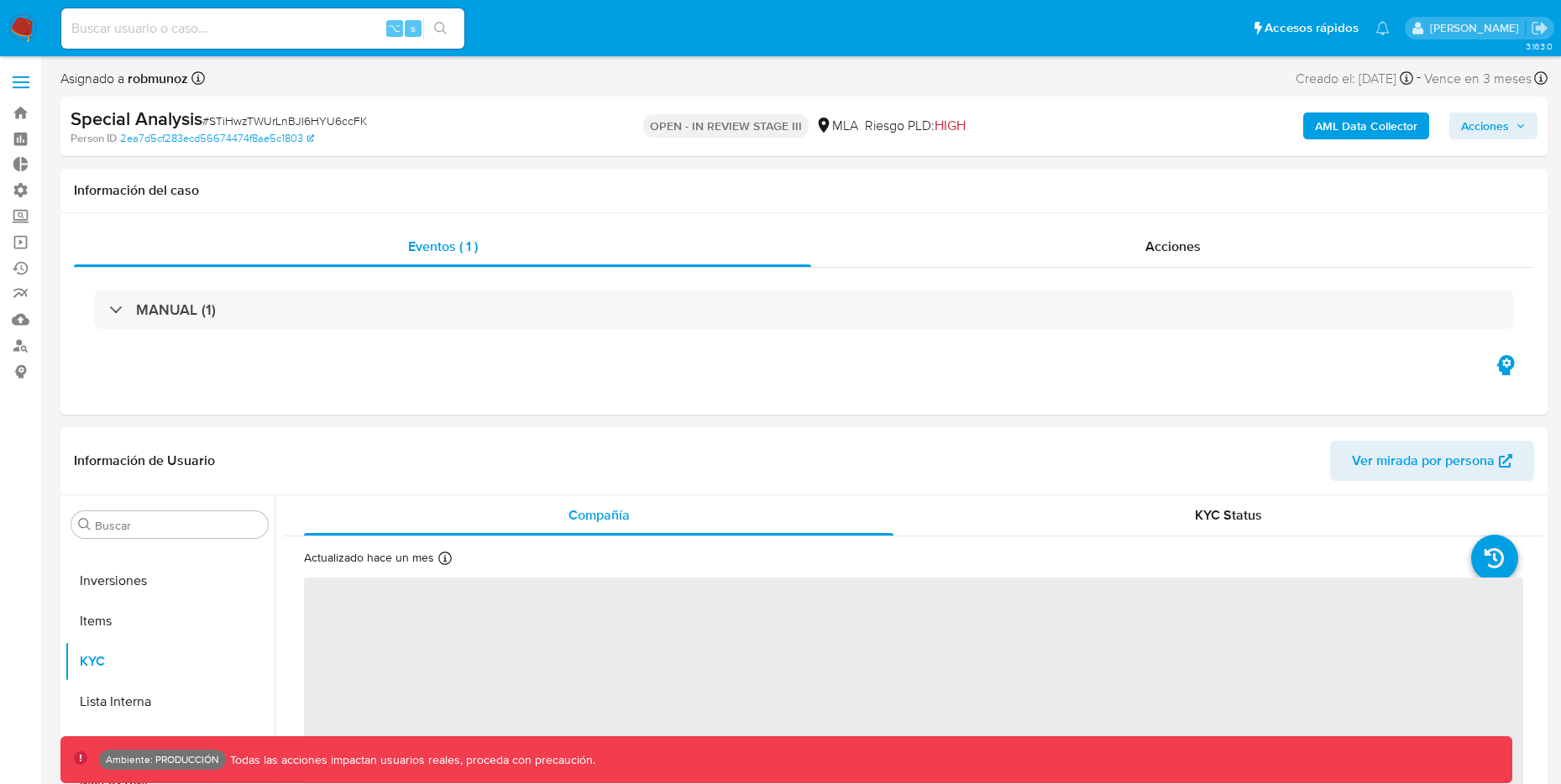
click at [179, 28] on input at bounding box center [263, 28] width 403 height 22
paste input "2u38ZyZsMqNSJ1BAxzAkDUJs"
type input "2u38ZyZsMqNSJ1BAxzAkDUJs"
select select "10"
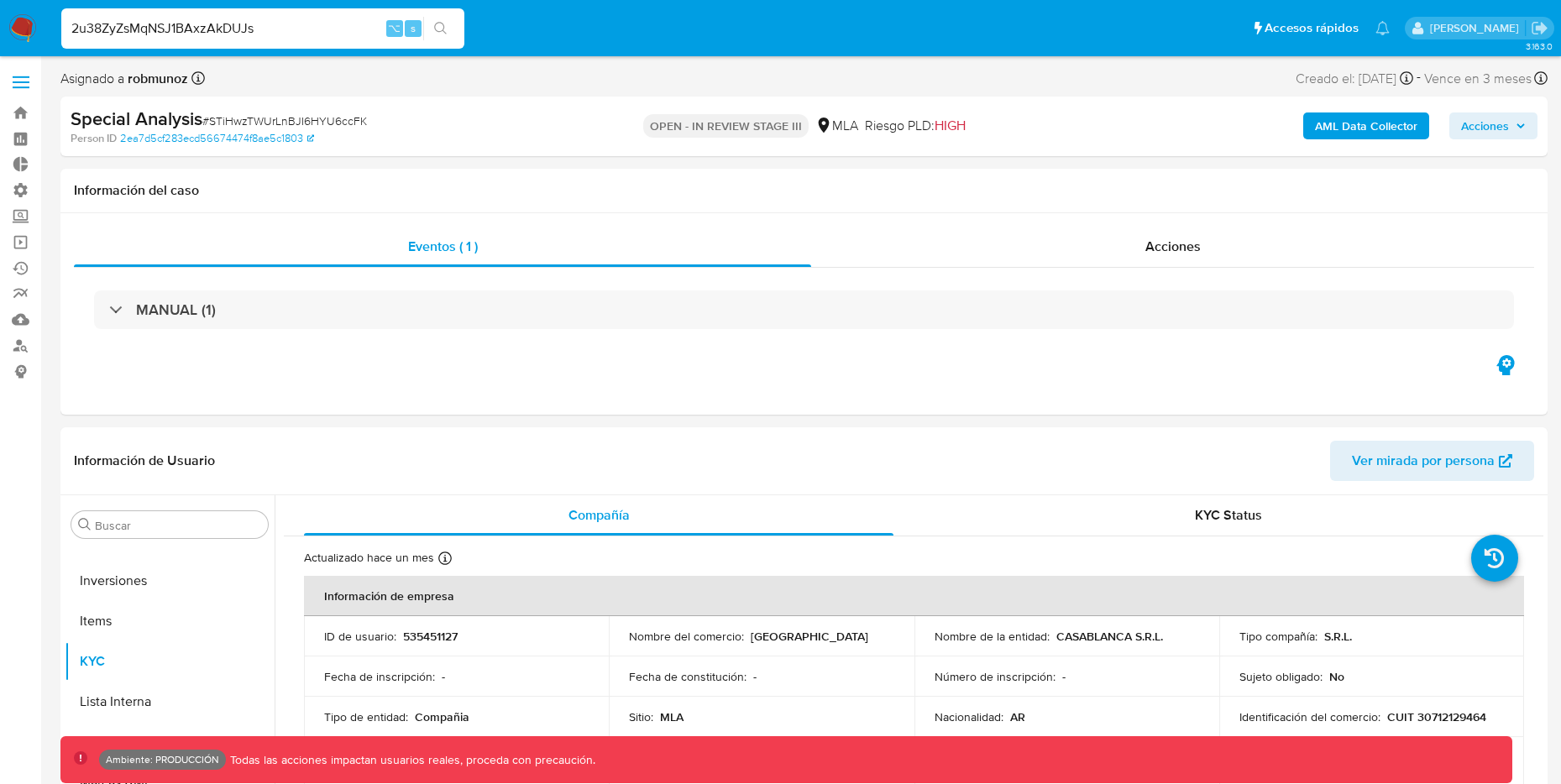
type input "2u38ZyZsMqNSJ1BAxzAkDUJs"
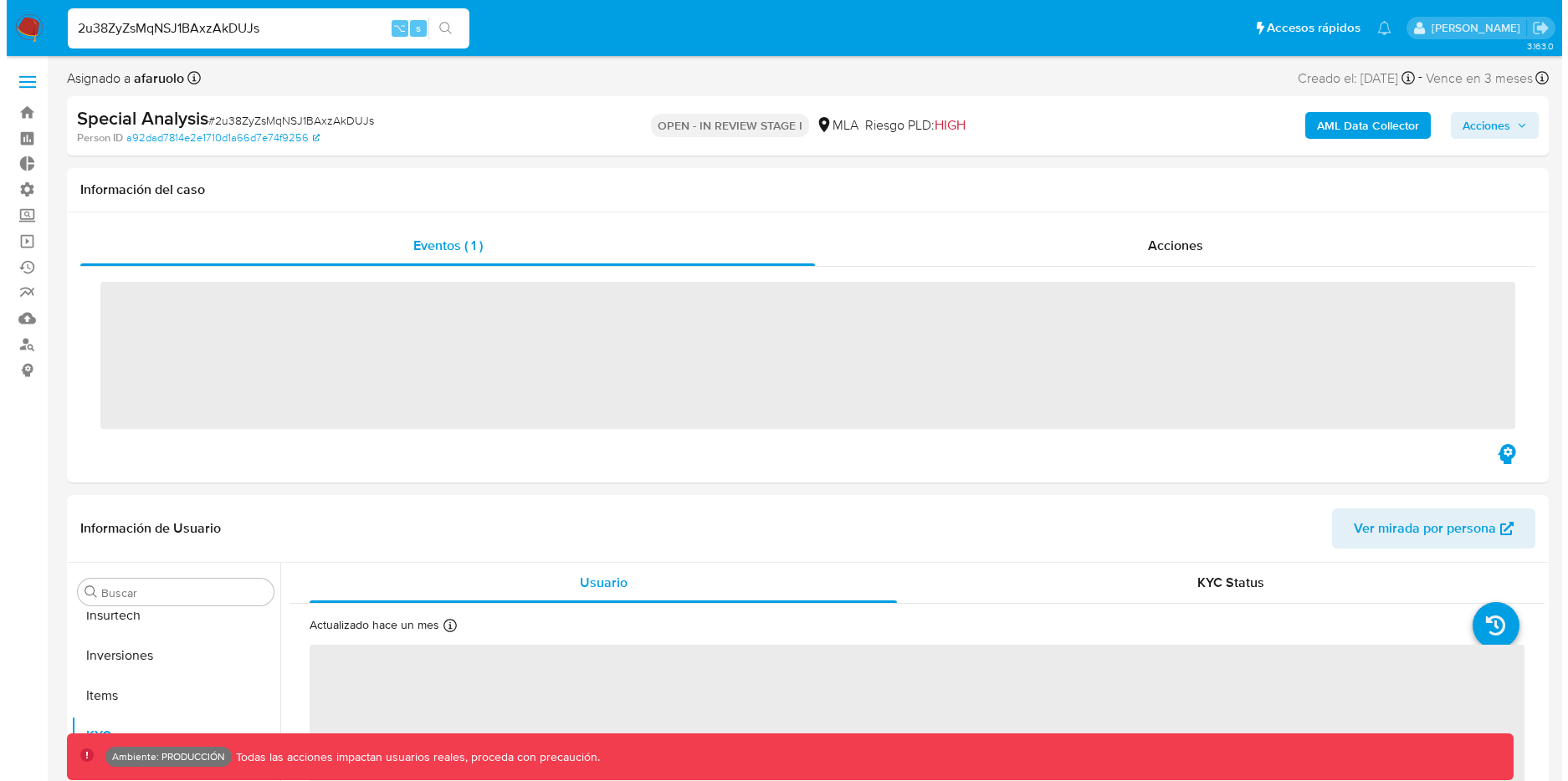
scroll to position [907, 0]
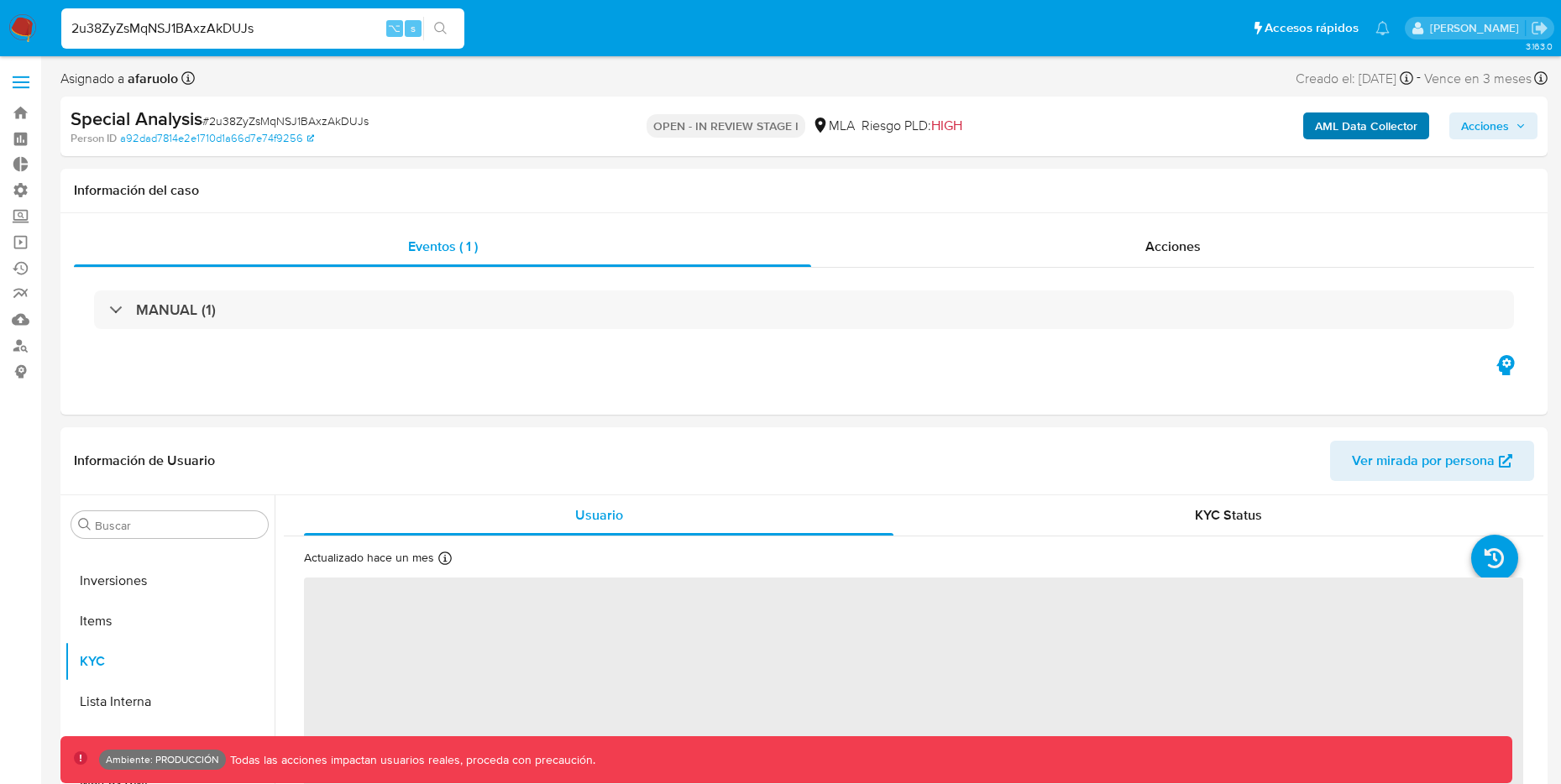
select select "10"
click at [1323, 135] on b "AML Data Collector" at bounding box center [1366, 126] width 103 height 27
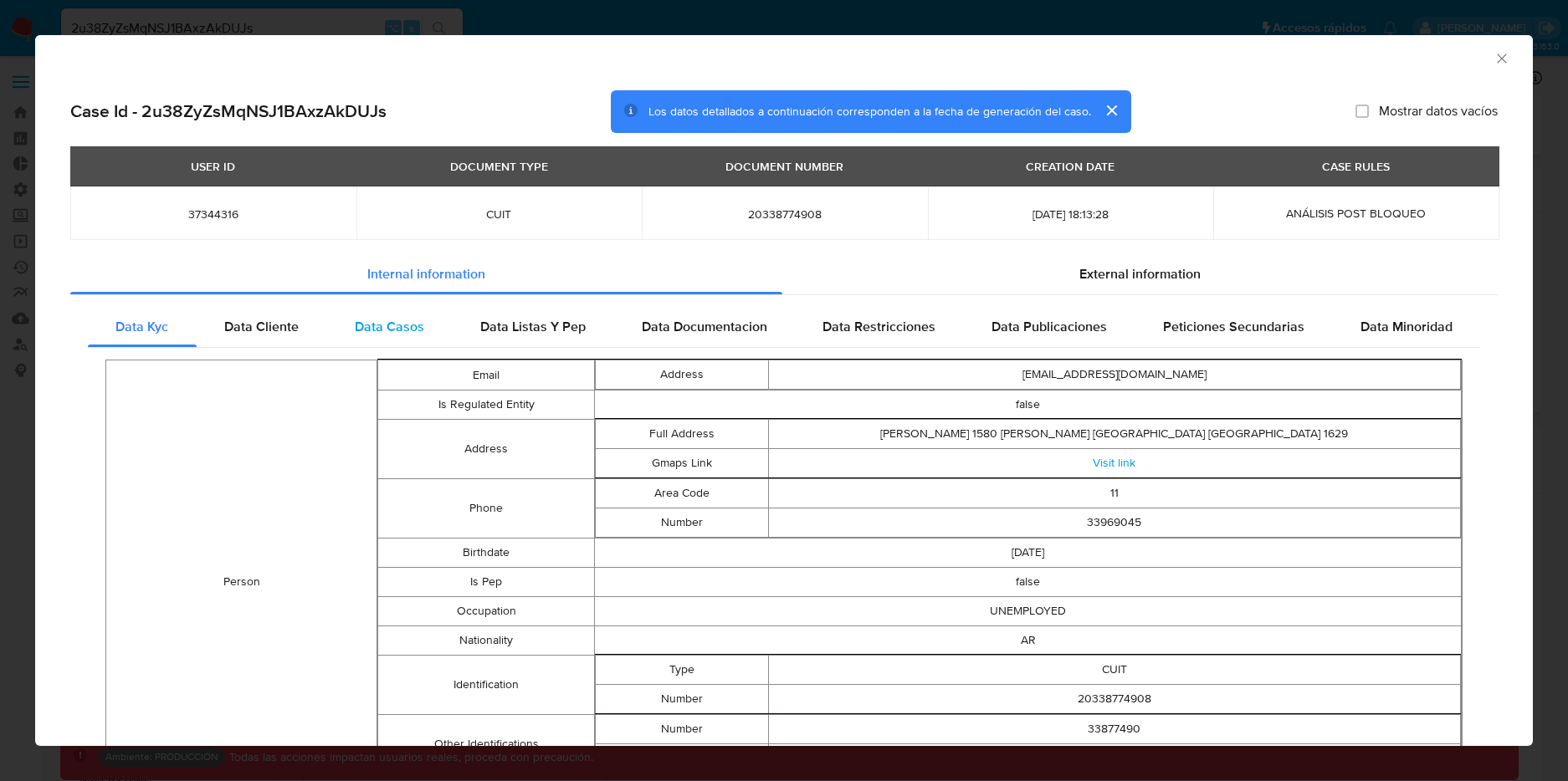
click at [403, 334] on span "Data Casos" at bounding box center [389, 327] width 70 height 19
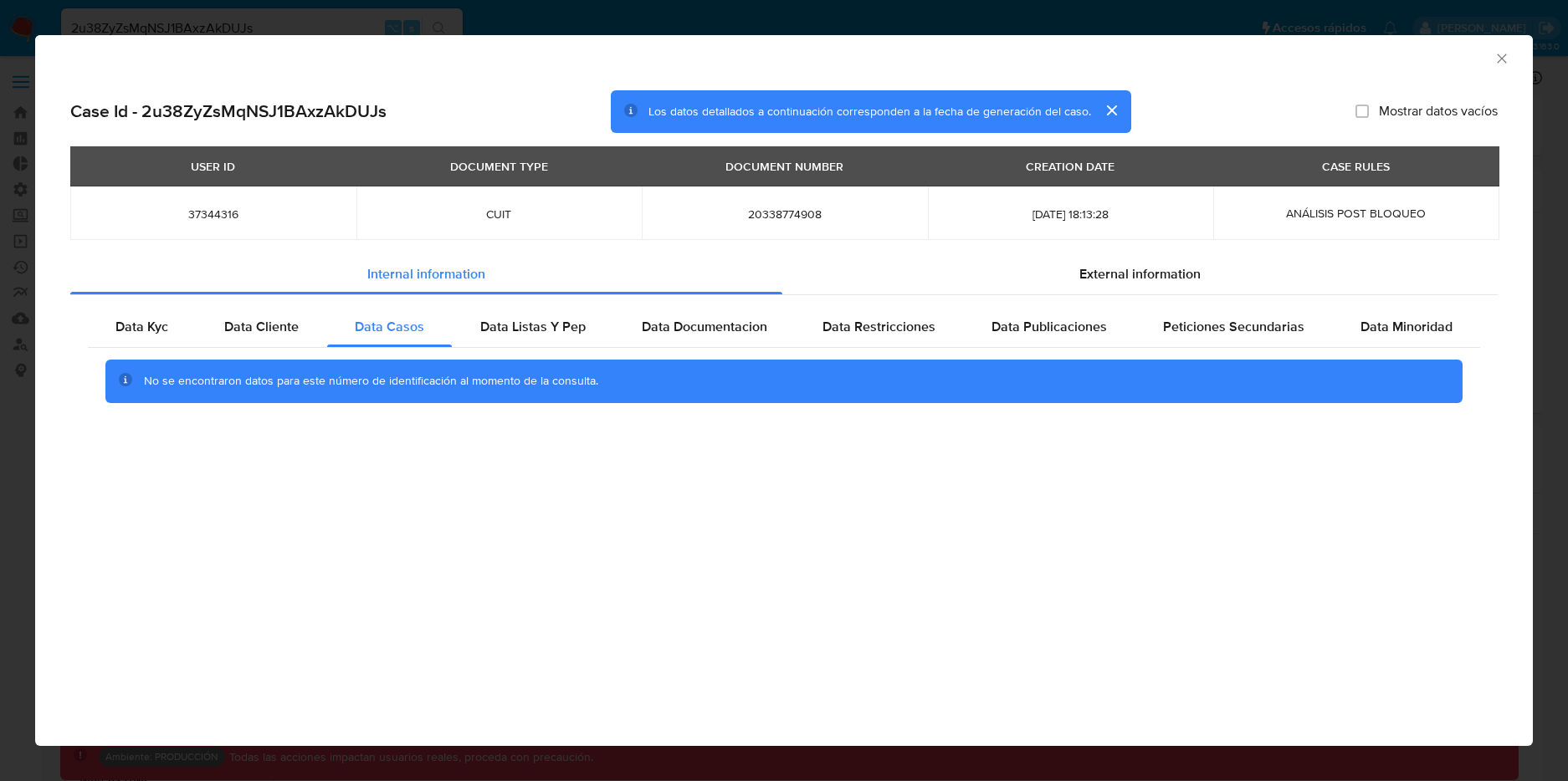
click at [264, 104] on h2 "Case Id - 2u38ZyZsMqNSJ1BAxzAkDUJs" at bounding box center [228, 111] width 316 height 22
copy h2 "2u38ZyZsMqNSJ1BAxzAkDUJs"
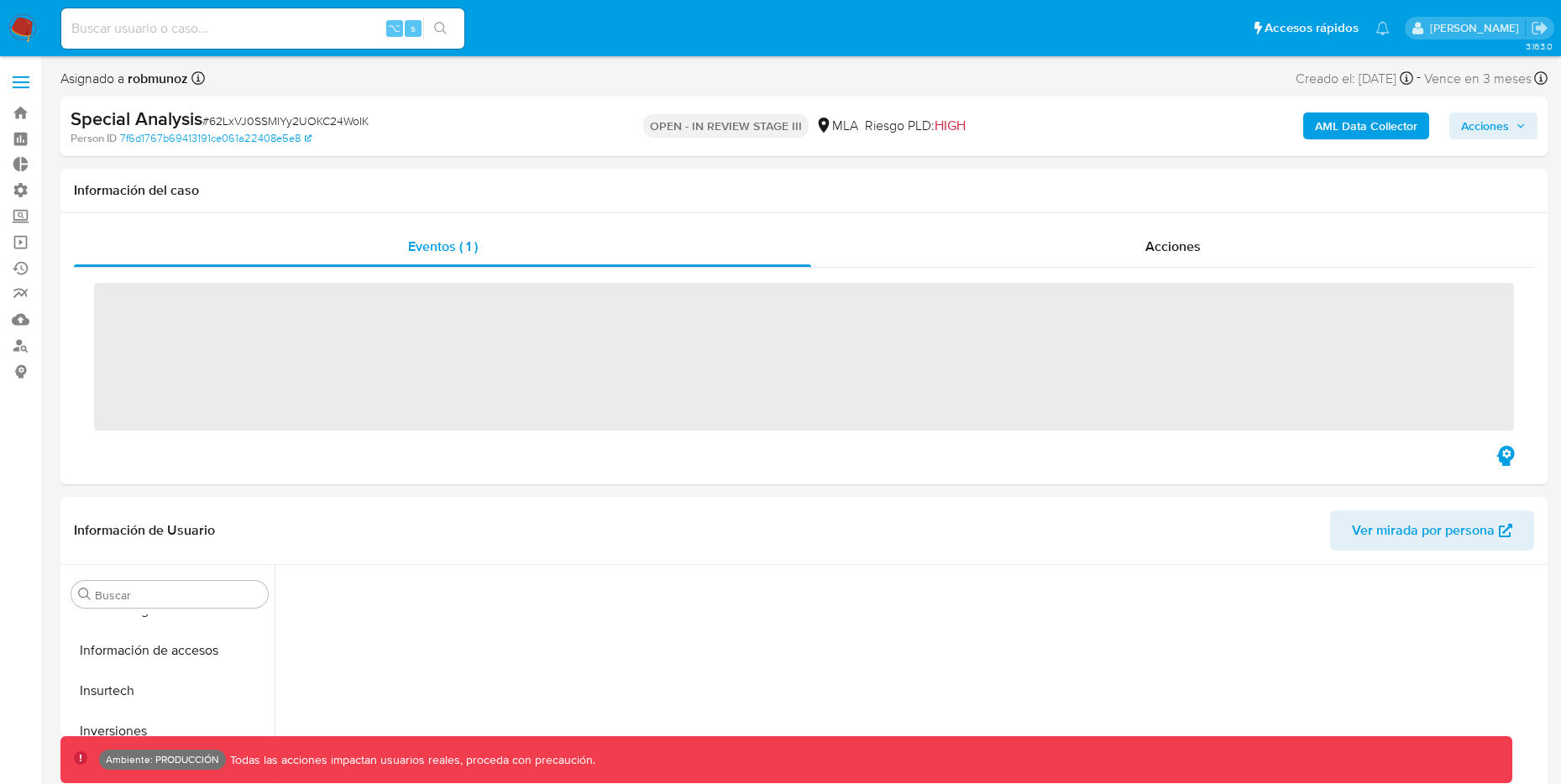
scroll to position [910, 0]
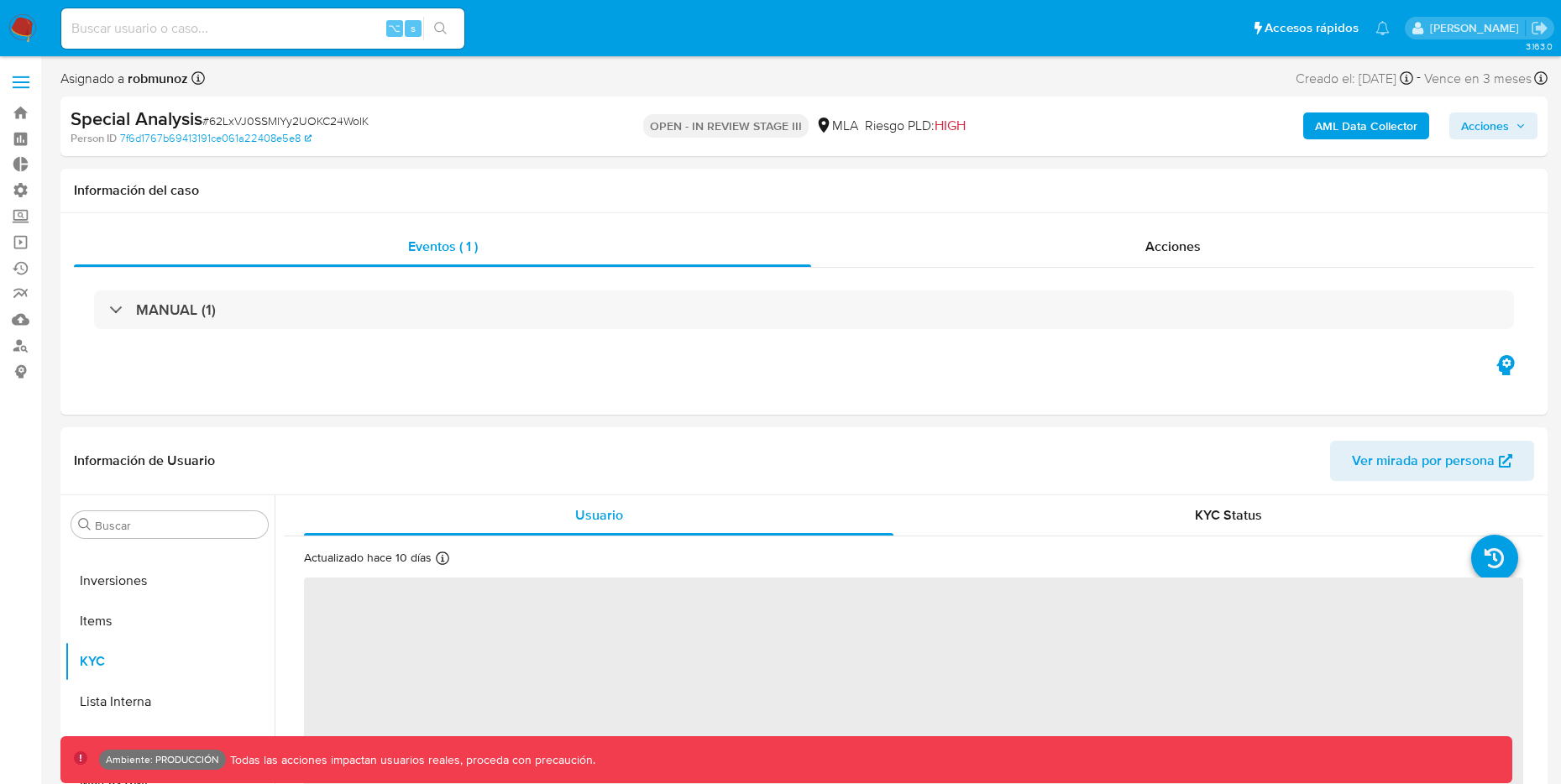
select select "10"
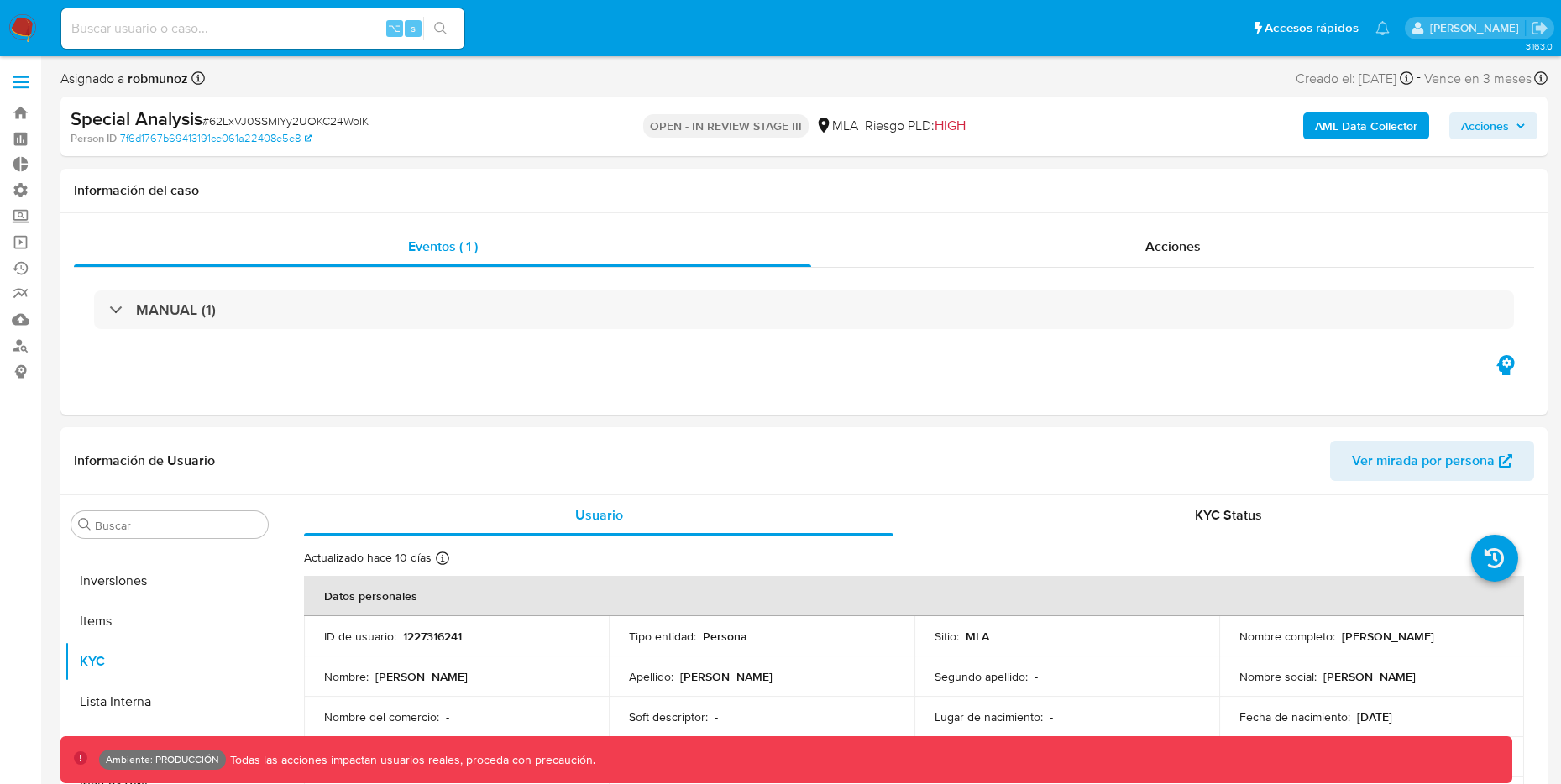
click at [1324, 122] on b "AML Data Collector" at bounding box center [1366, 126] width 103 height 27
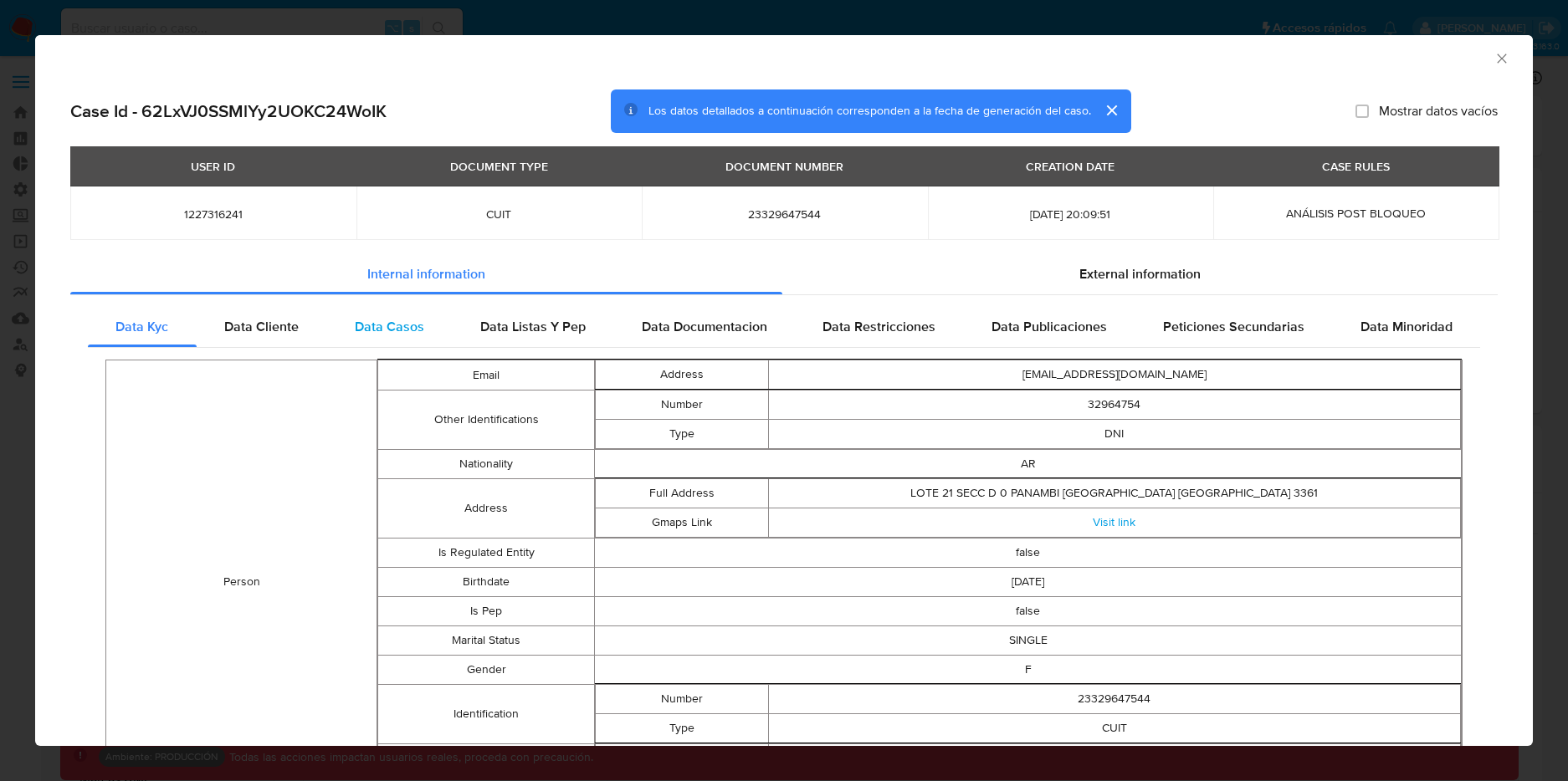
click at [384, 337] on div "Data Casos" at bounding box center [389, 327] width 125 height 41
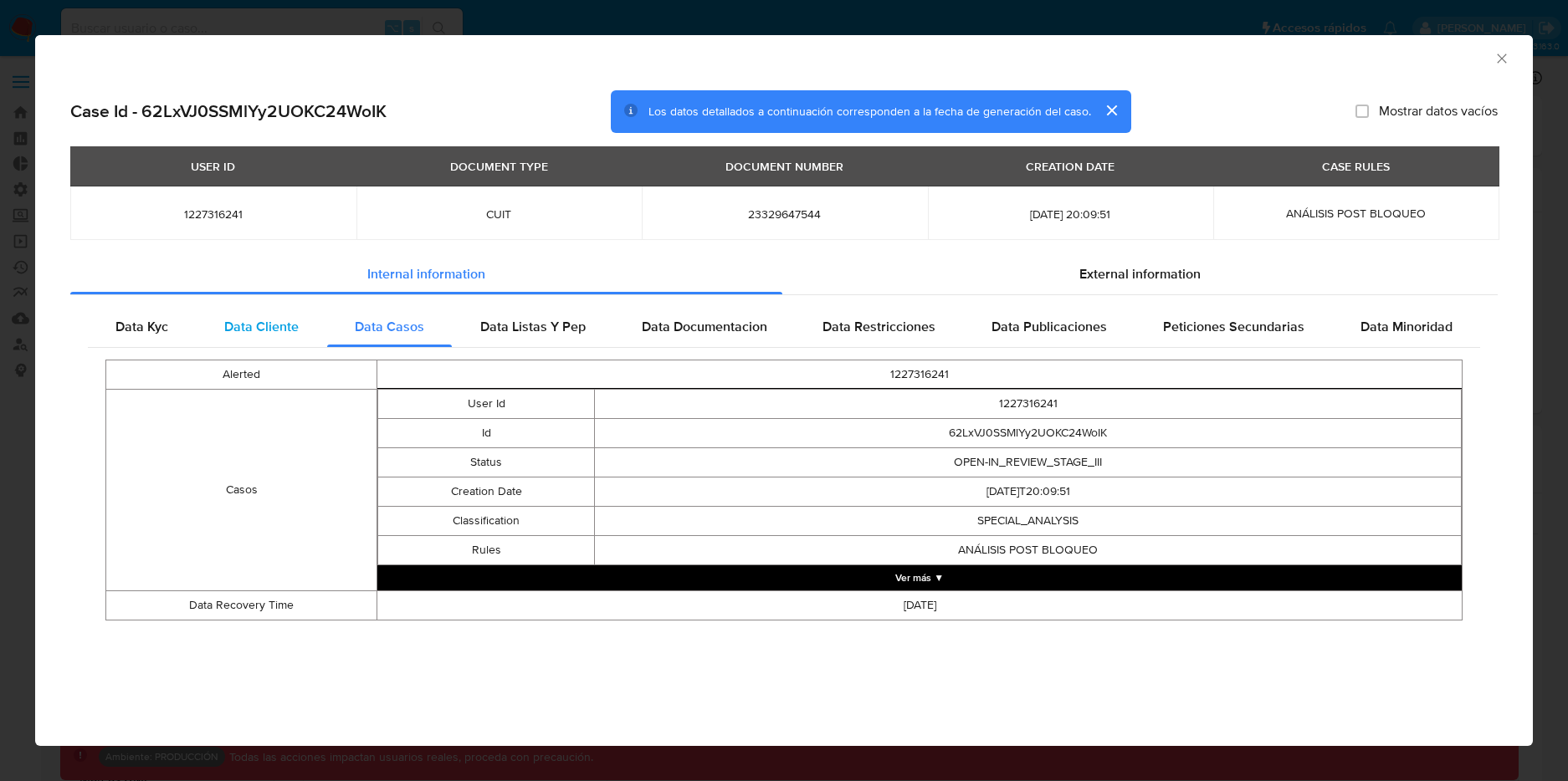
click at [277, 336] on div "Data Cliente" at bounding box center [262, 327] width 130 height 41
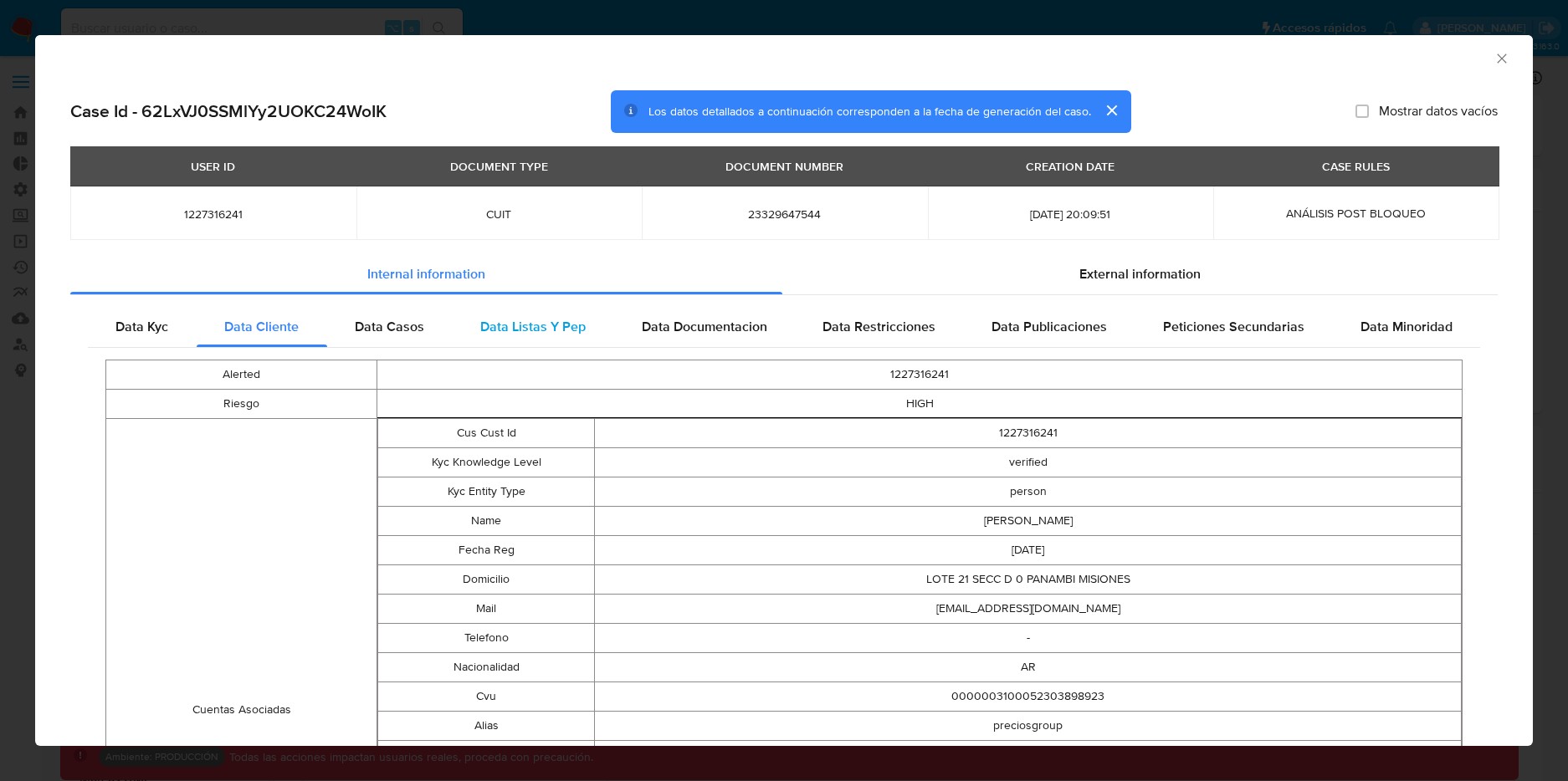
click at [510, 324] on span "Data Listas Y Pep" at bounding box center [533, 327] width 106 height 19
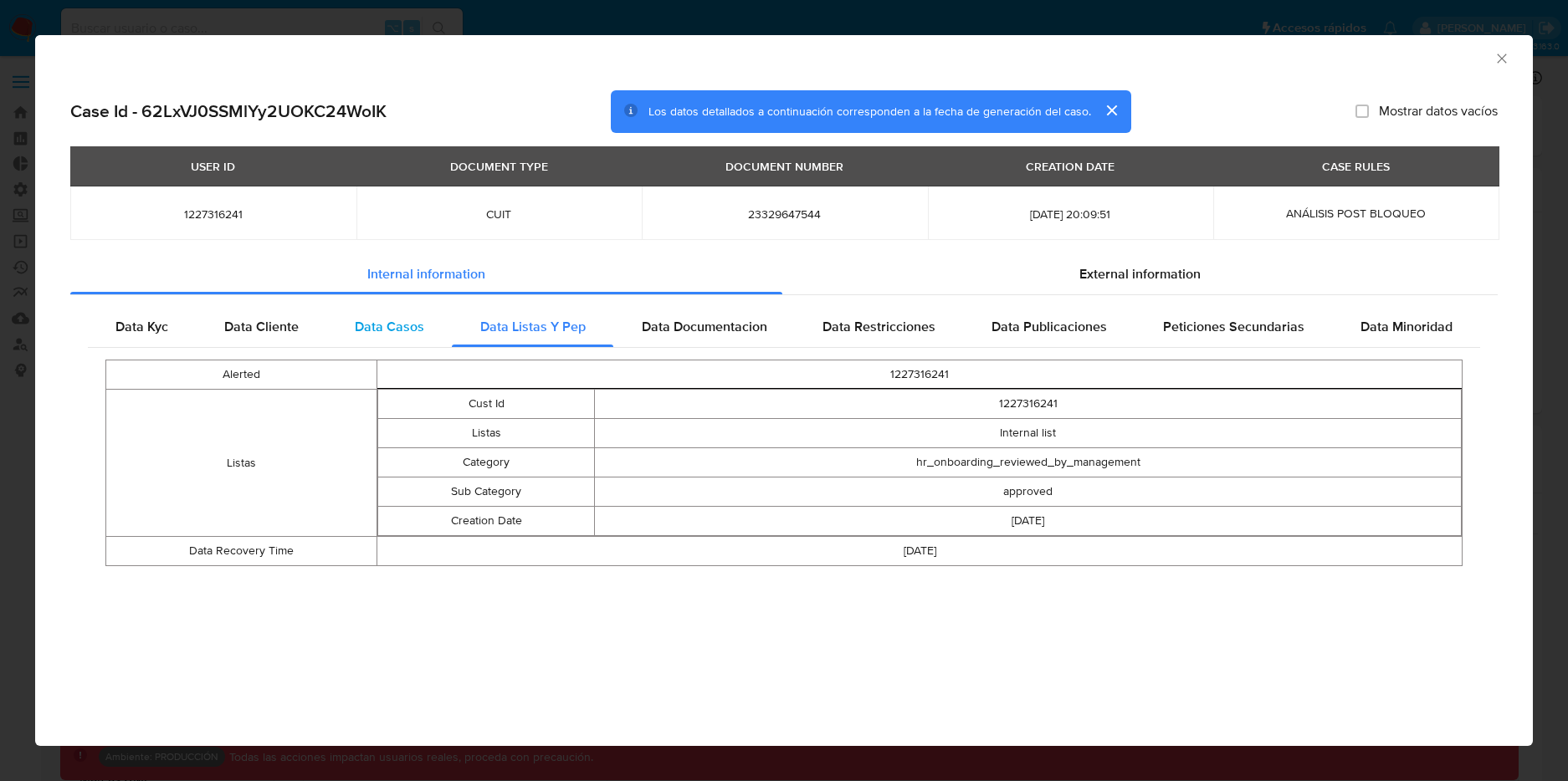
click at [381, 321] on span "Data Casos" at bounding box center [389, 327] width 70 height 19
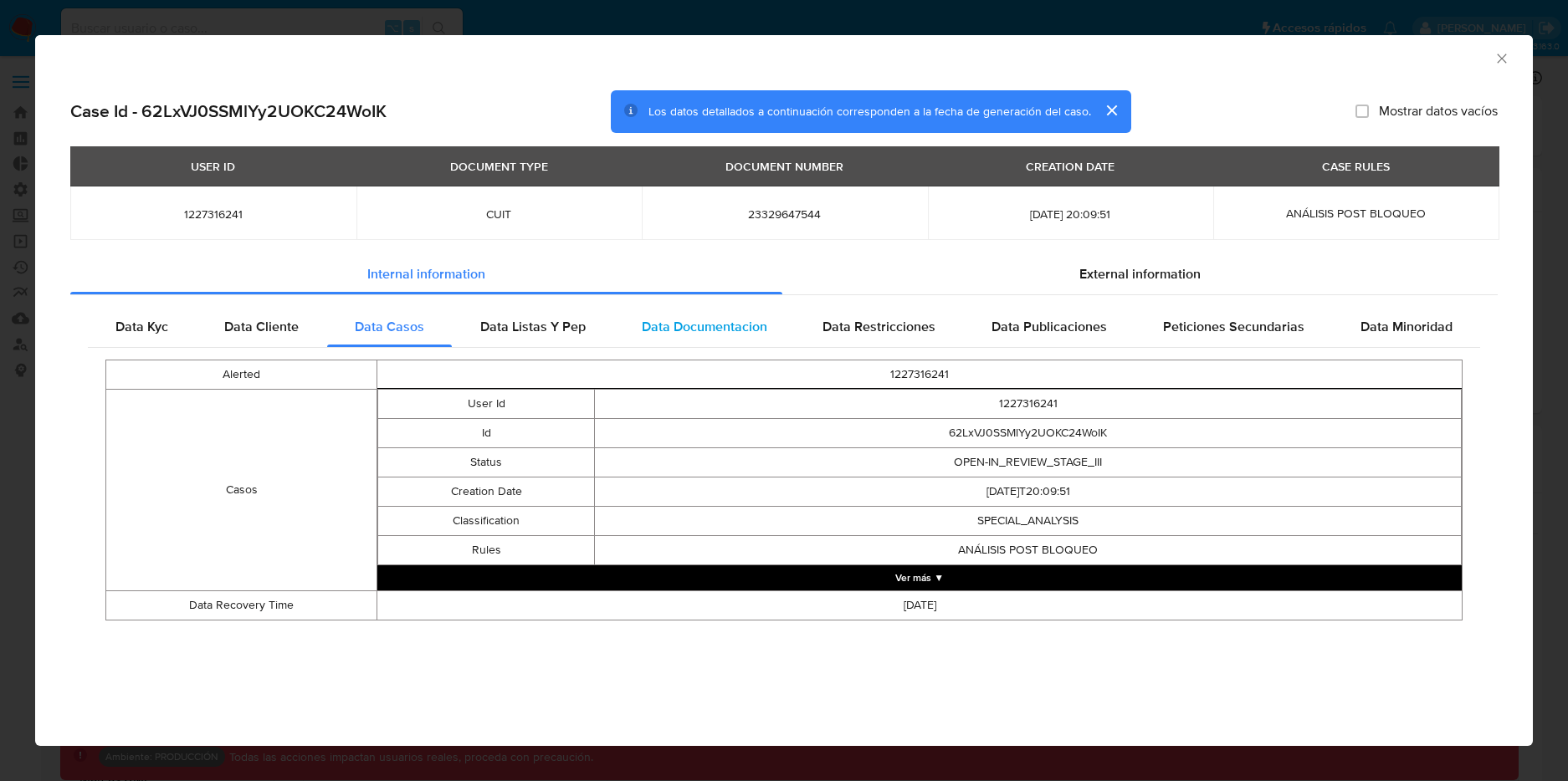
click at [730, 317] on span "Data Documentacion" at bounding box center [704, 327] width 125 height 19
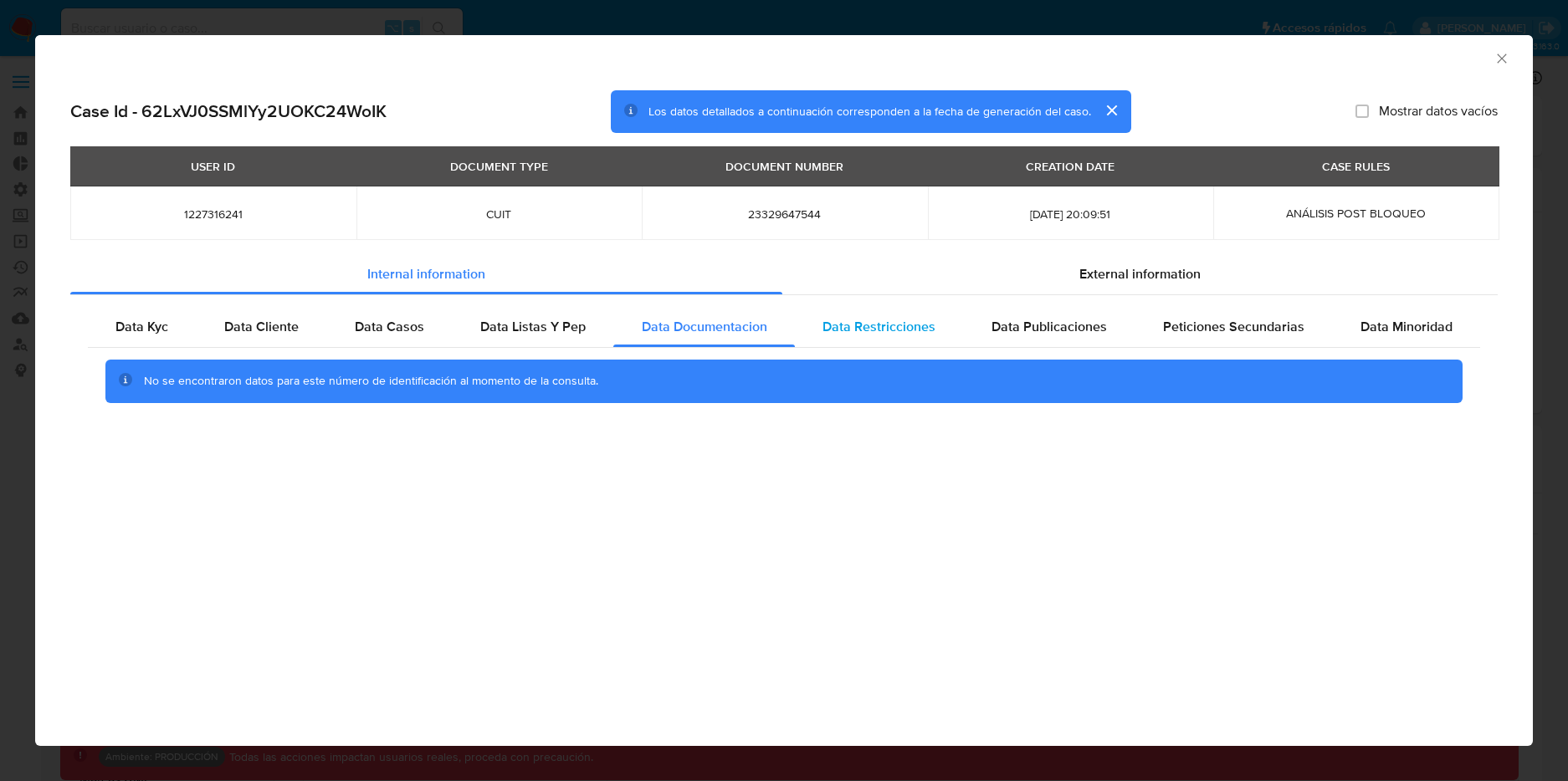
click at [908, 326] on span "Data Restricciones" at bounding box center [878, 327] width 113 height 19
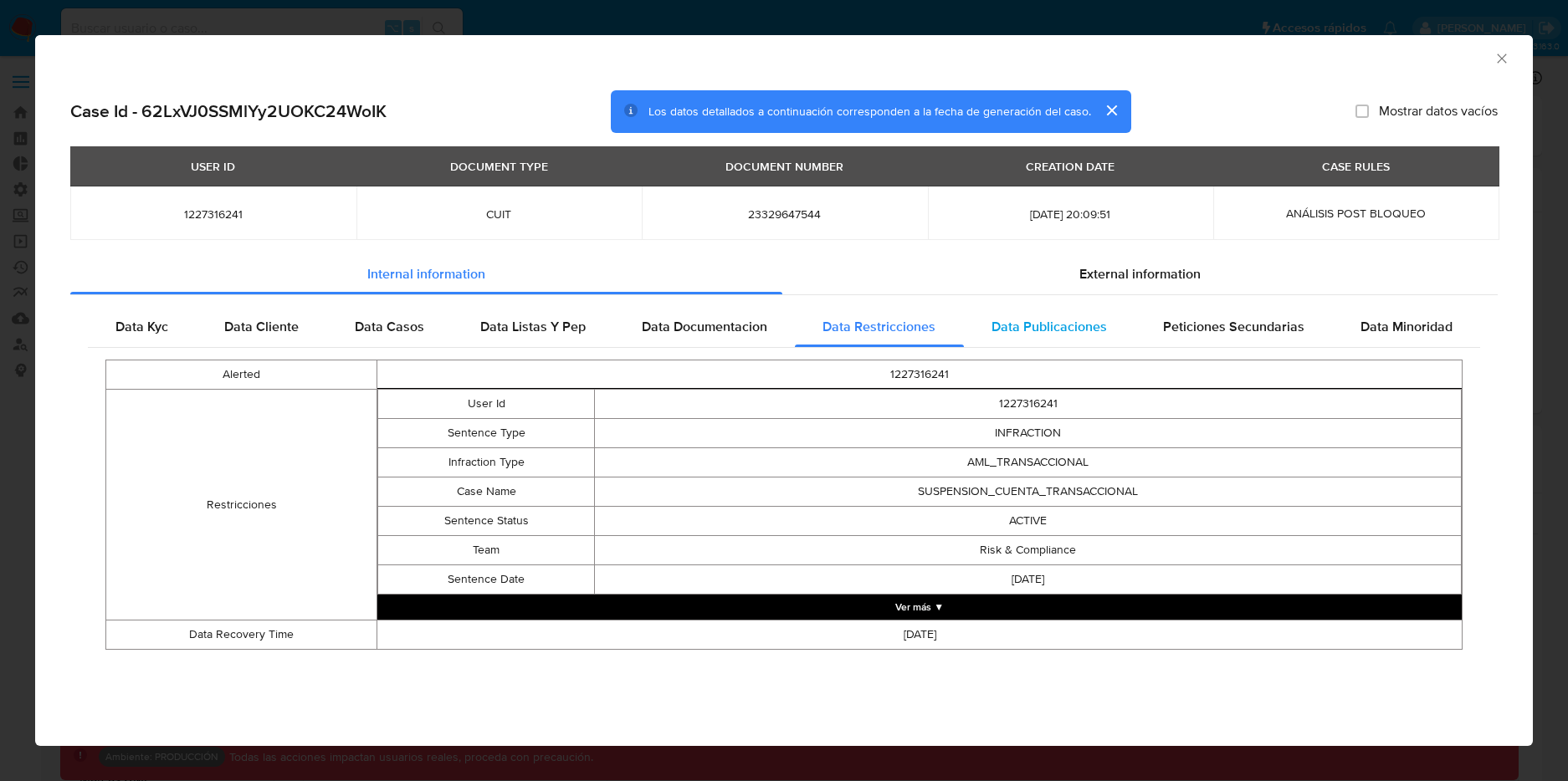
click at [1094, 328] on span "Data Publicaciones" at bounding box center [1048, 327] width 115 height 19
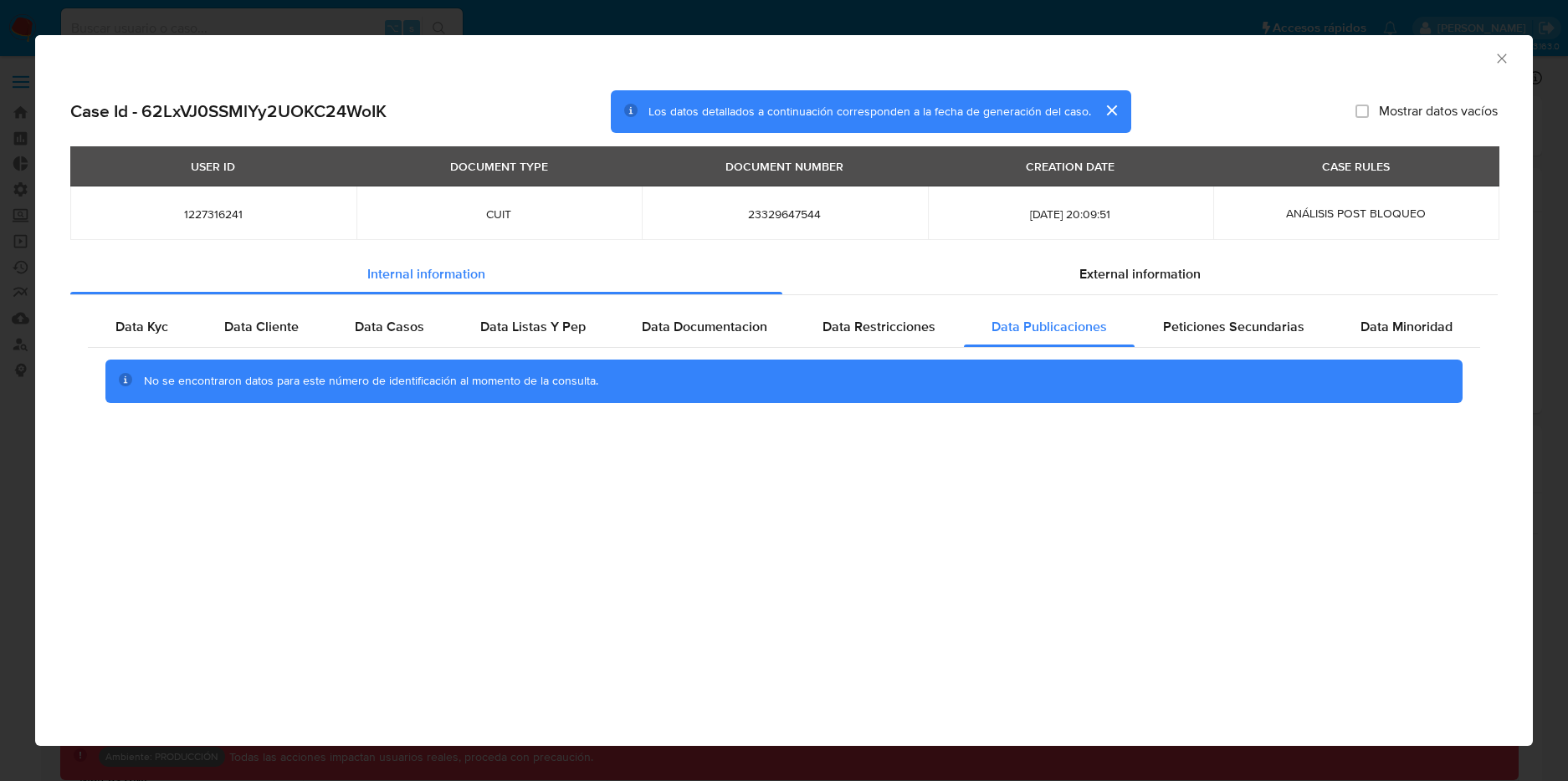
click at [404, 19] on div "AML Data Collector Case Id - 62LxVJ0SSMlYy2UOKC24WoIK Los datos detallados a co…" at bounding box center [784, 390] width 1568 height 781
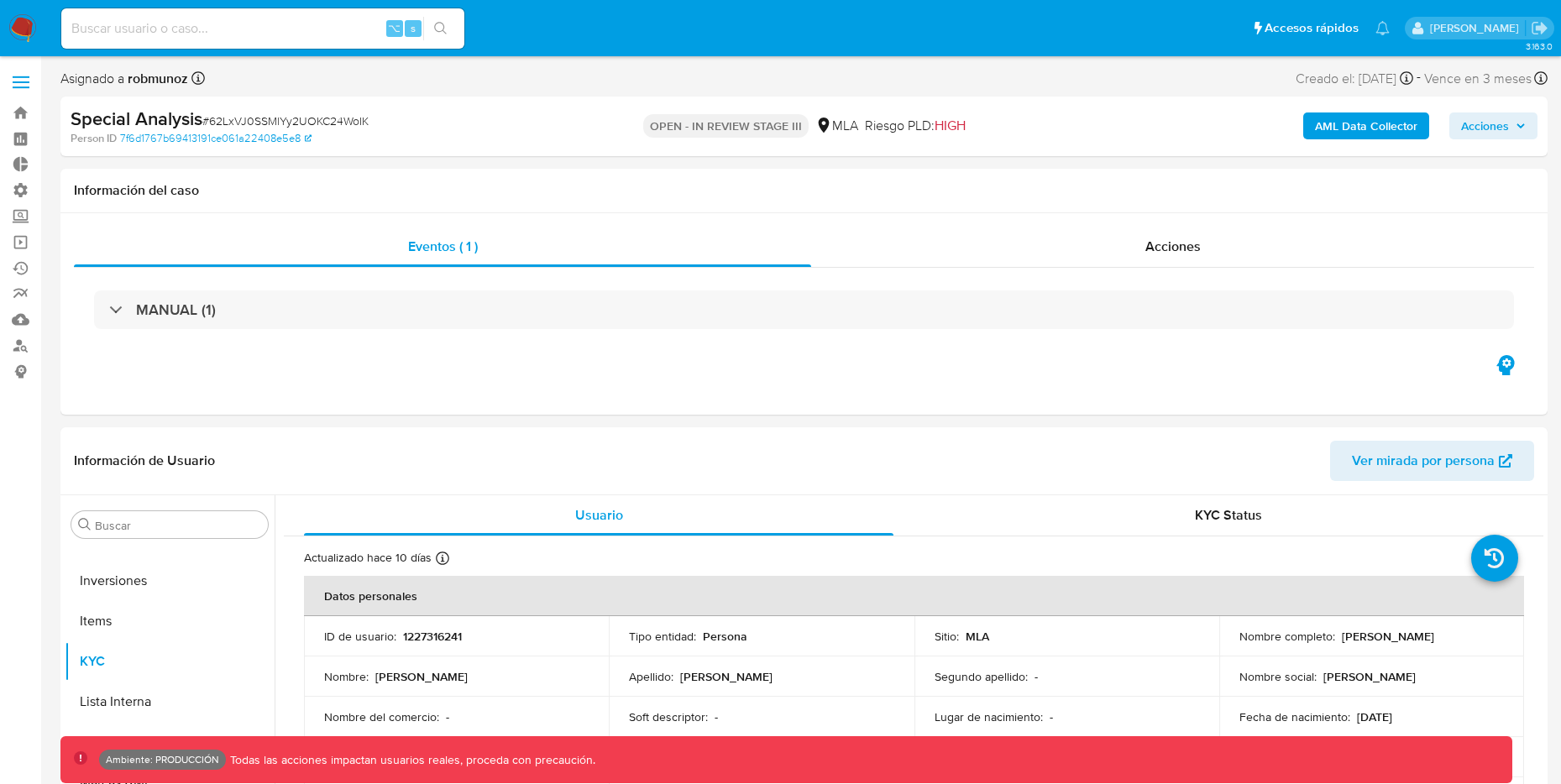
click at [306, 31] on input at bounding box center [263, 28] width 403 height 22
paste input "9ppKyPG5TieOqnxNjDjUKGjR"
type input "9ppKyPG5TieOqnxNjDjUKGjR"
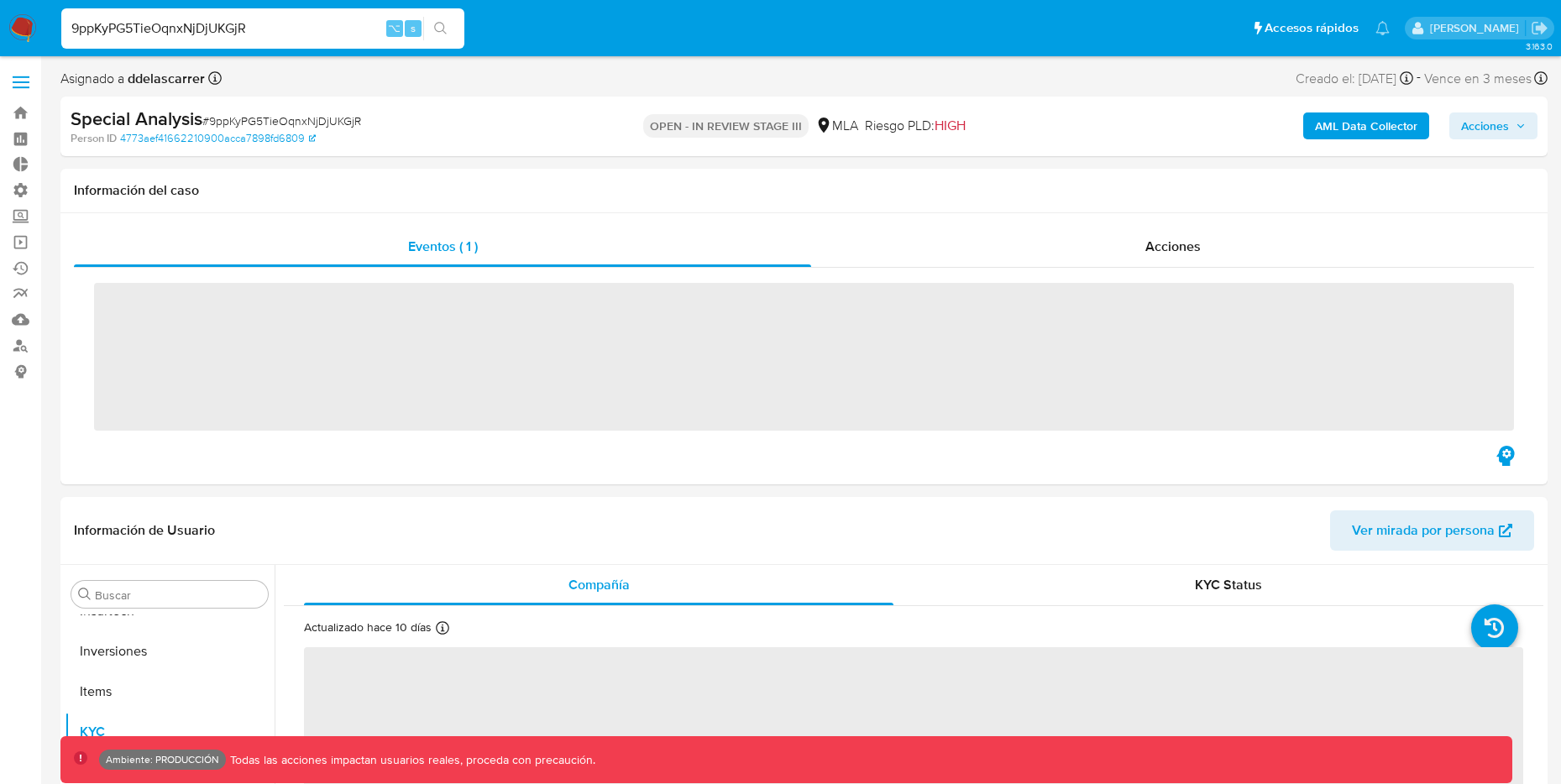
scroll to position [910, 0]
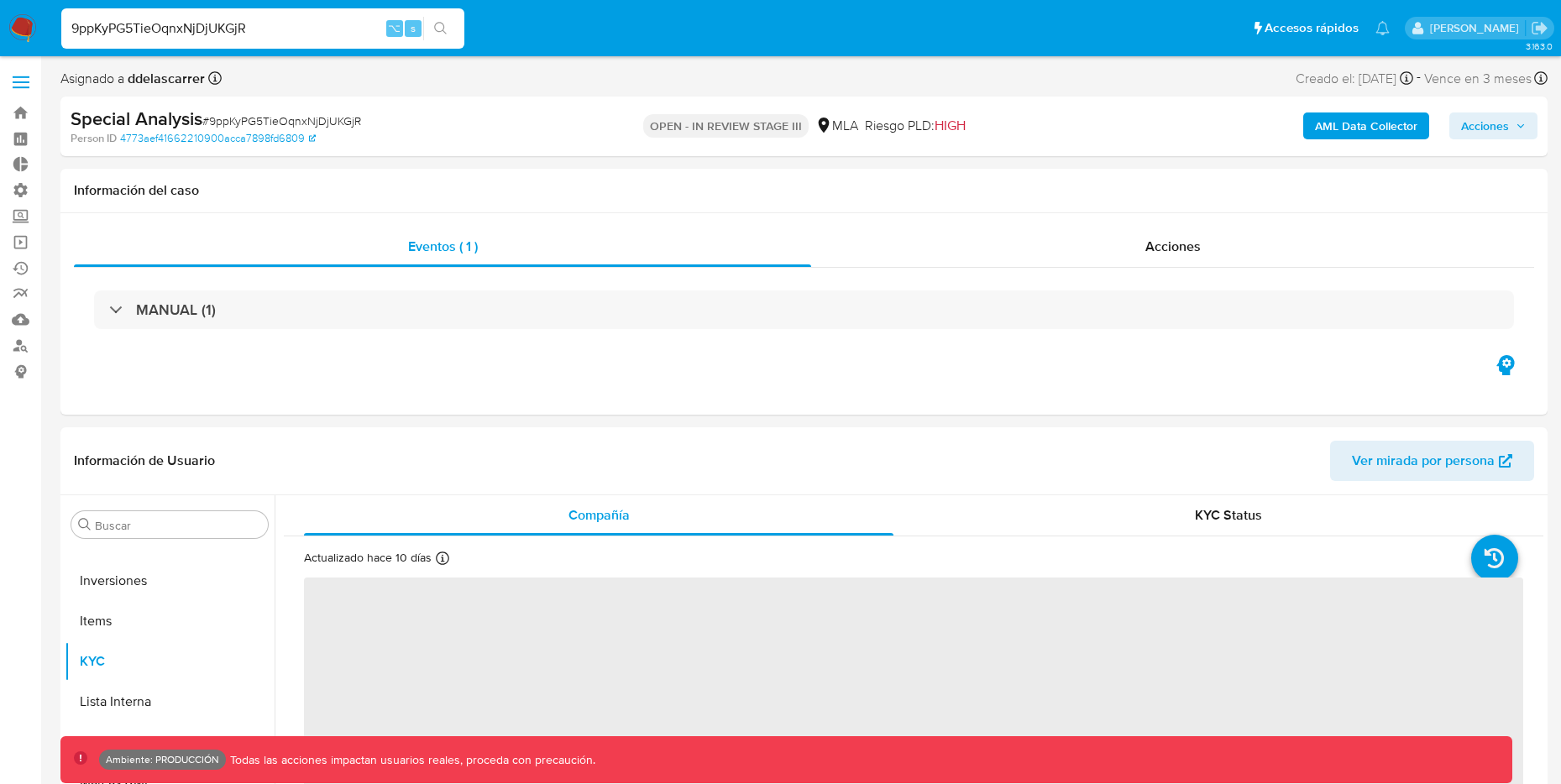
select select "10"
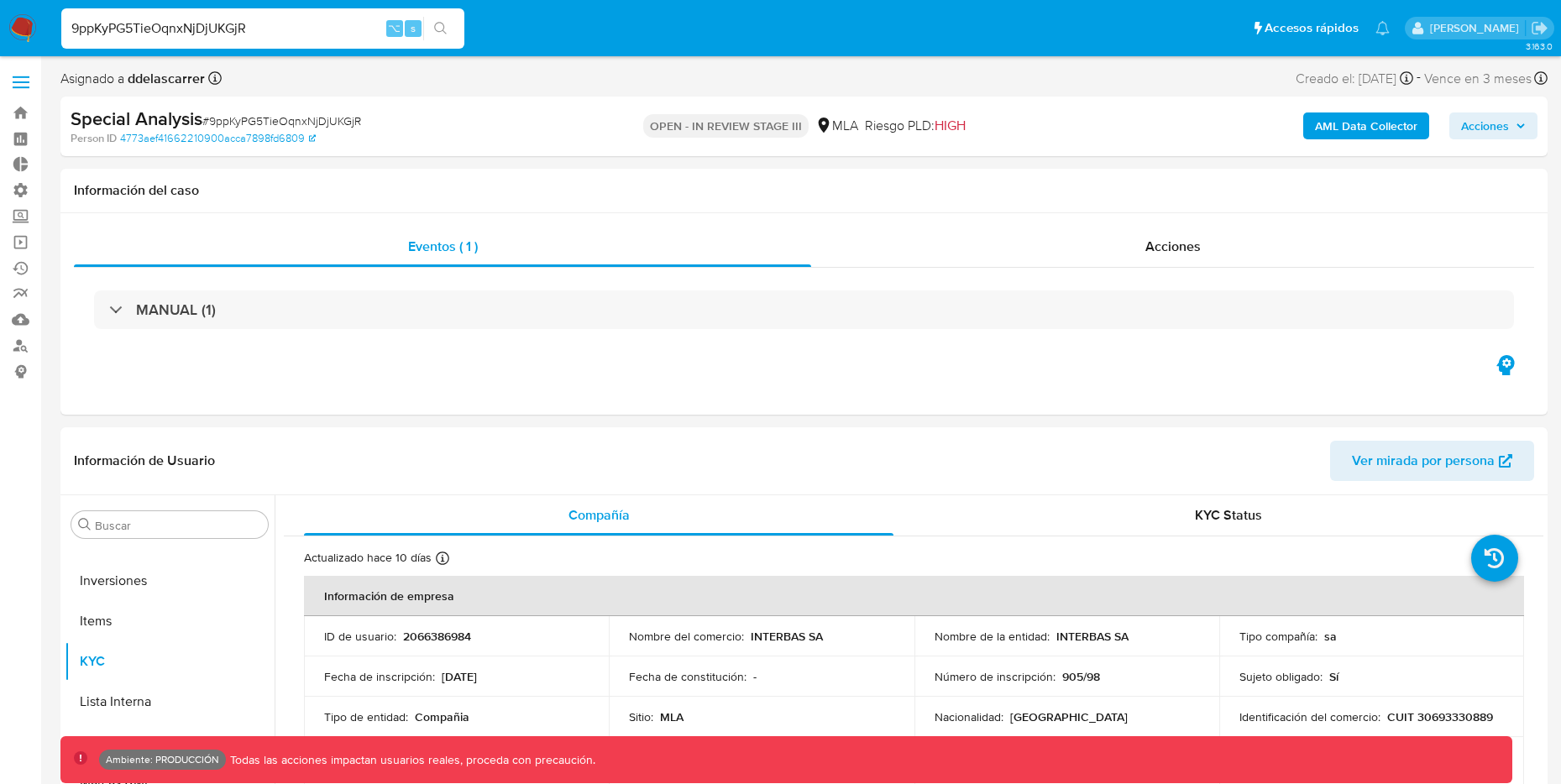
click at [1359, 110] on div "AML Data Collector Acciones" at bounding box center [1296, 126] width 485 height 40
click at [1355, 114] on b "AML Data Collector" at bounding box center [1366, 126] width 103 height 27
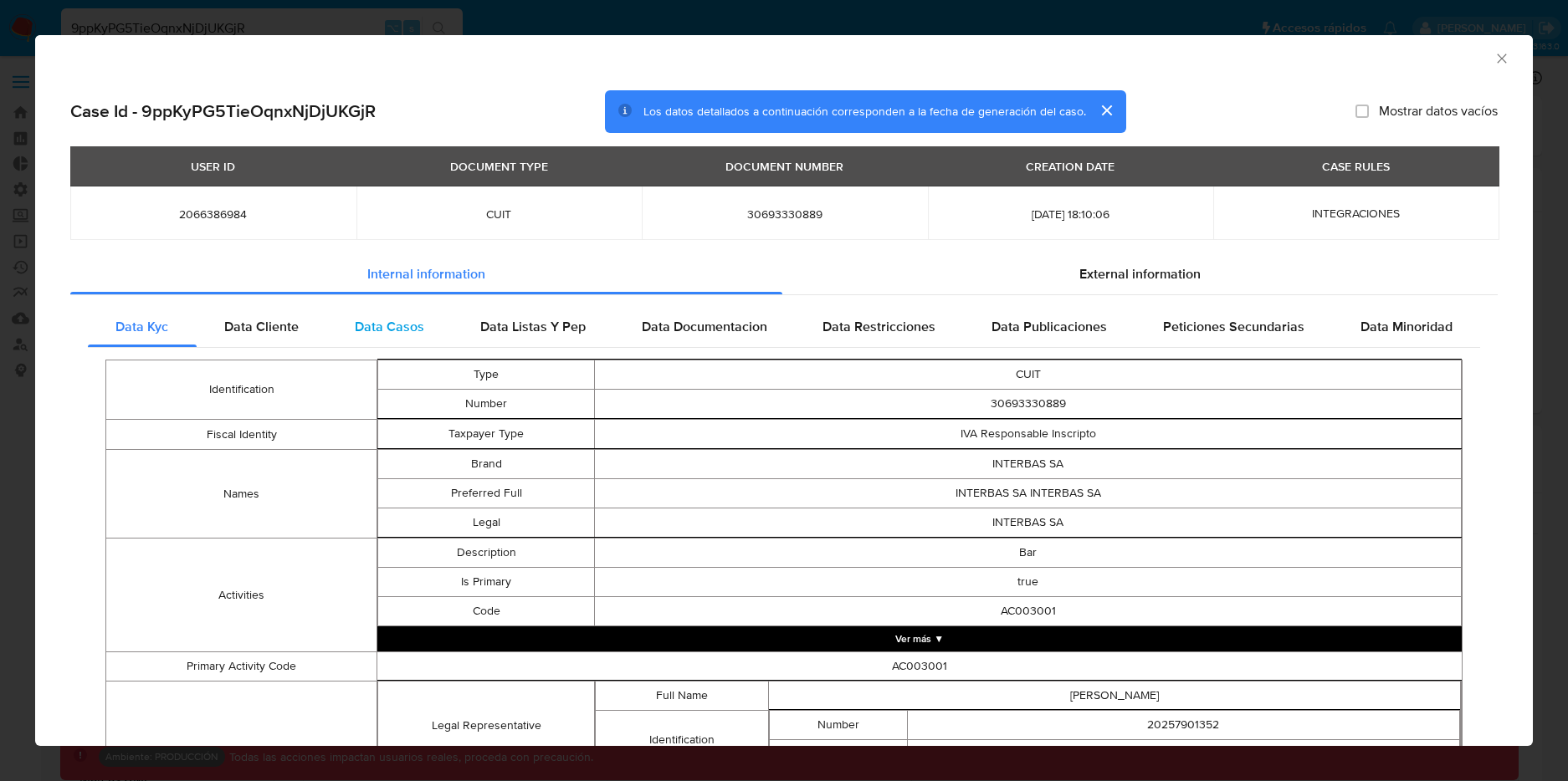
click at [368, 330] on span "Data Casos" at bounding box center [389, 327] width 70 height 19
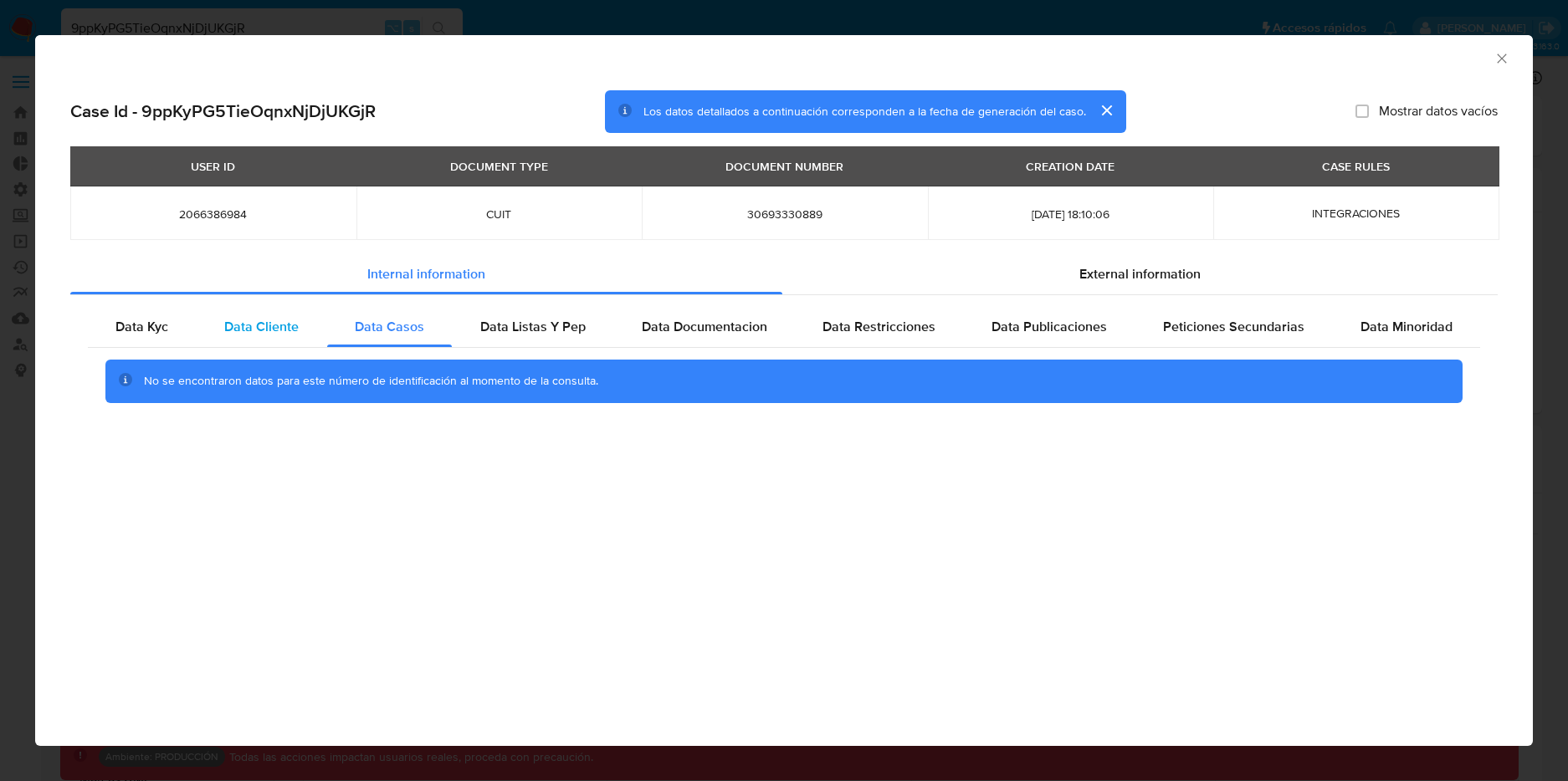
click at [287, 326] on span "Data Cliente" at bounding box center [261, 327] width 75 height 19
click at [385, 327] on span "Data Casos" at bounding box center [389, 327] width 70 height 19
click at [157, 320] on span "Data Kyc" at bounding box center [142, 327] width 53 height 19
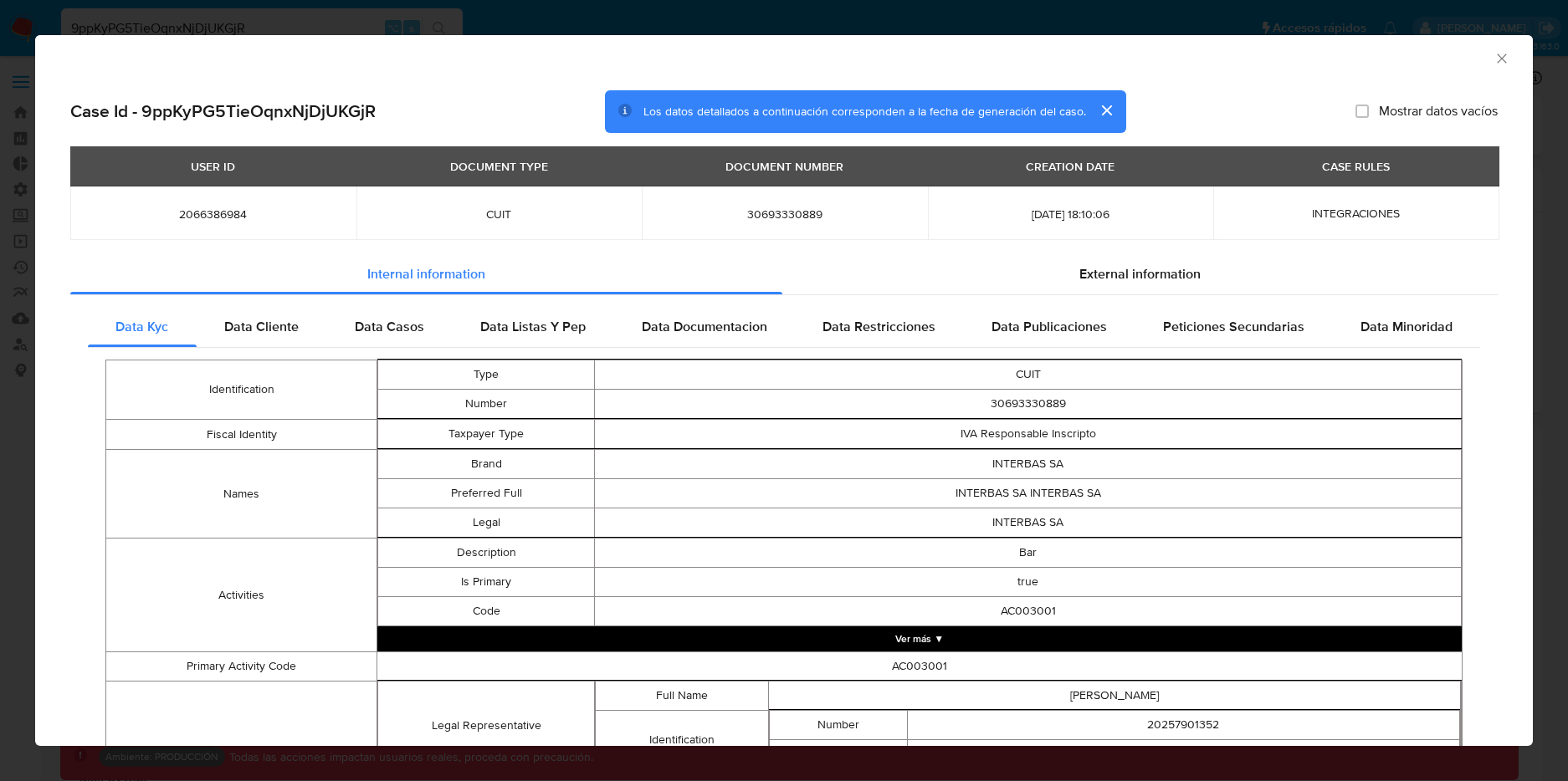
click at [348, 30] on div "AML Data Collector Case Id - 9ppKyPG5TieOqnxNjDjUKGjR Los datos detallados a co…" at bounding box center [784, 390] width 1568 height 781
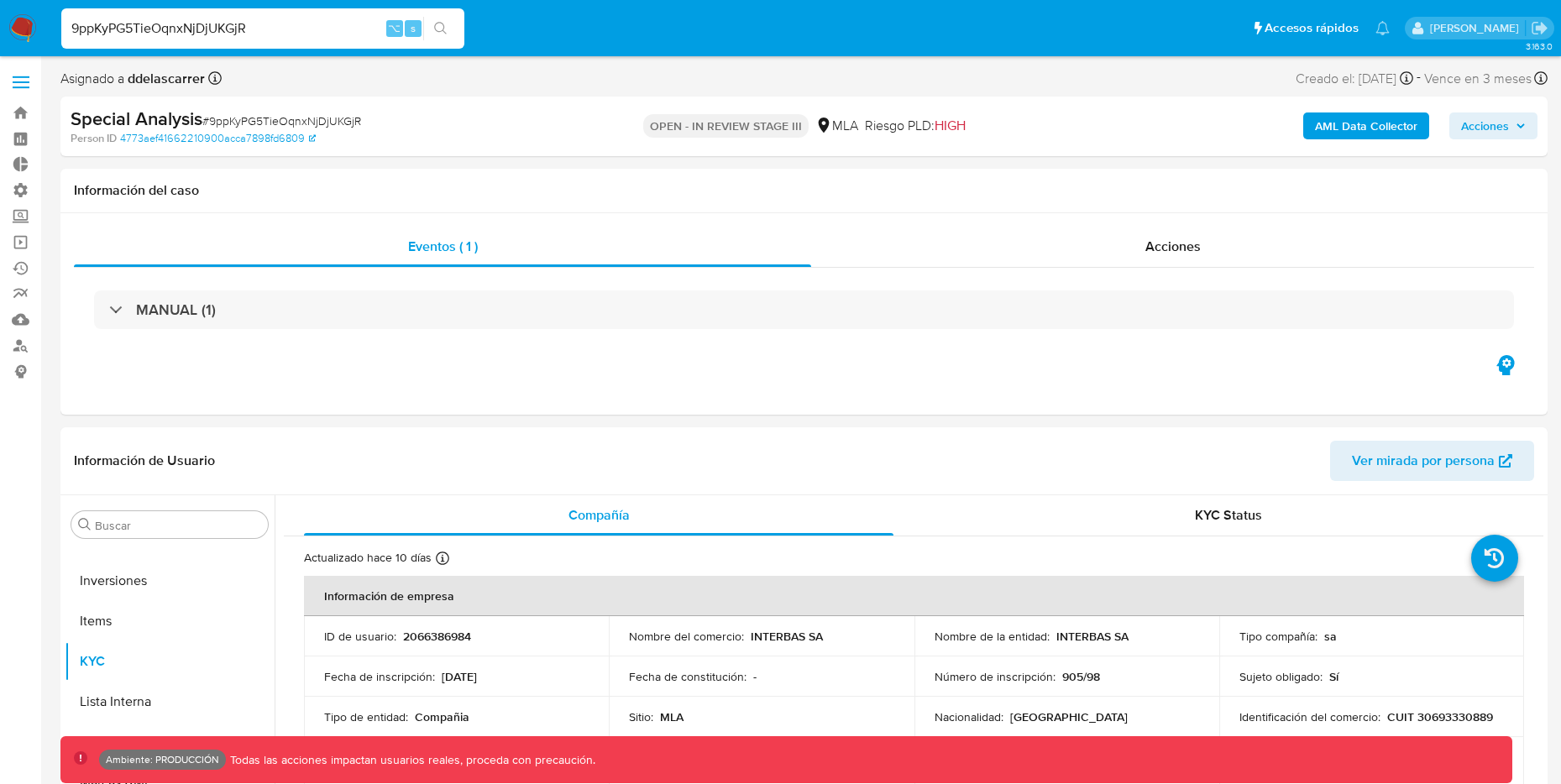
drag, startPoint x: 273, startPoint y: 31, endPoint x: 36, endPoint y: 26, distance: 237.1
click at [36, 26] on nav "Pausado Ver notificaciones 9ppKyPG5TieOqnxNjDjUKGjR ⌥ s Accesos rápidos Presion…" at bounding box center [780, 28] width 1561 height 57
paste input "H6bizkdb3IRbrHigCbyothfk"
type input "H6bizkdb3IRbrHigCbyothfk"
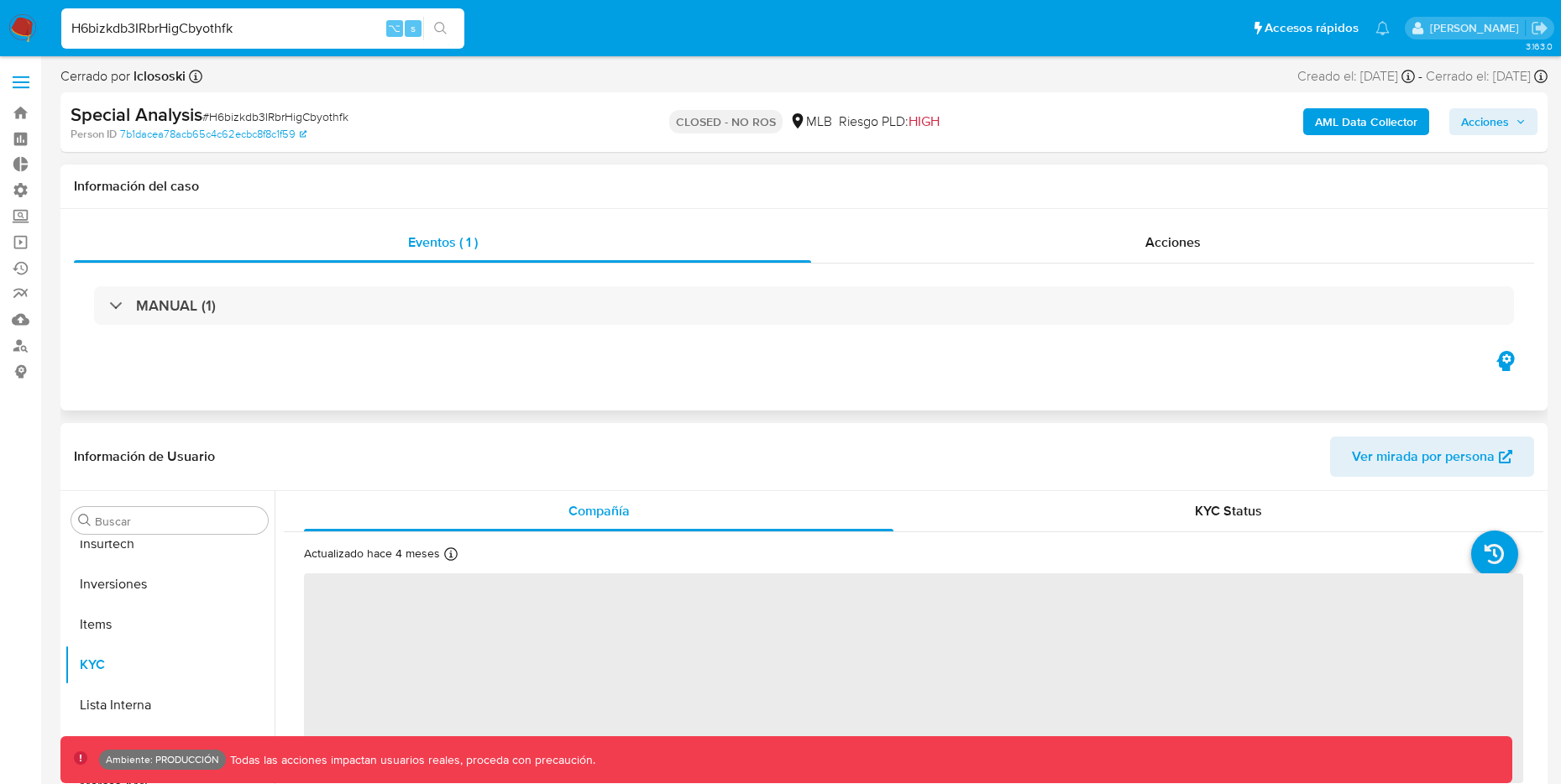
scroll to position [910, 0]
click at [1382, 127] on b "AML Data Collector" at bounding box center [1366, 121] width 103 height 27
select select "10"
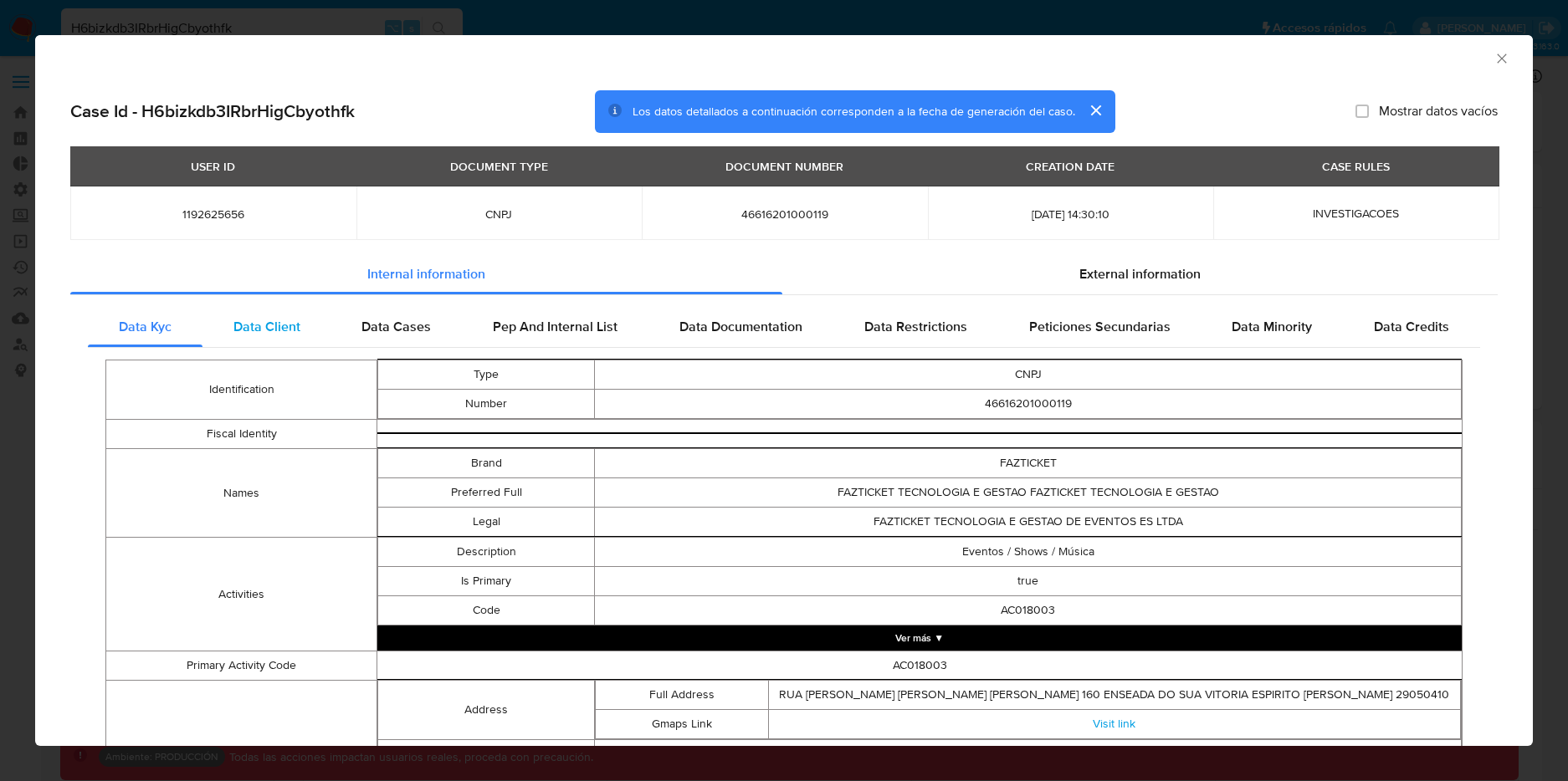
click at [290, 335] on span "Data Client" at bounding box center [267, 327] width 67 height 19
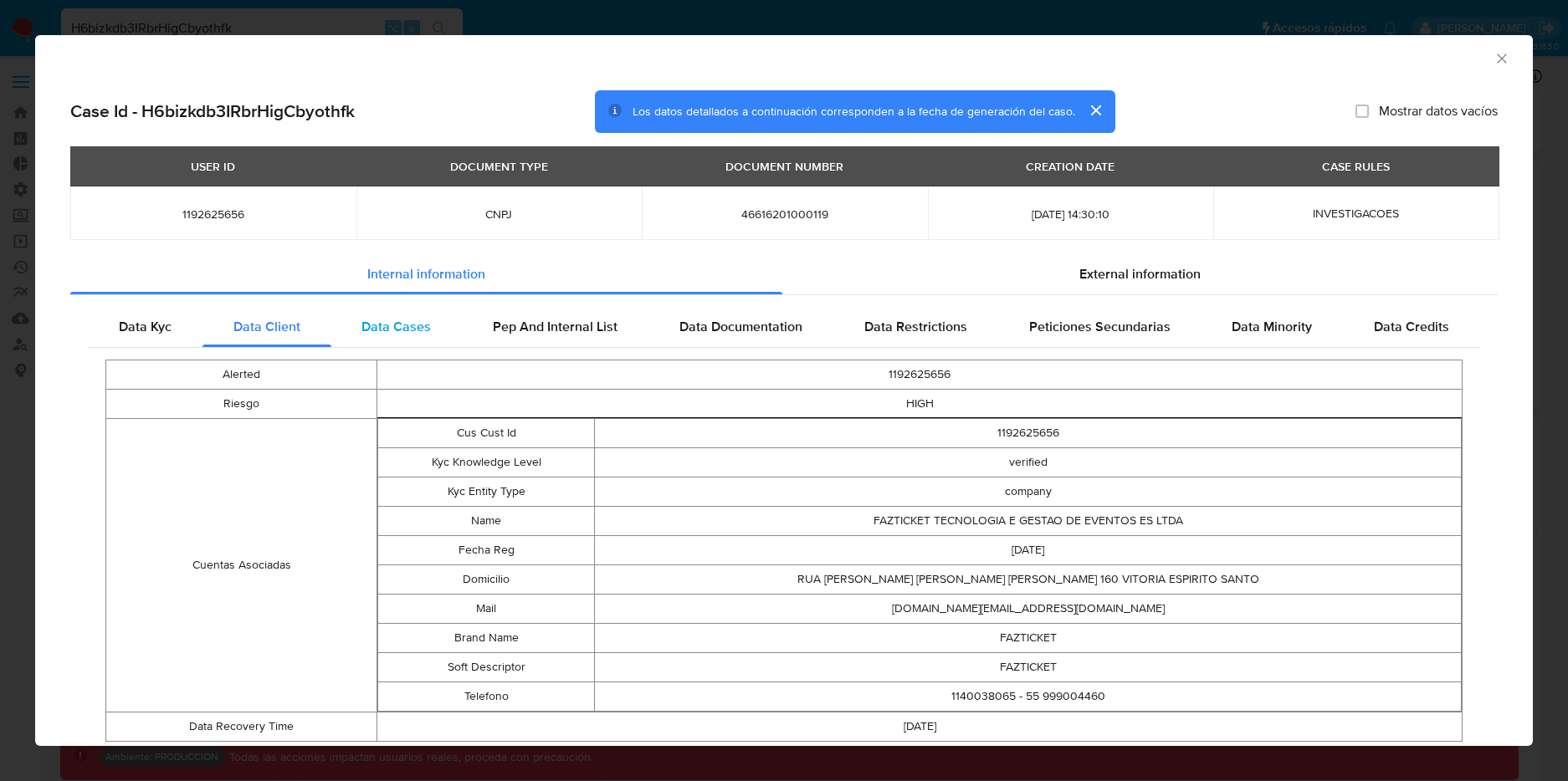
click at [411, 328] on span "Data Cases" at bounding box center [396, 327] width 70 height 19
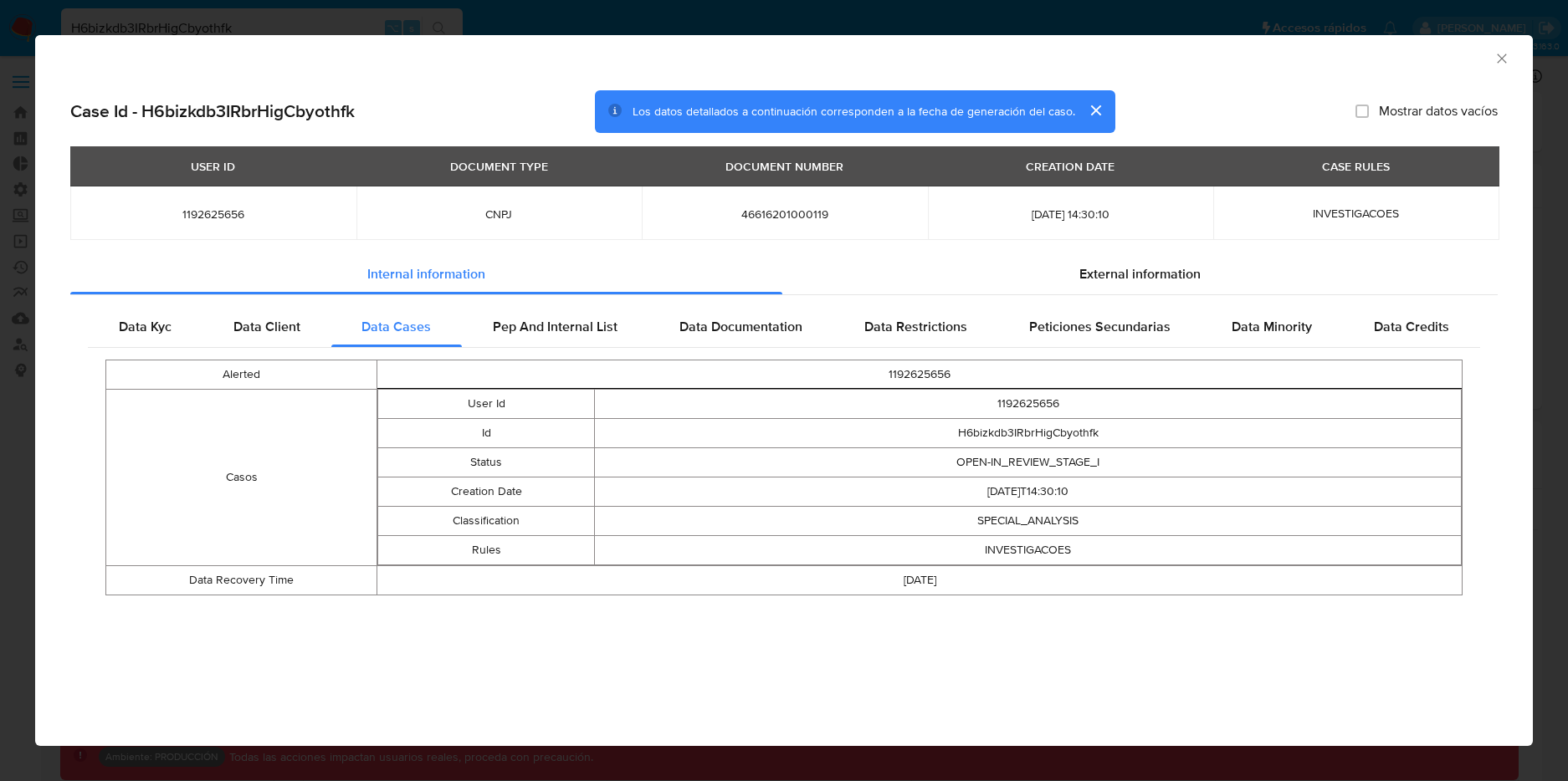
click at [365, 12] on div "AML Data Collector Case Id - H6bizkdb3IRbrHigCbyothfk Los datos detallados a co…" at bounding box center [784, 390] width 1568 height 781
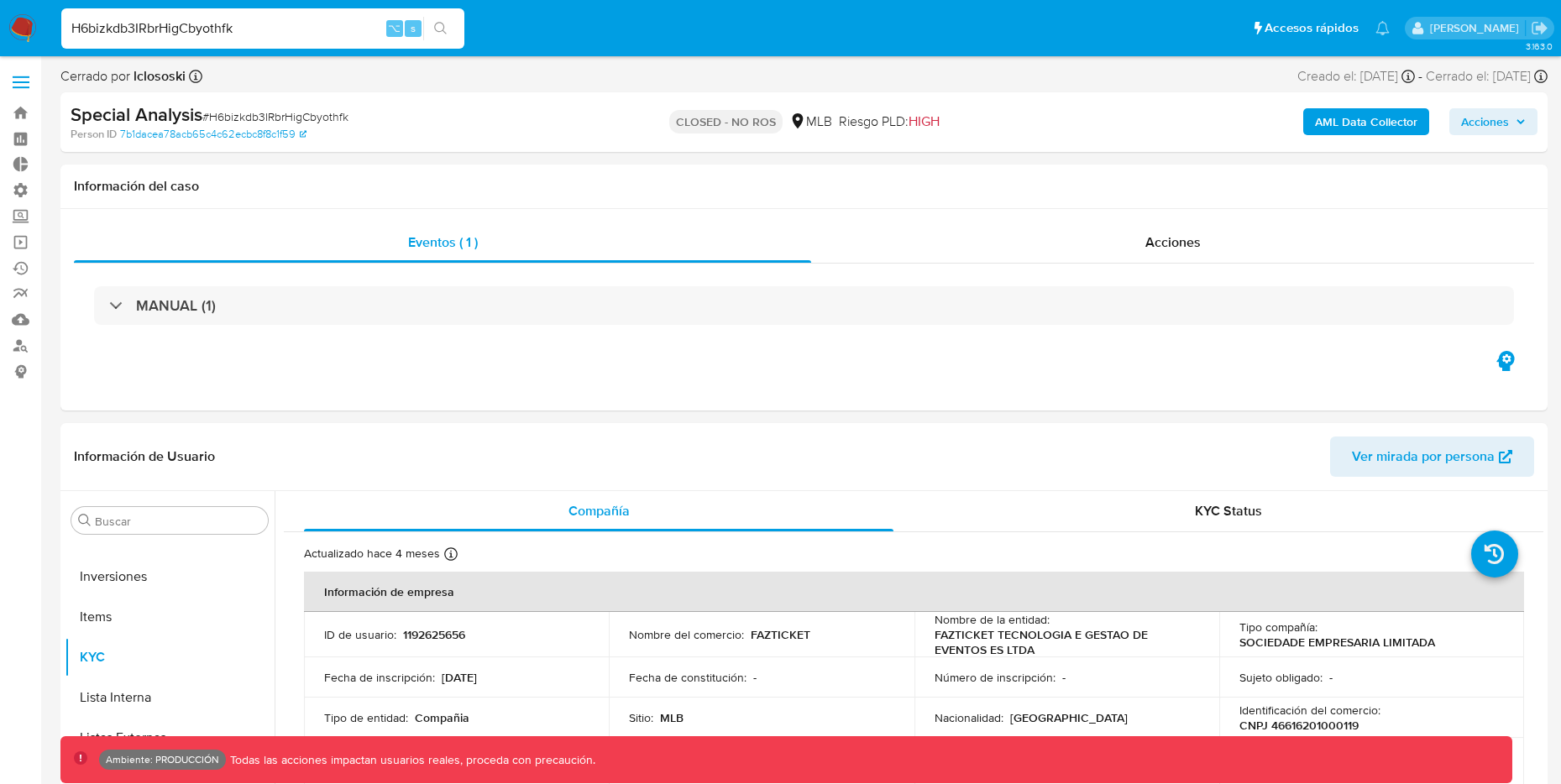
drag, startPoint x: 265, startPoint y: 36, endPoint x: -39, endPoint y: 10, distance: 305.1
paste input "I0Y2P3xA0XMOML1jCKes17t4"
type input "I0Y2P3xA0XMOML1jCKes17t4"
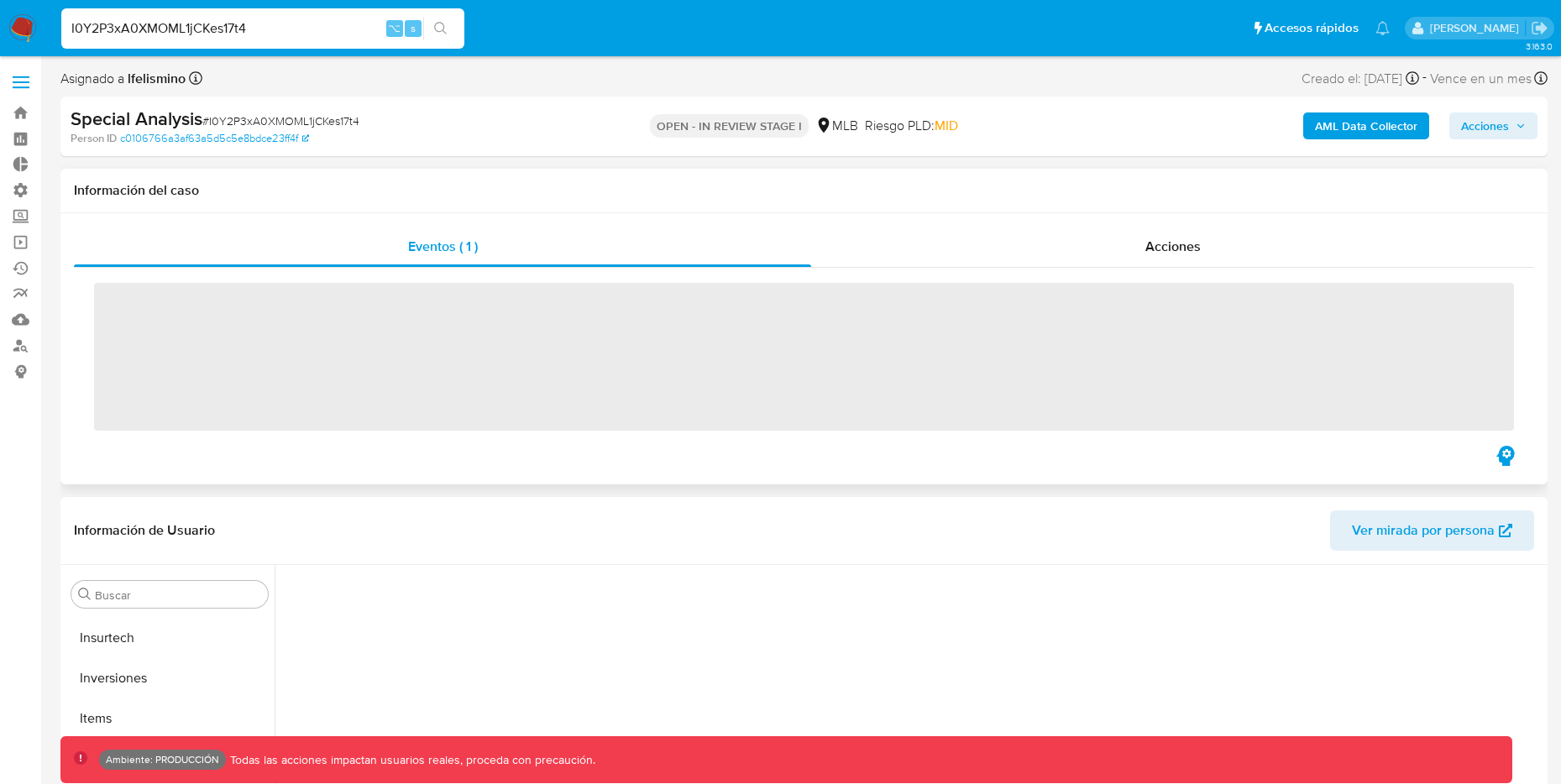
scroll to position [910, 0]
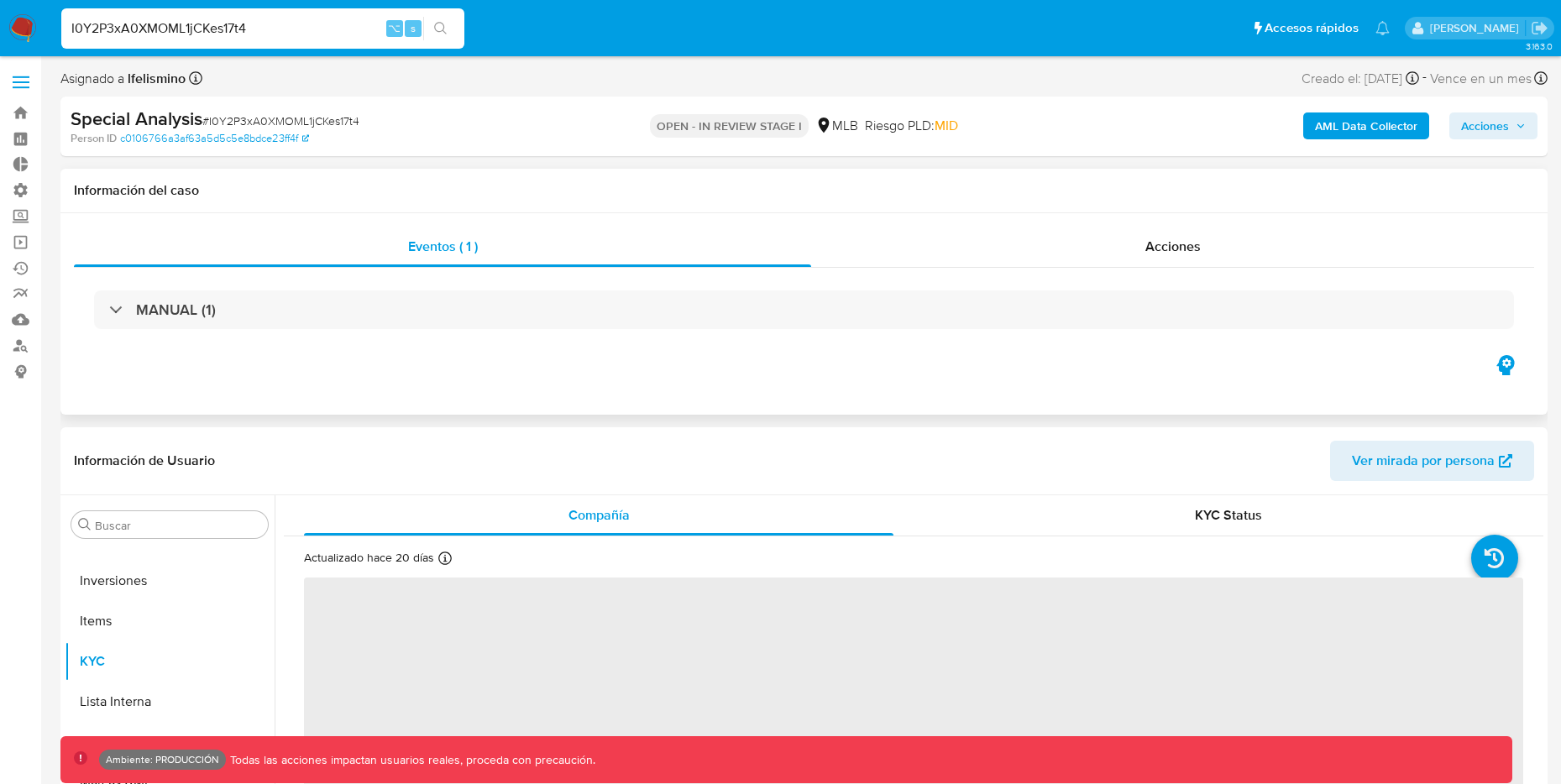
click at [1385, 117] on b "AML Data Collector" at bounding box center [1366, 126] width 103 height 27
select select "10"
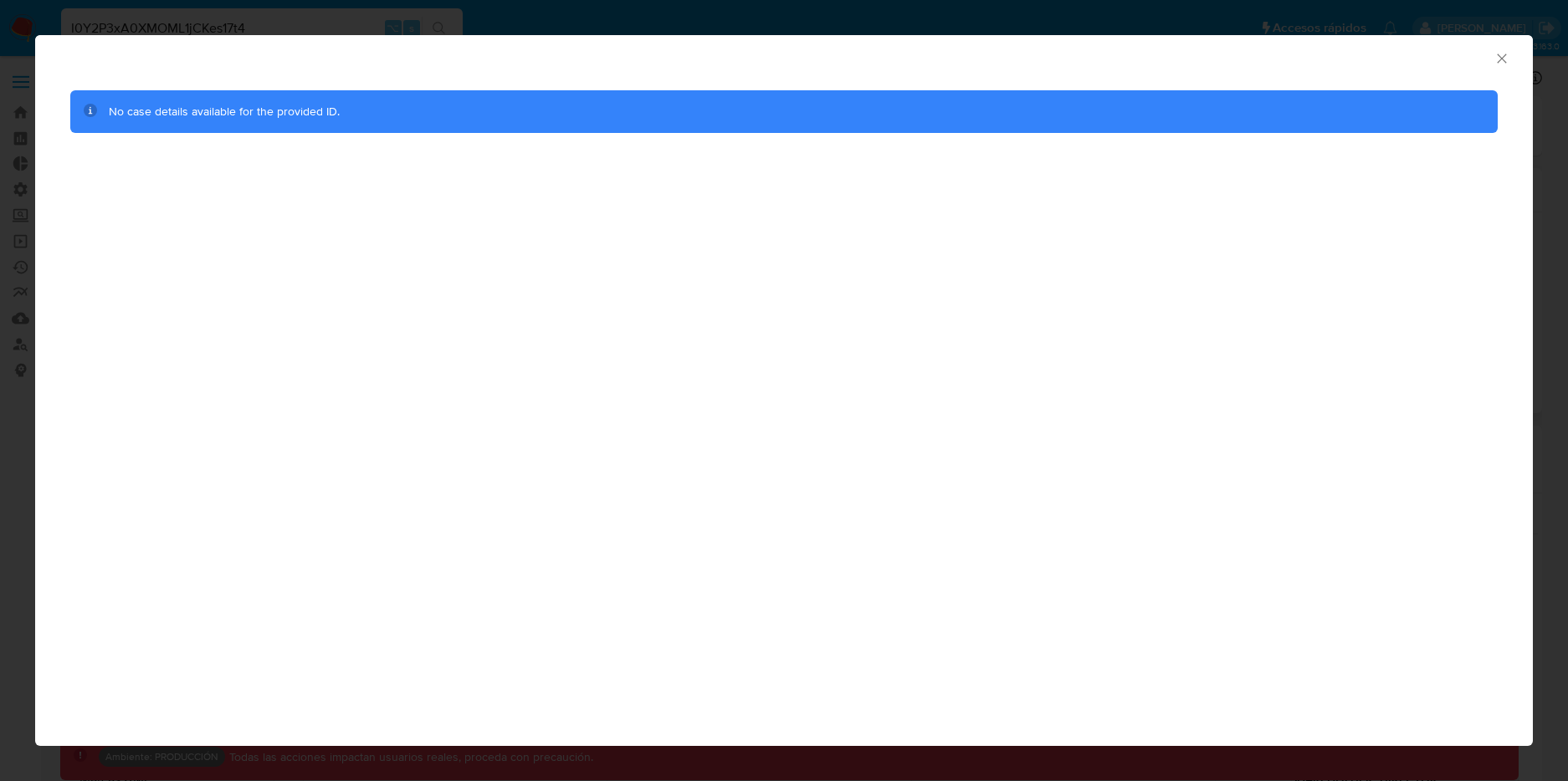
click at [1499, 57] on icon "Cerrar ventana" at bounding box center [1501, 58] width 17 height 17
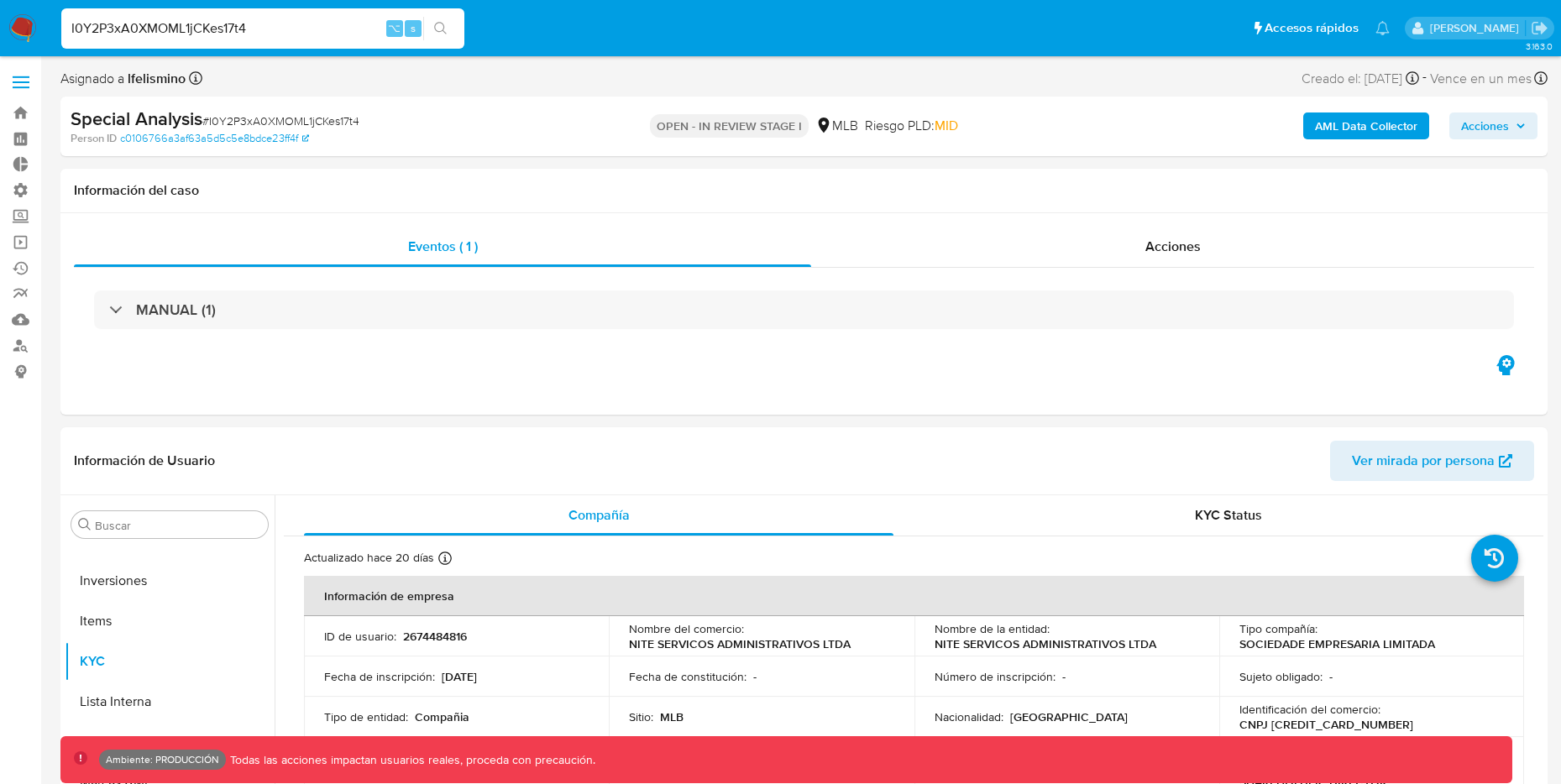
drag, startPoint x: 310, startPoint y: 19, endPoint x: 17, endPoint y: 4, distance: 293.4
click at [17, 4] on nav "Pausado Ver notificaciones I0Y2P3xA0XMOML1jCKes17t4 ⌥ s Accesos rápidos Presion…" at bounding box center [780, 28] width 1561 height 57
drag, startPoint x: 291, startPoint y: 21, endPoint x: -7, endPoint y: 10, distance: 298.2
paste input "J8299f6lmHTM1cQHZHhh5IQ3"
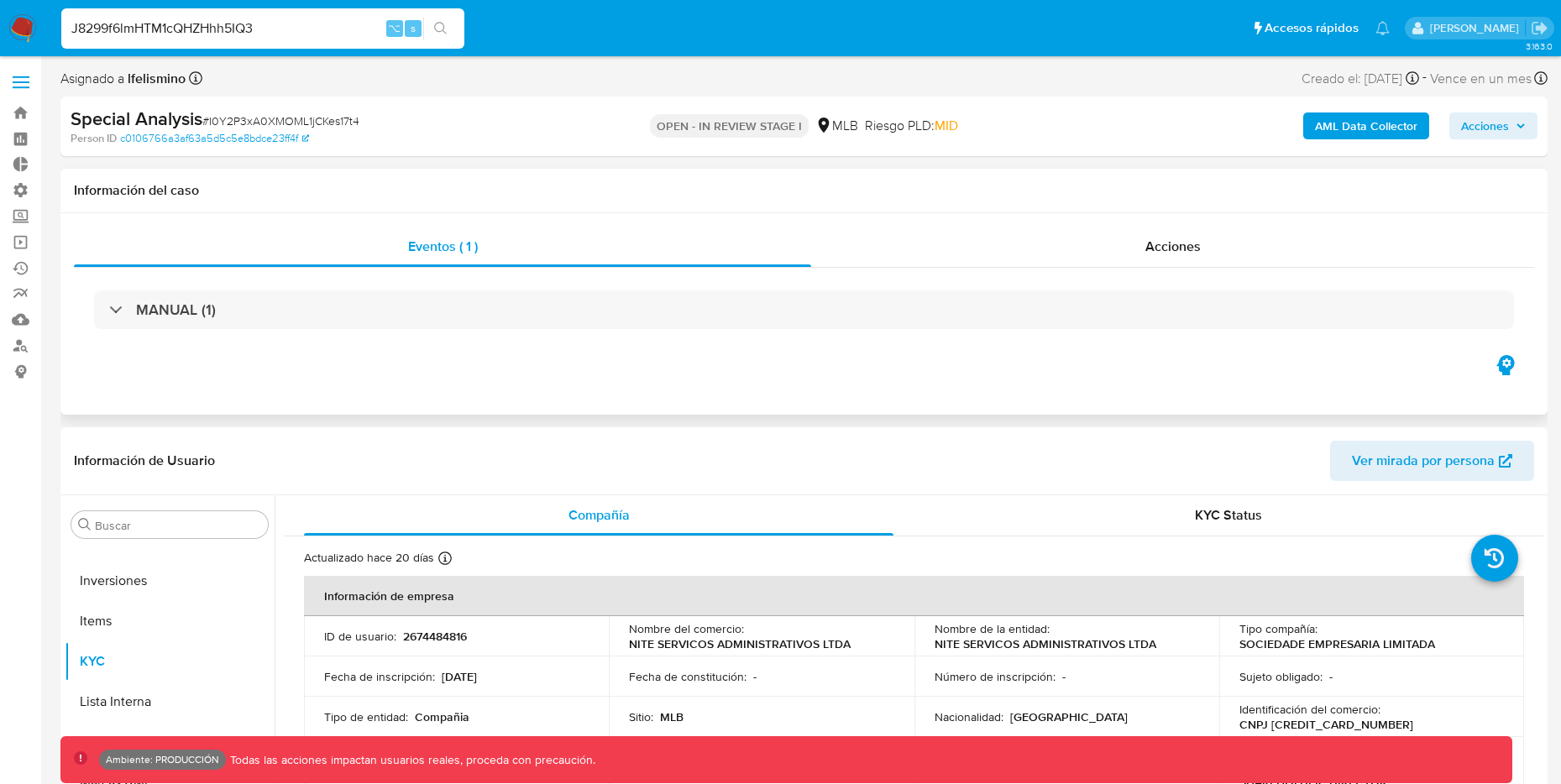
type input "J8299f6lmHTM1cQHZHhh5IQ3"
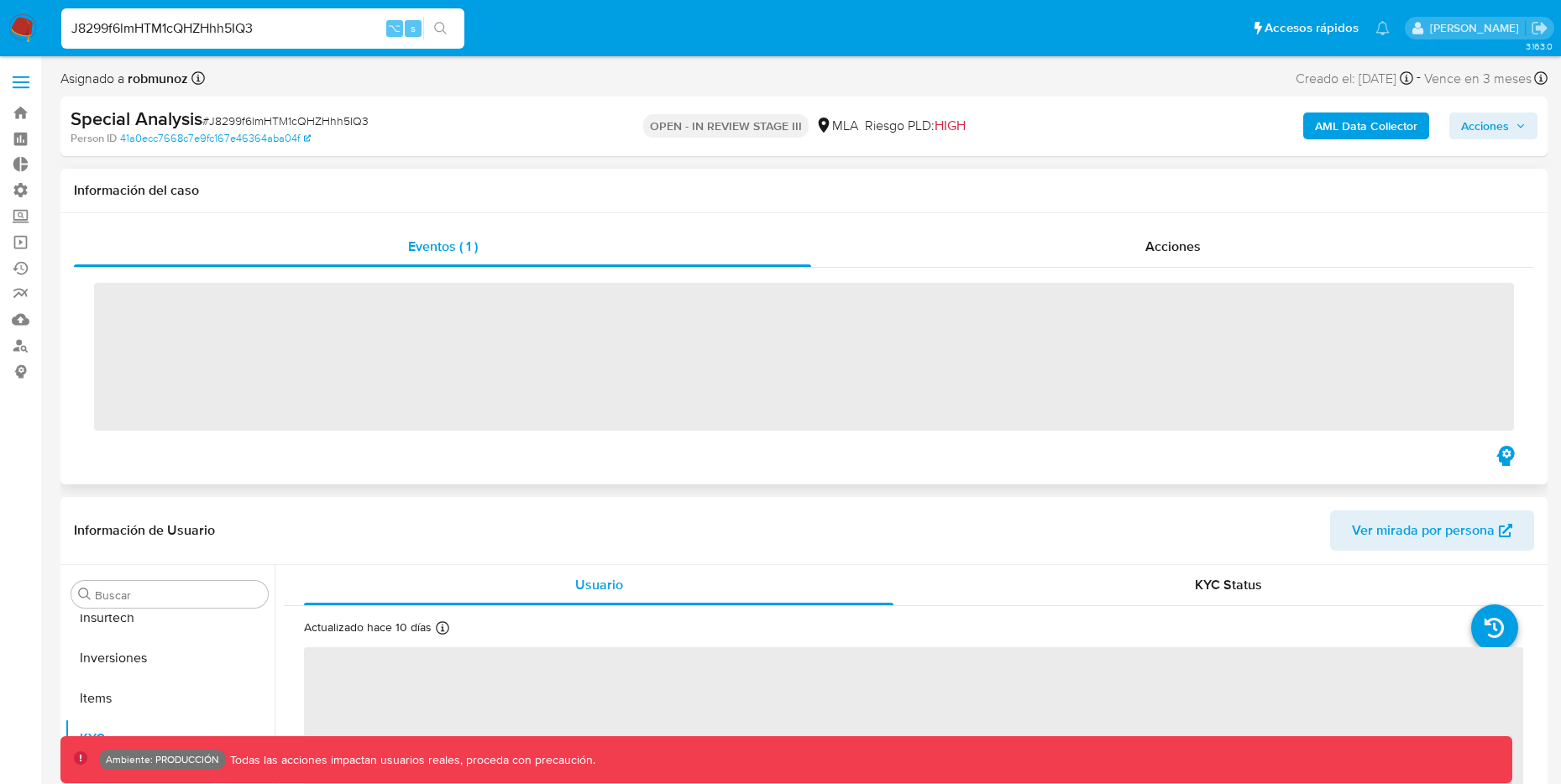
scroll to position [910, 0]
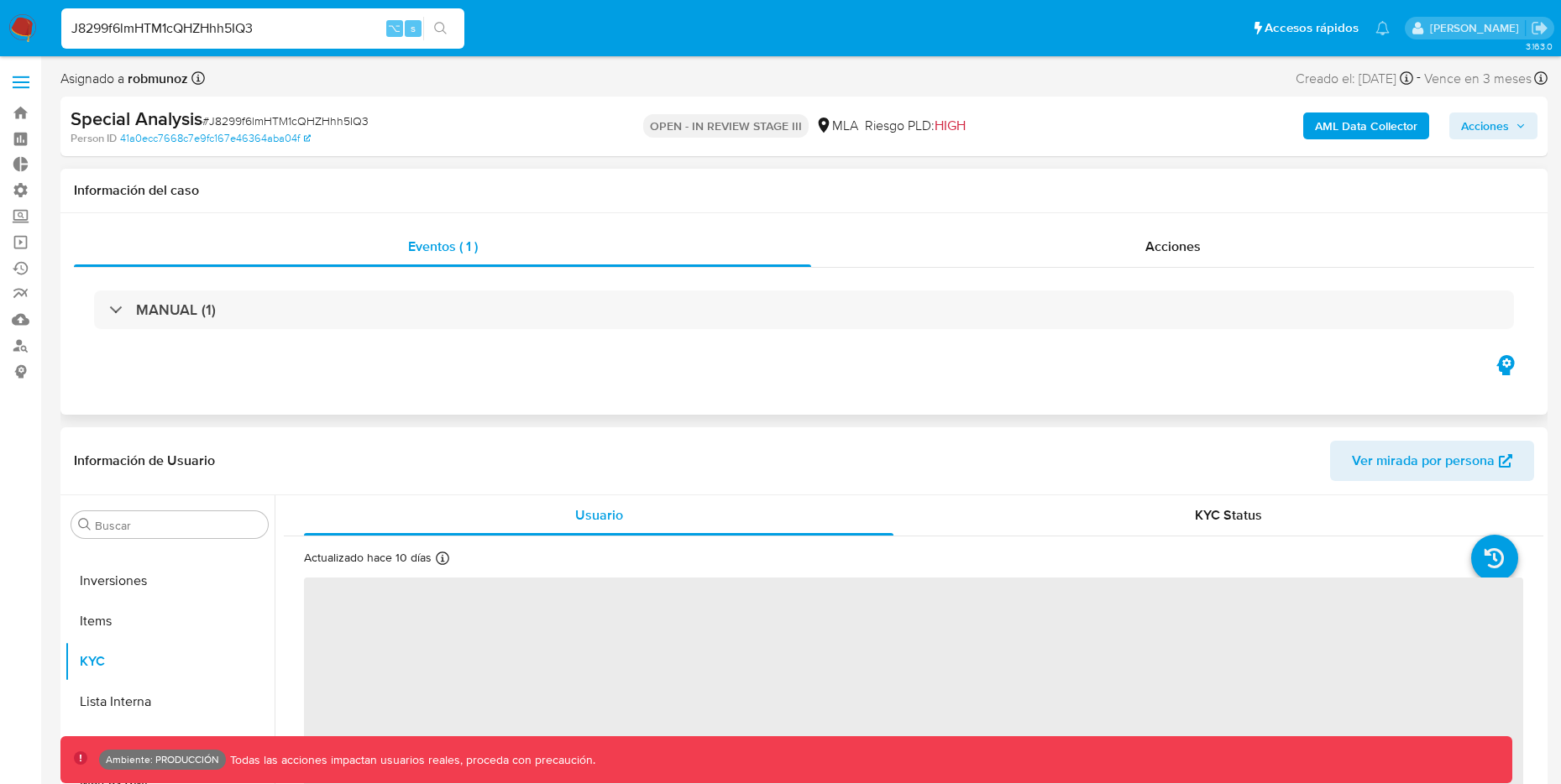
select select "10"
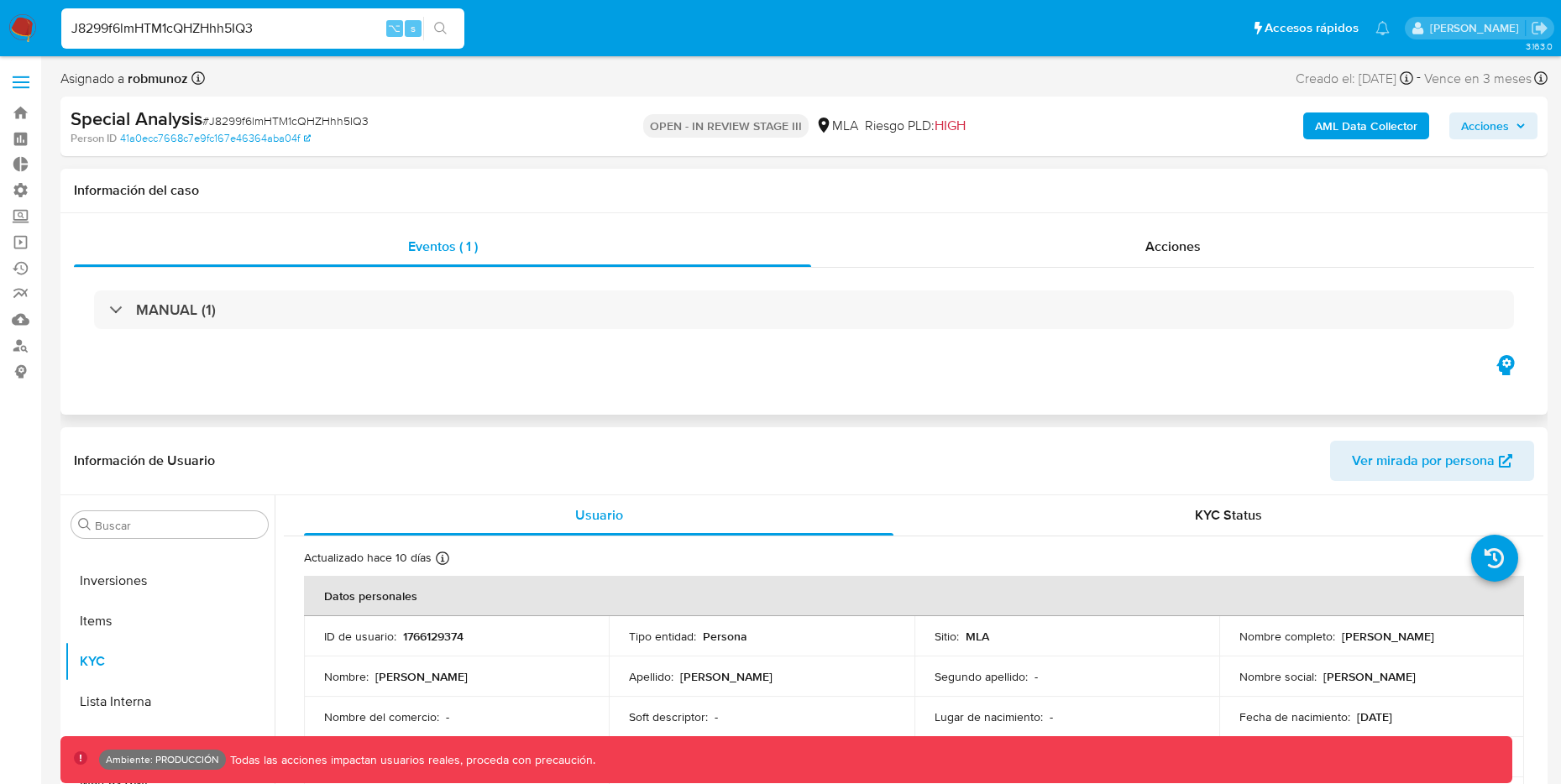
click at [1323, 130] on b "AML Data Collector" at bounding box center [1366, 126] width 103 height 27
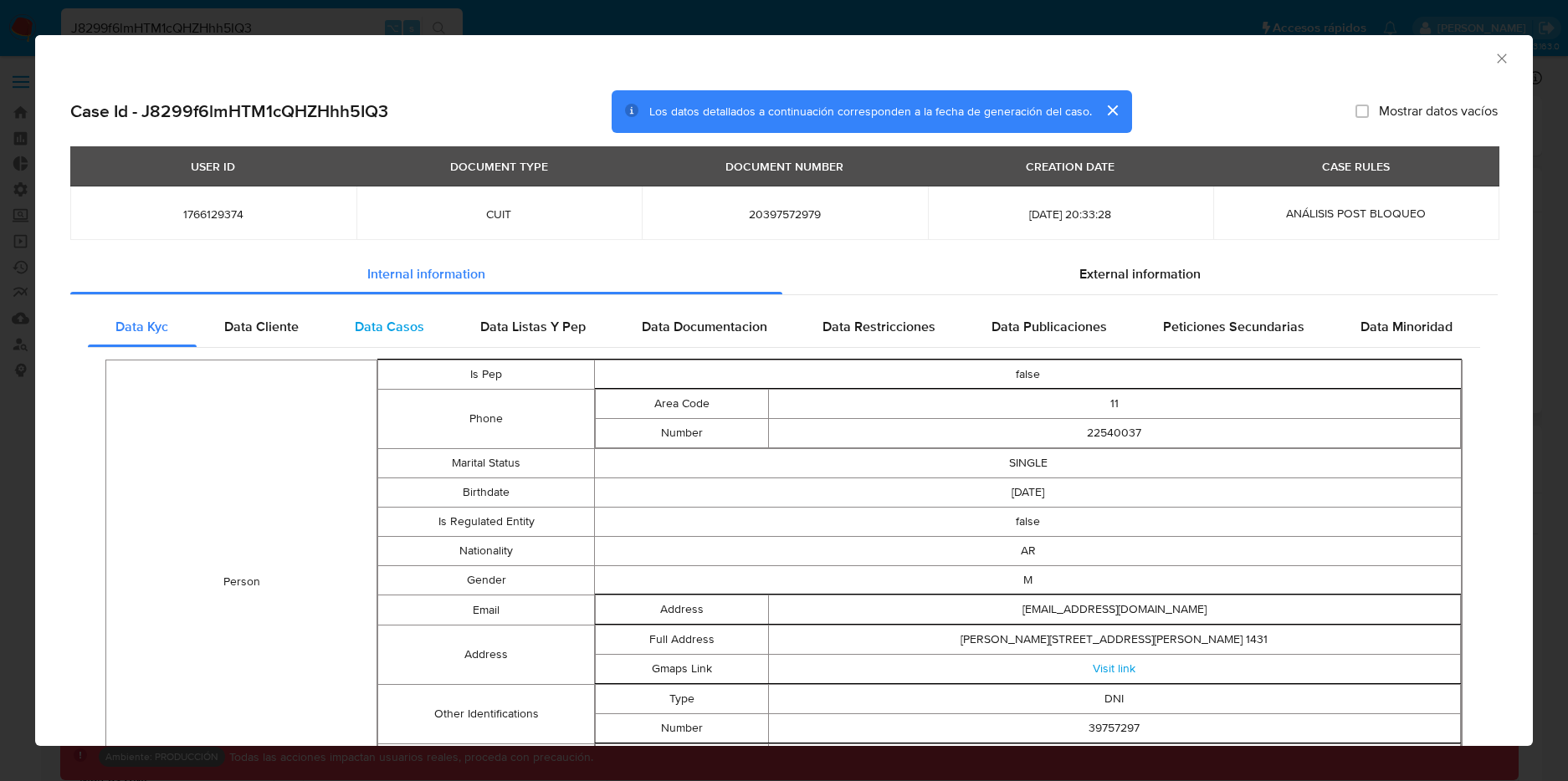
click at [381, 326] on span "Data Casos" at bounding box center [389, 327] width 70 height 19
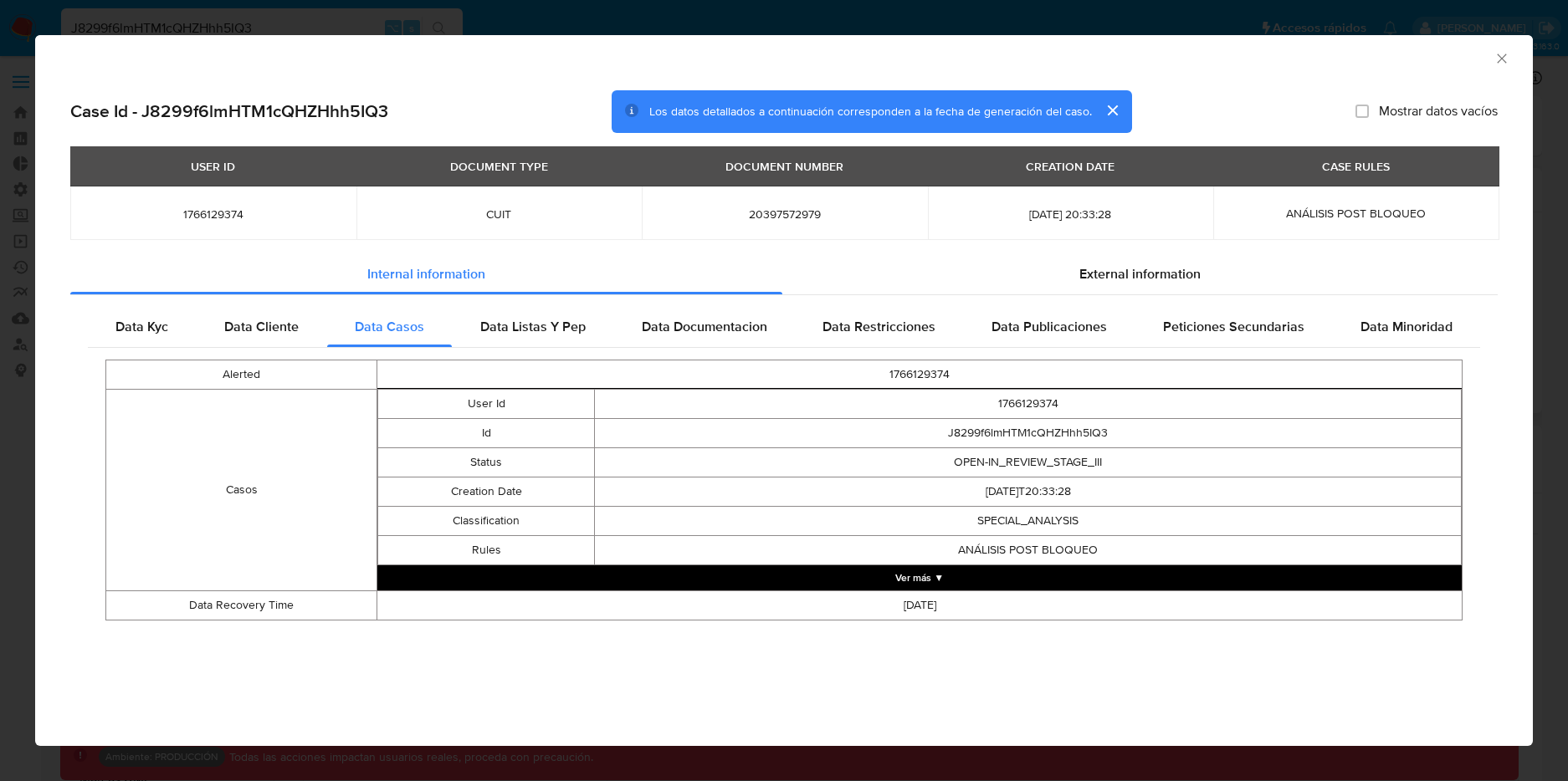
click at [296, 22] on div "AML Data Collector Case Id - J8299f6lmHTM1cQHZHhh5IQ3 Los datos detallados a co…" at bounding box center [784, 390] width 1568 height 781
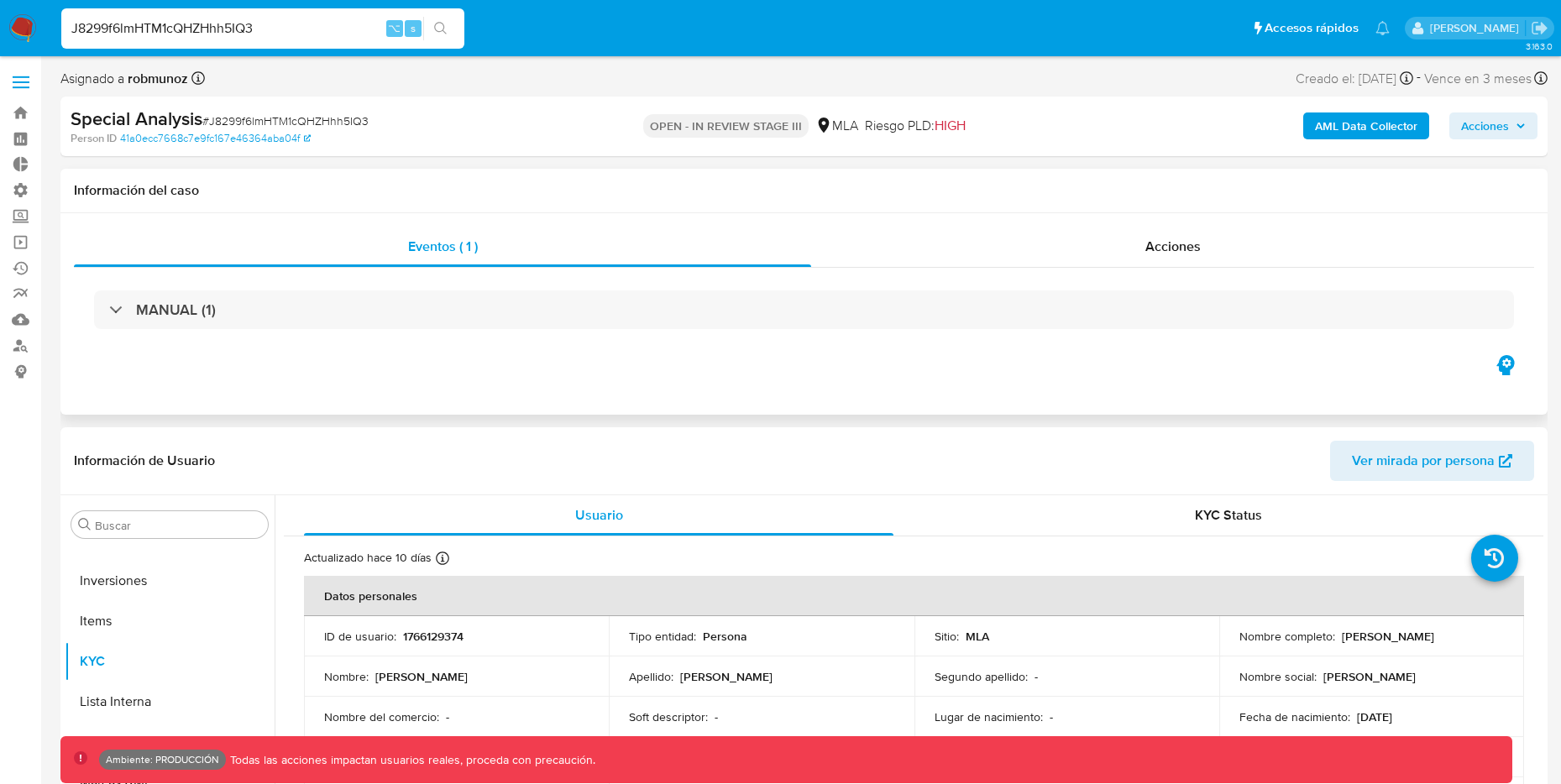
drag, startPoint x: 281, startPoint y: 25, endPoint x: -10, endPoint y: 21, distance: 291.0
paste input "jGBO84AU9t1VGa4zEBj8Mysw"
type input "jGBO84AU9t1VGa4zEBj8Mysw"
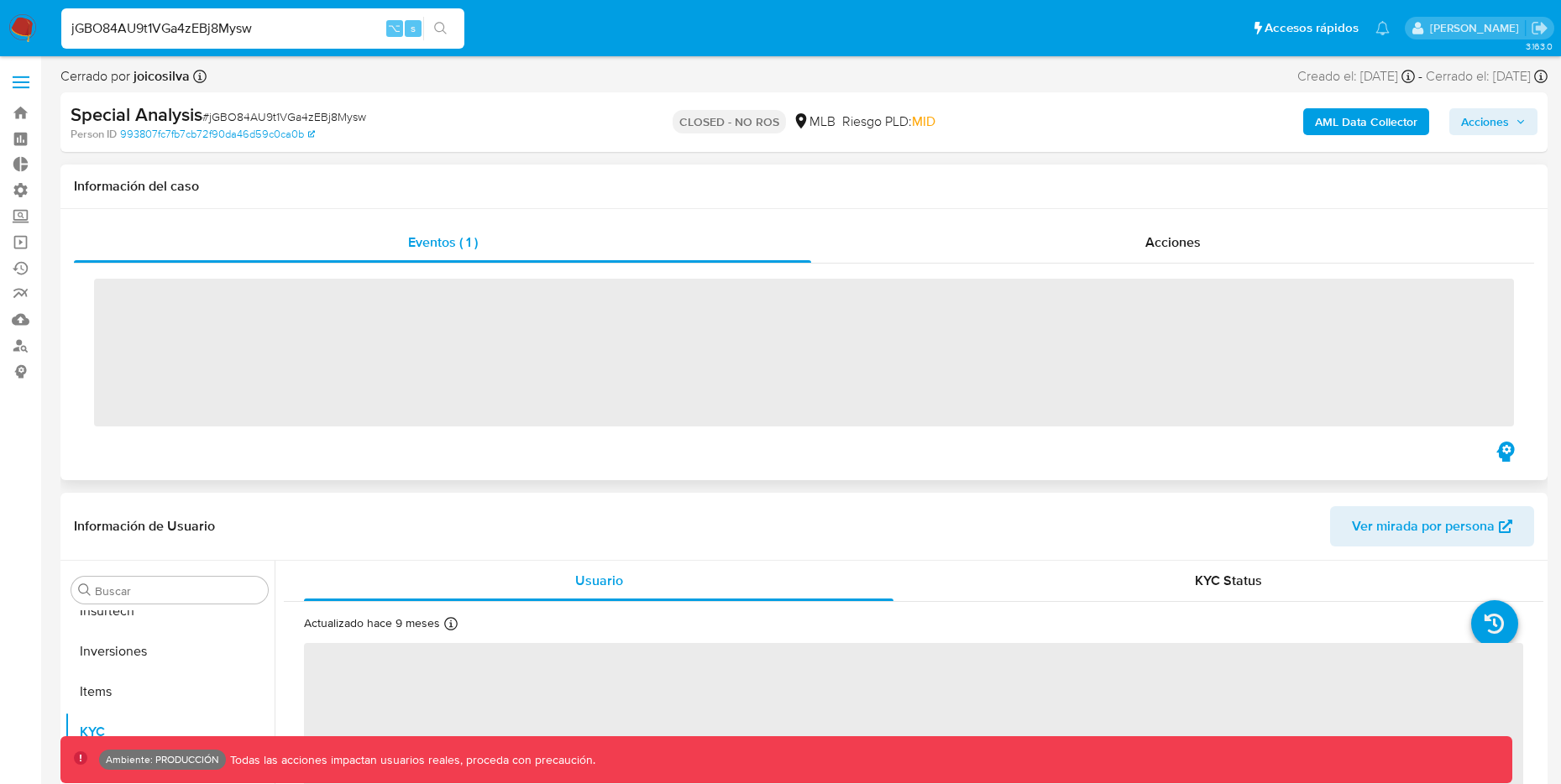
scroll to position [910, 0]
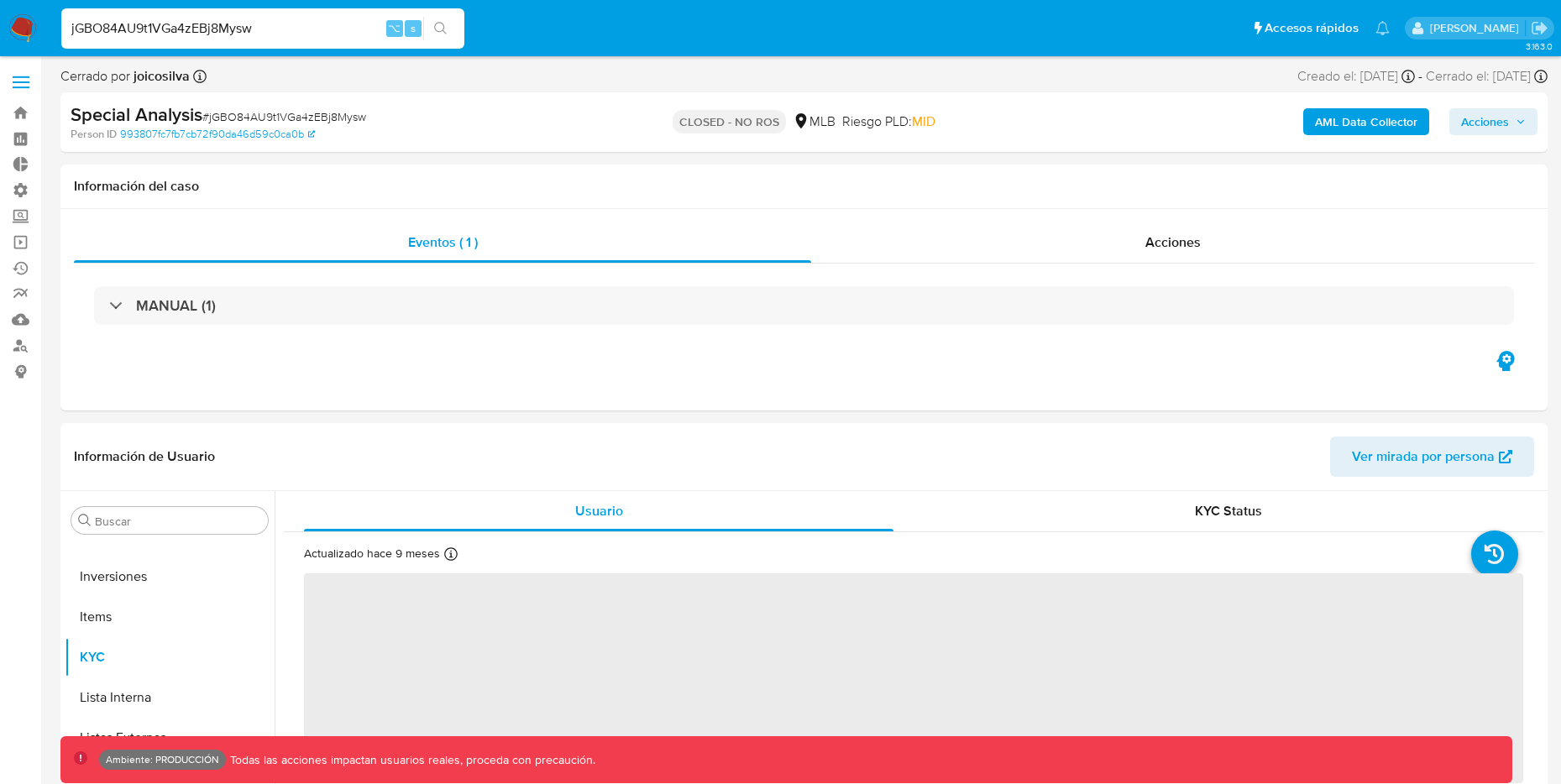
click at [1327, 133] on b "AML Data Collector" at bounding box center [1366, 121] width 103 height 27
select select "10"
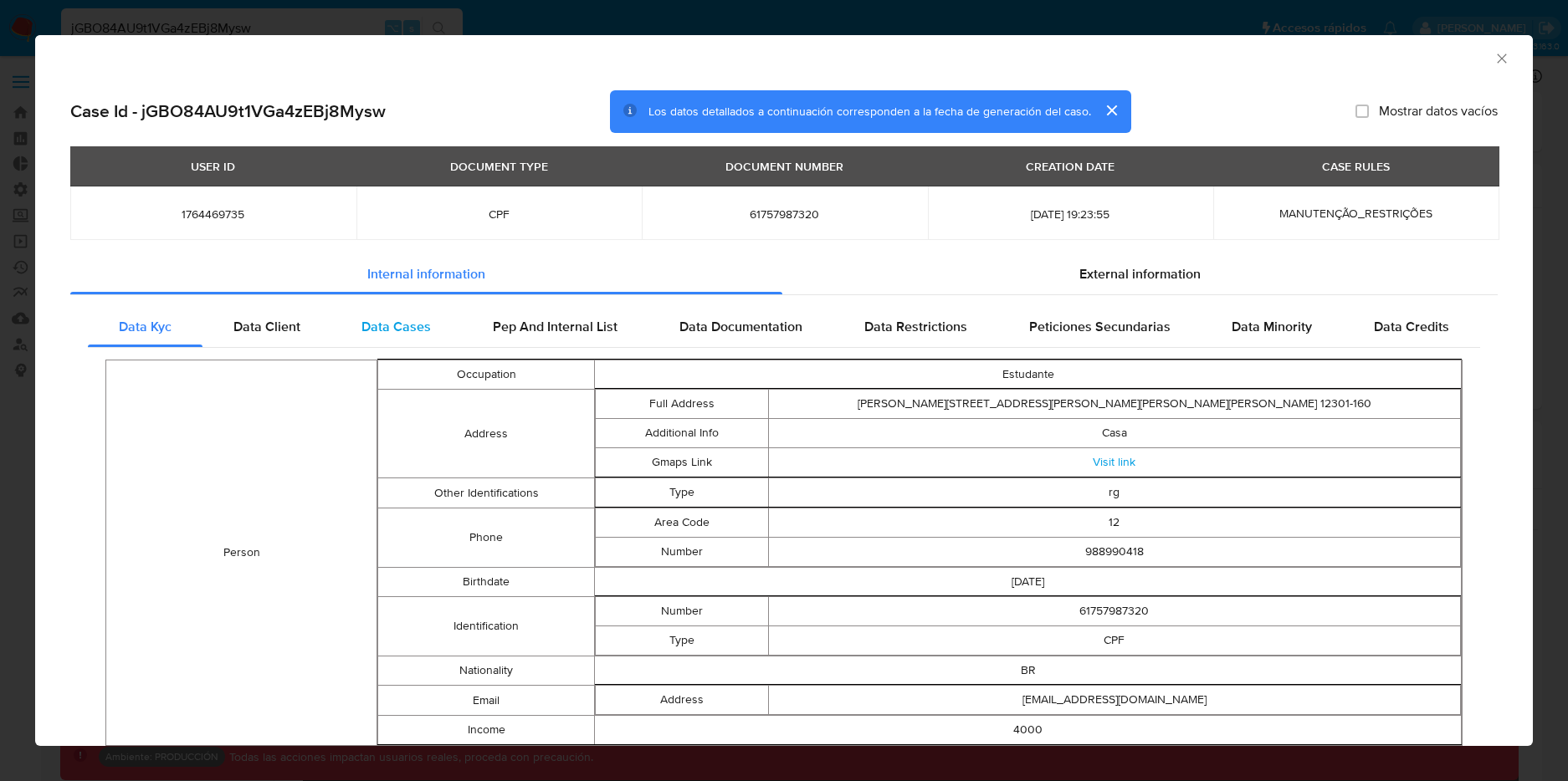
click at [411, 330] on span "Data Cases" at bounding box center [396, 327] width 70 height 19
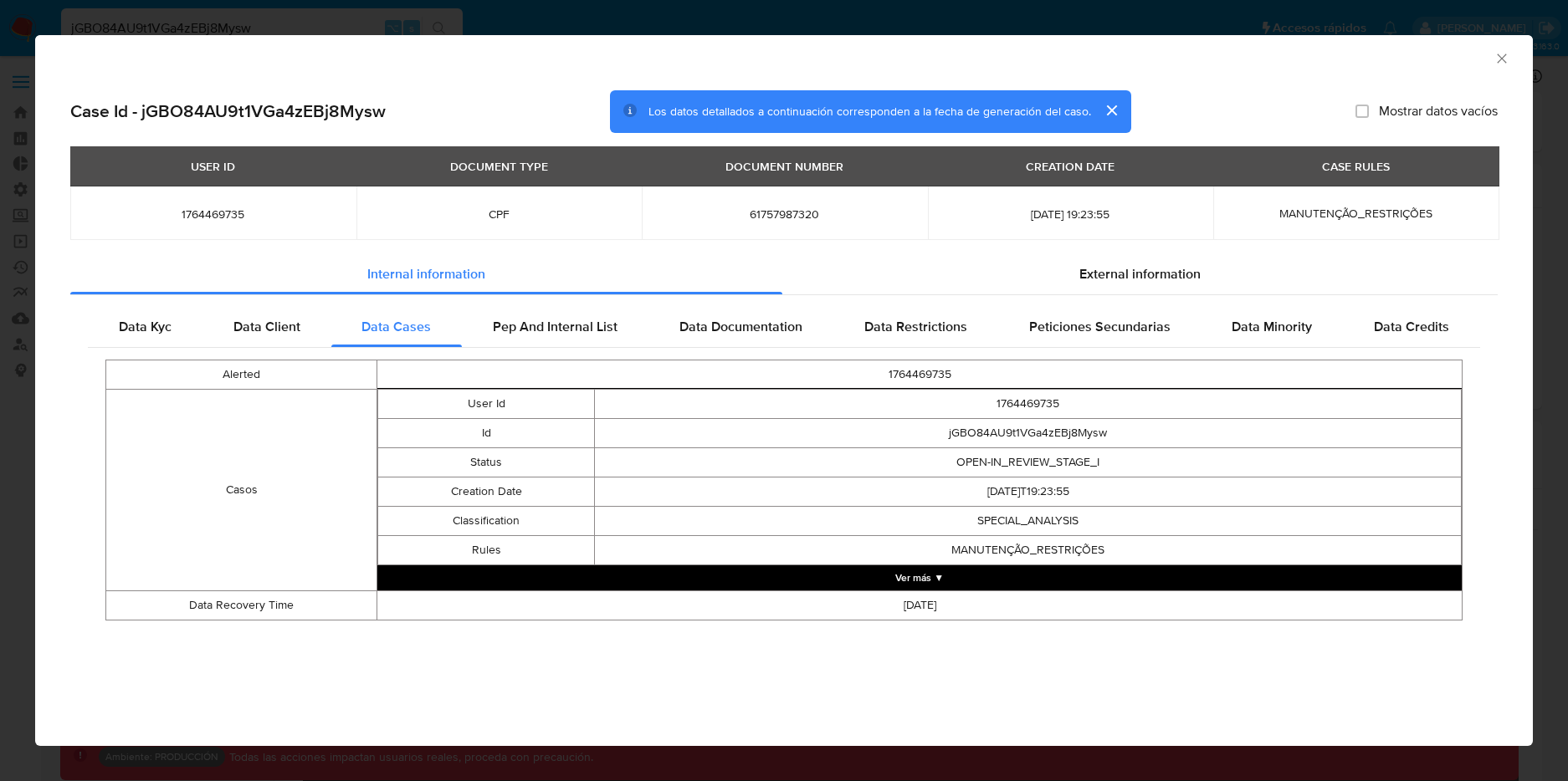
click at [390, 24] on div "AML Data Collector Case Id - jGBO84AU9t1VGa4zEBj8Mysw Los datos detallados a co…" at bounding box center [784, 390] width 1568 height 781
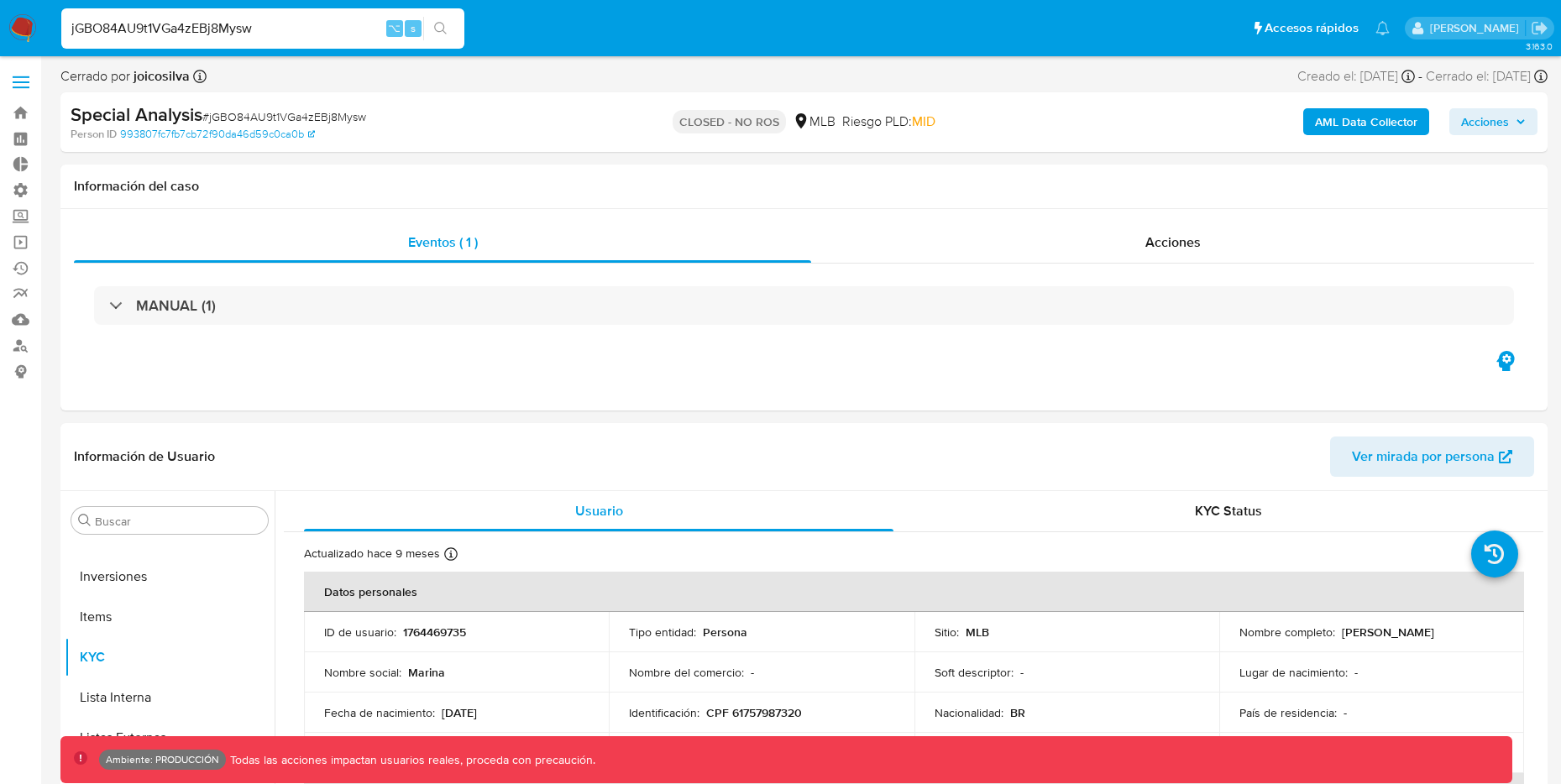
drag, startPoint x: 265, startPoint y: 28, endPoint x: -39, endPoint y: 10, distance: 304.5
paste input "QbZT8EPFisrjK6QGESflq2H9"
type input "QbZT8EPFisrjK6QGESflq2H9"
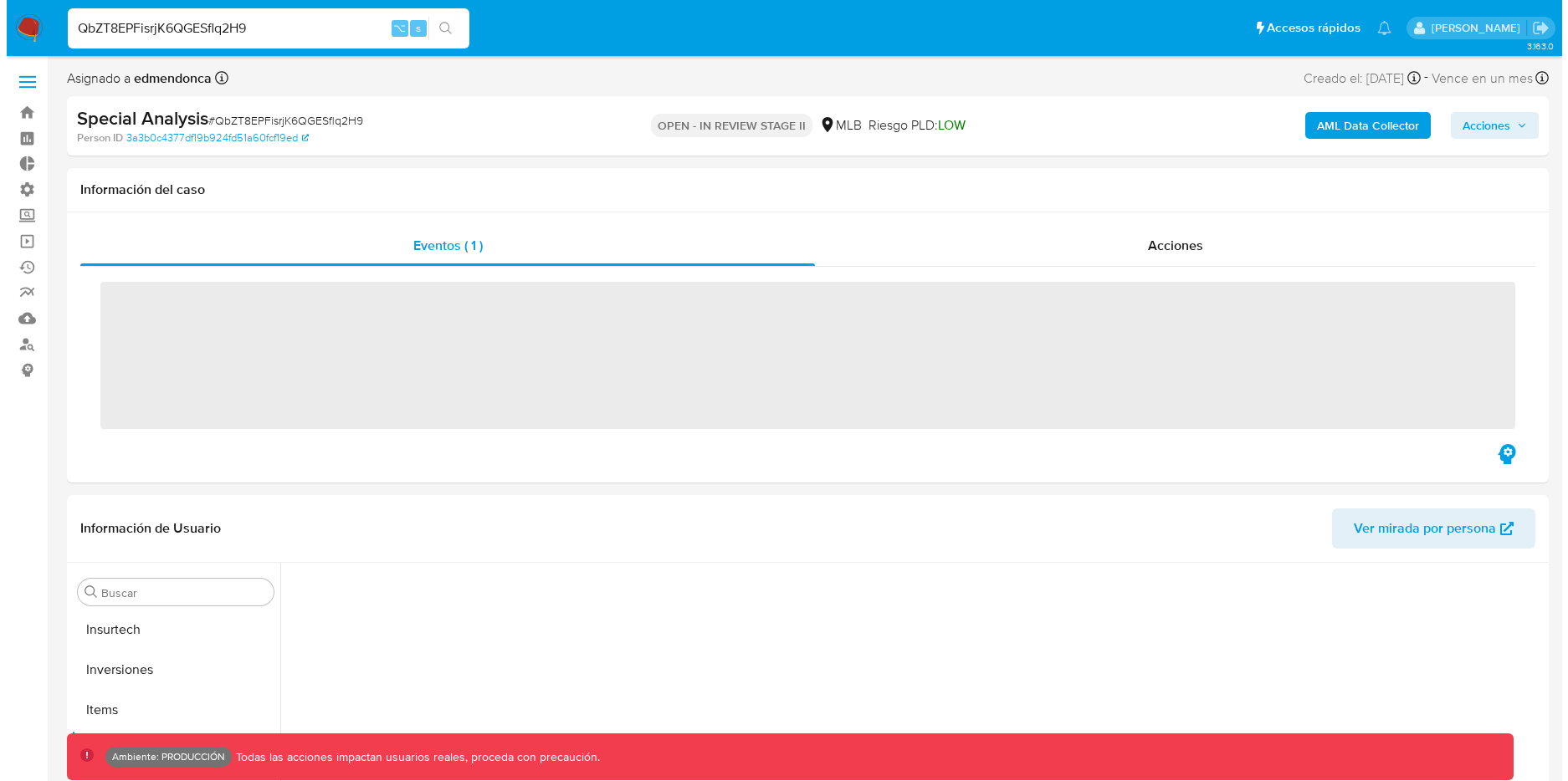
scroll to position [907, 0]
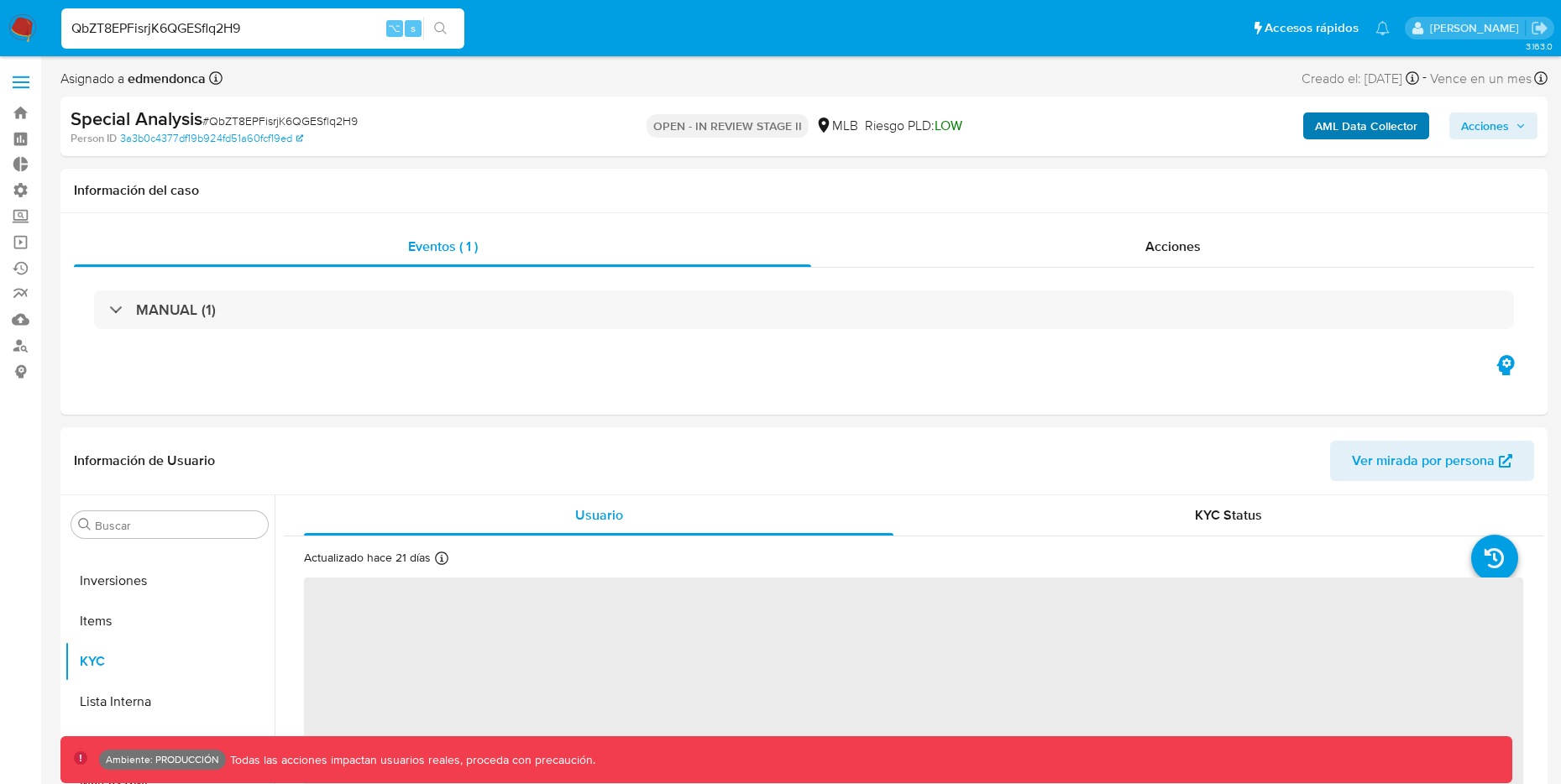
select select "10"
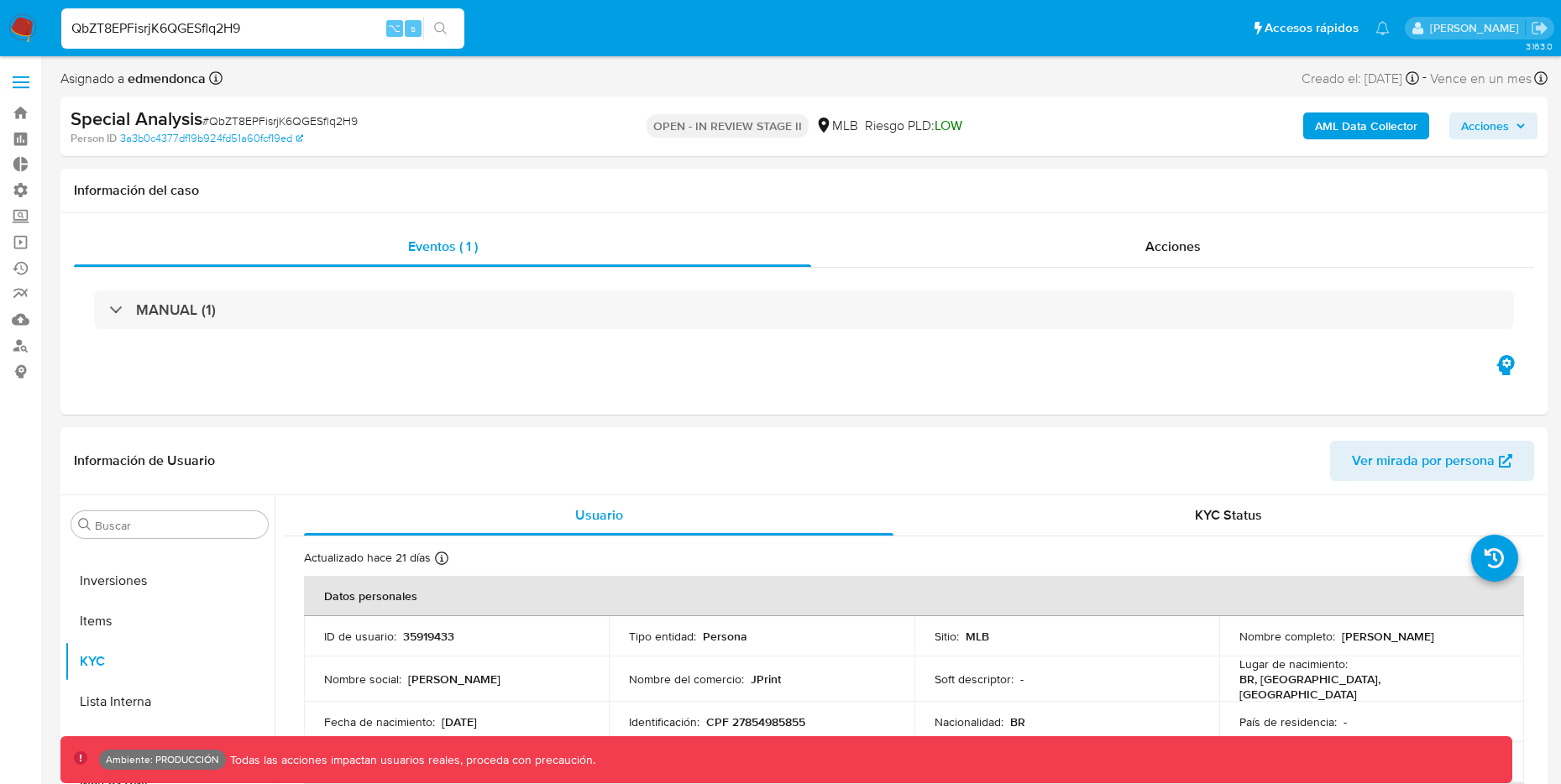
click at [1378, 107] on div "AML Data Collector Acciones" at bounding box center [1296, 126] width 485 height 40
click at [1362, 126] on b "AML Data Collector" at bounding box center [1366, 126] width 103 height 27
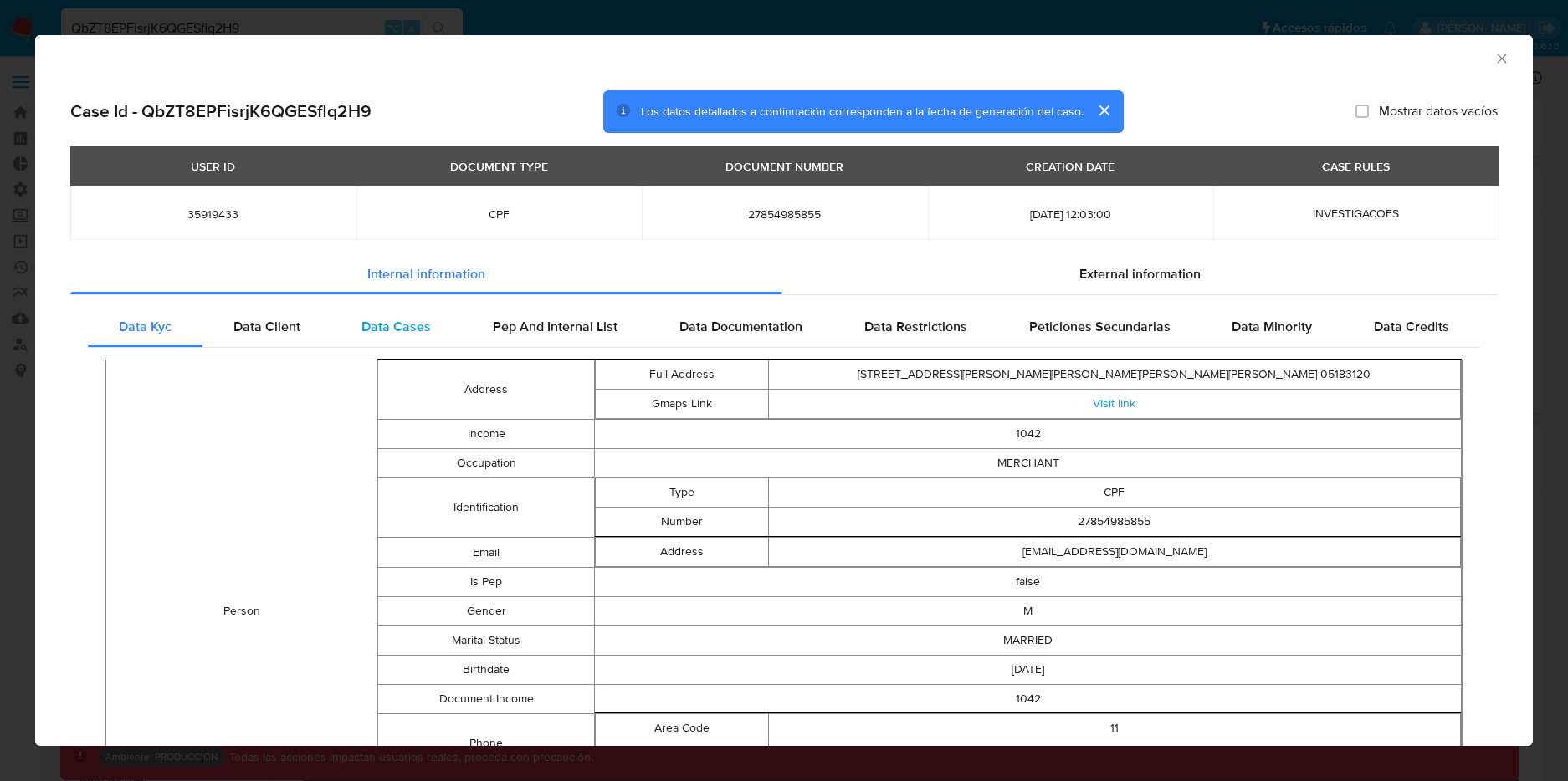
click at [423, 329] on span "Data Cases" at bounding box center [396, 327] width 70 height 19
